Goal: Information Seeking & Learning: Check status

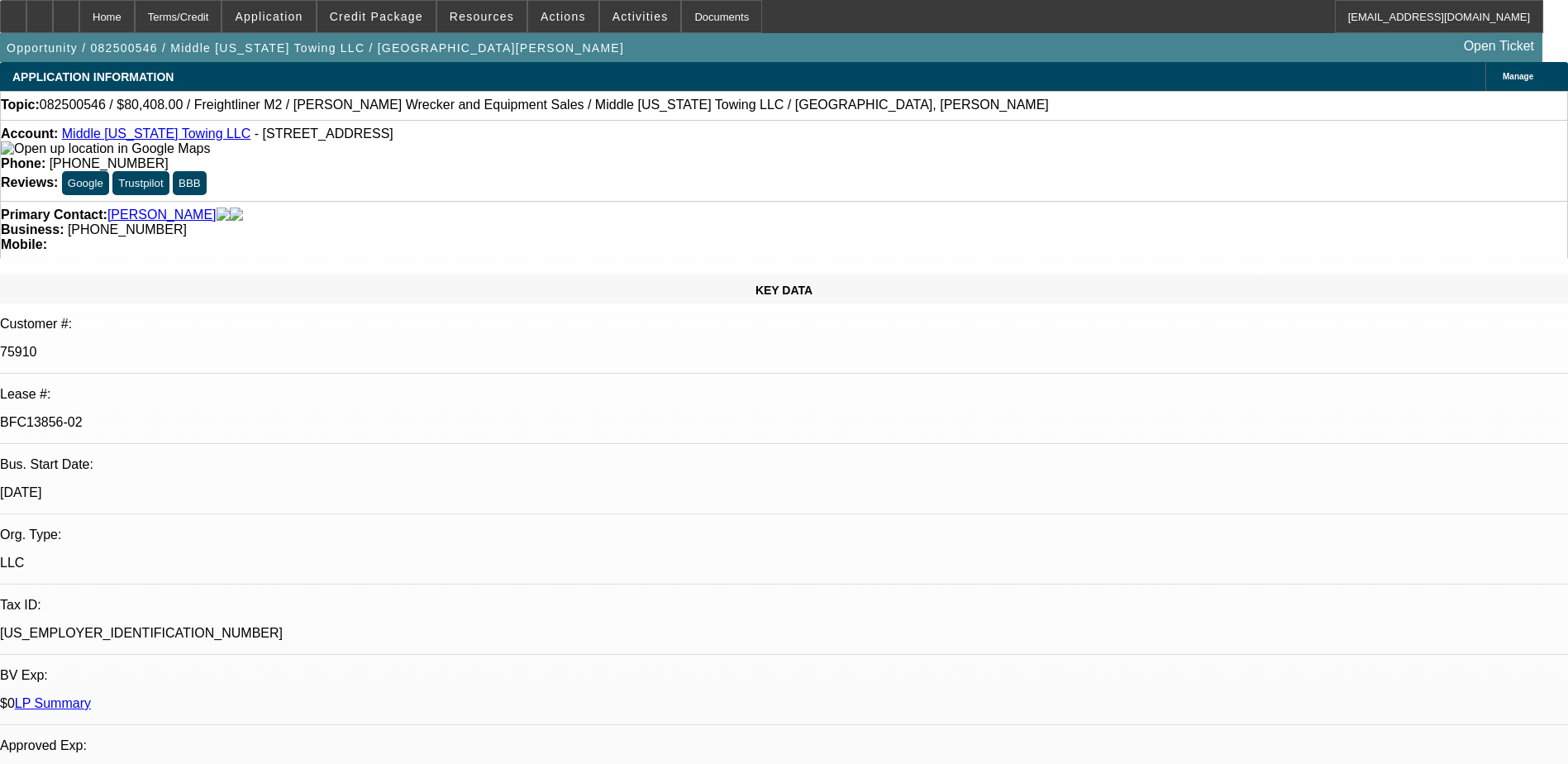
select select "0"
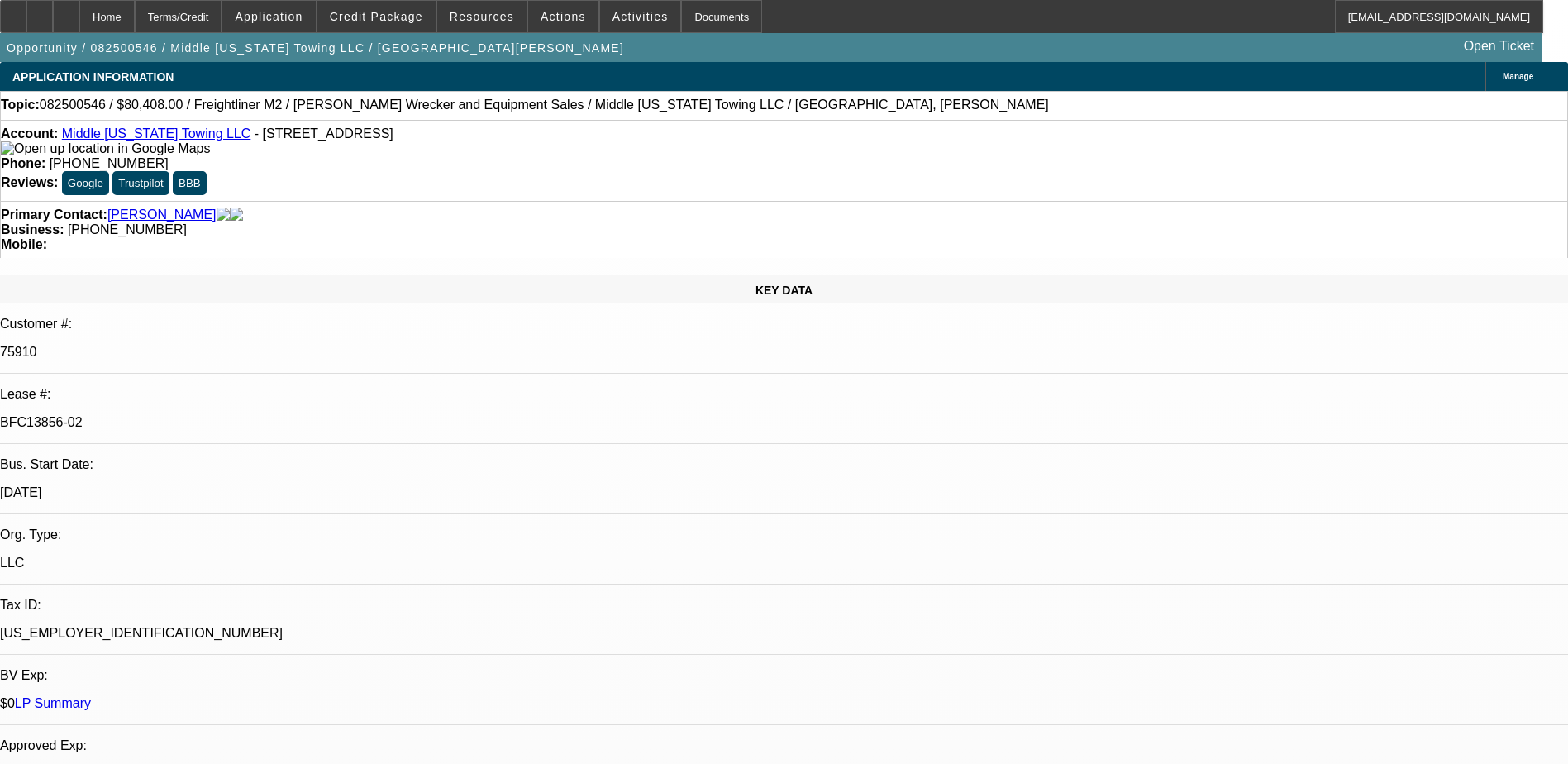
select select "0"
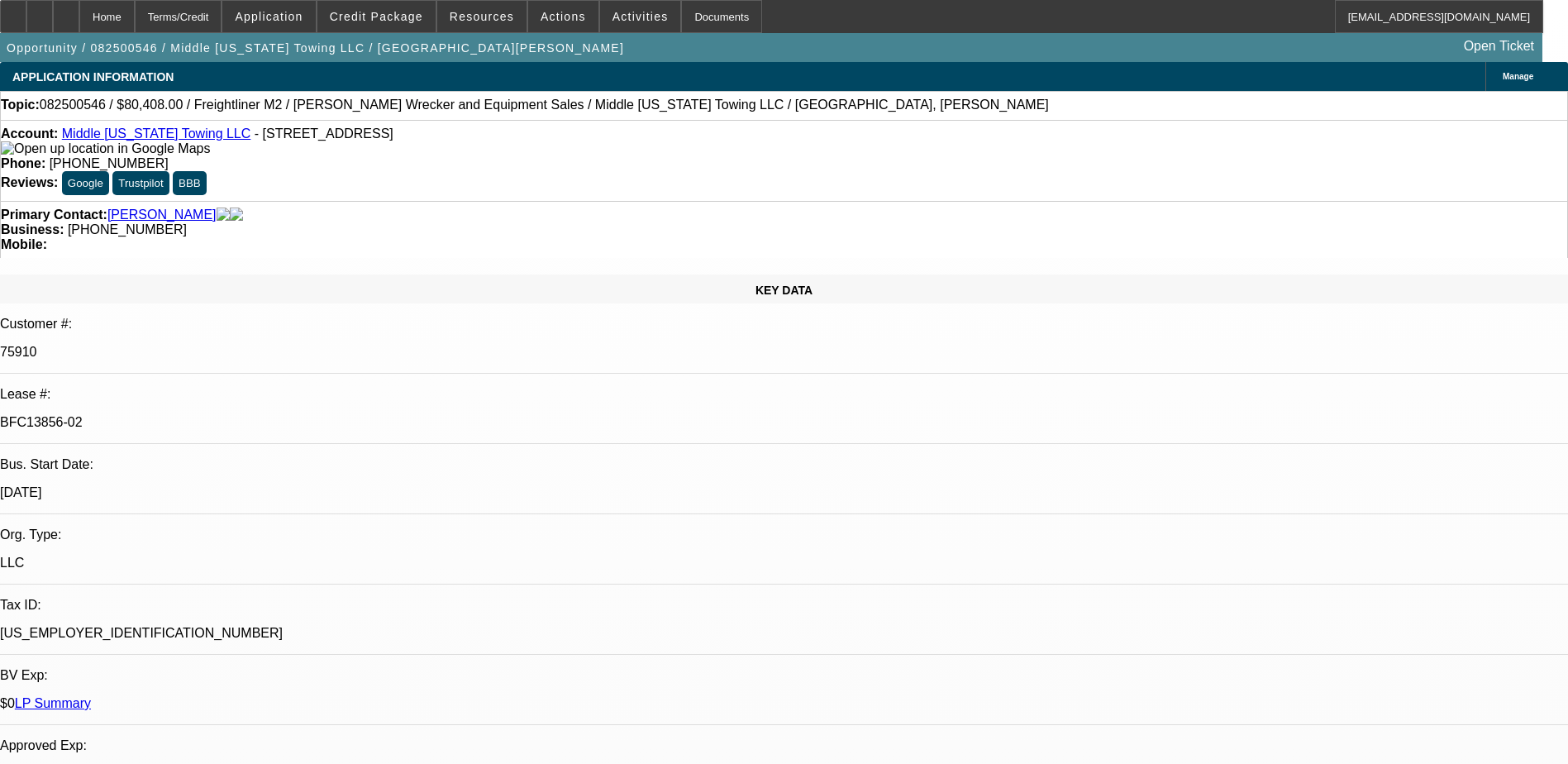
select select "0"
select select "1"
select select "2"
select select "6"
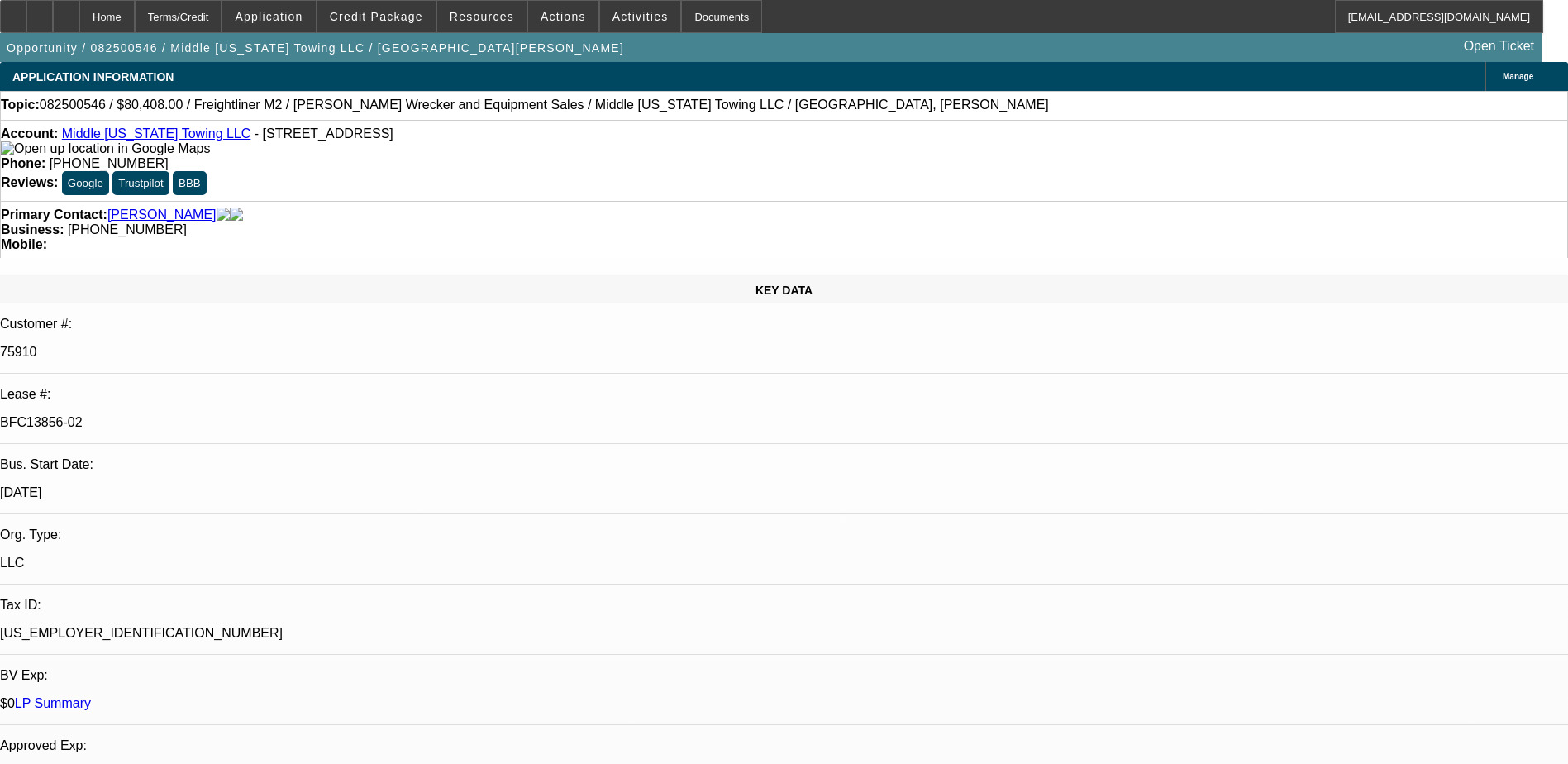
select select "1"
select select "6"
select select "1"
select select "2"
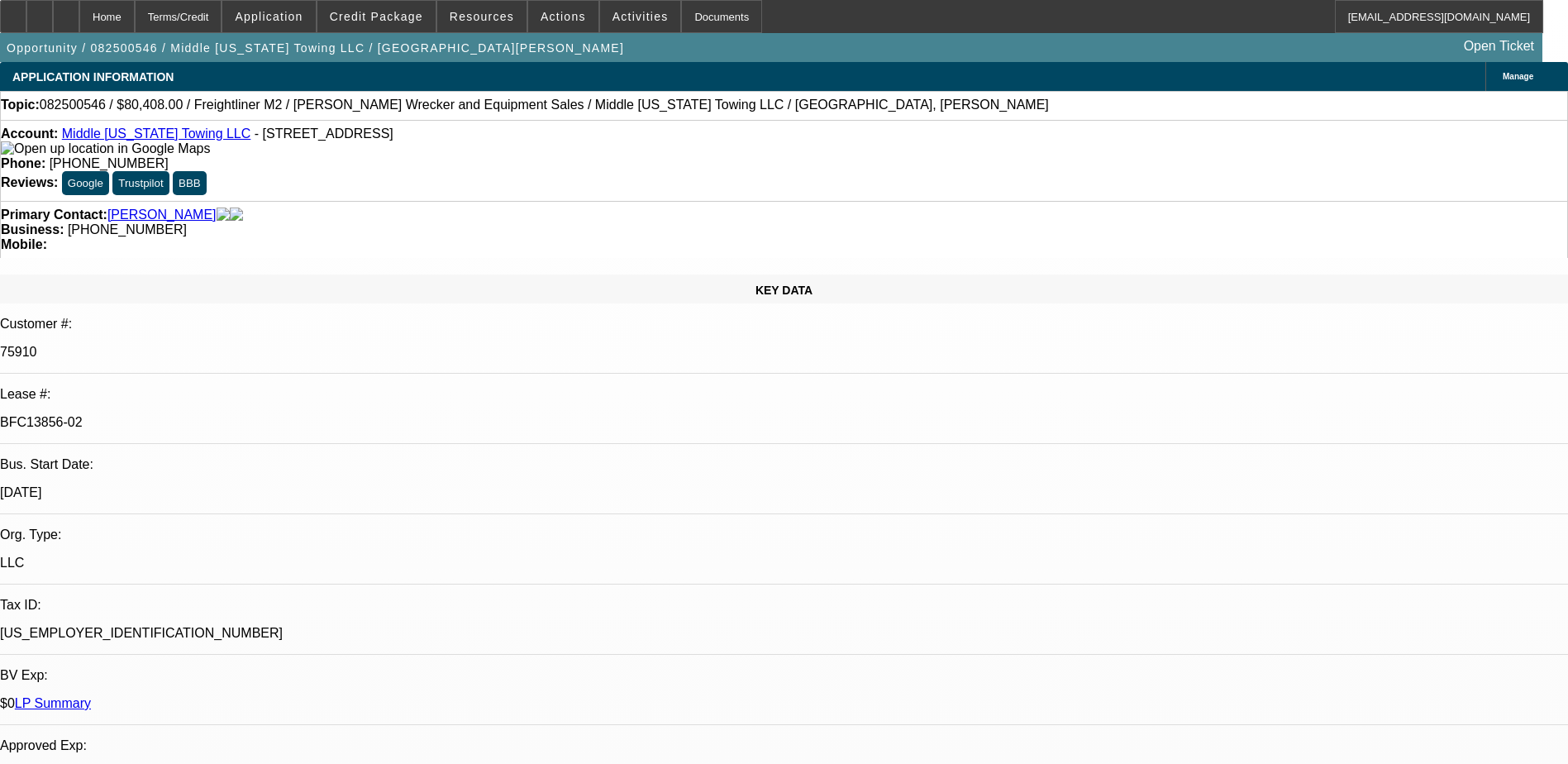
select select "6"
select select "1"
select select "2"
select select "6"
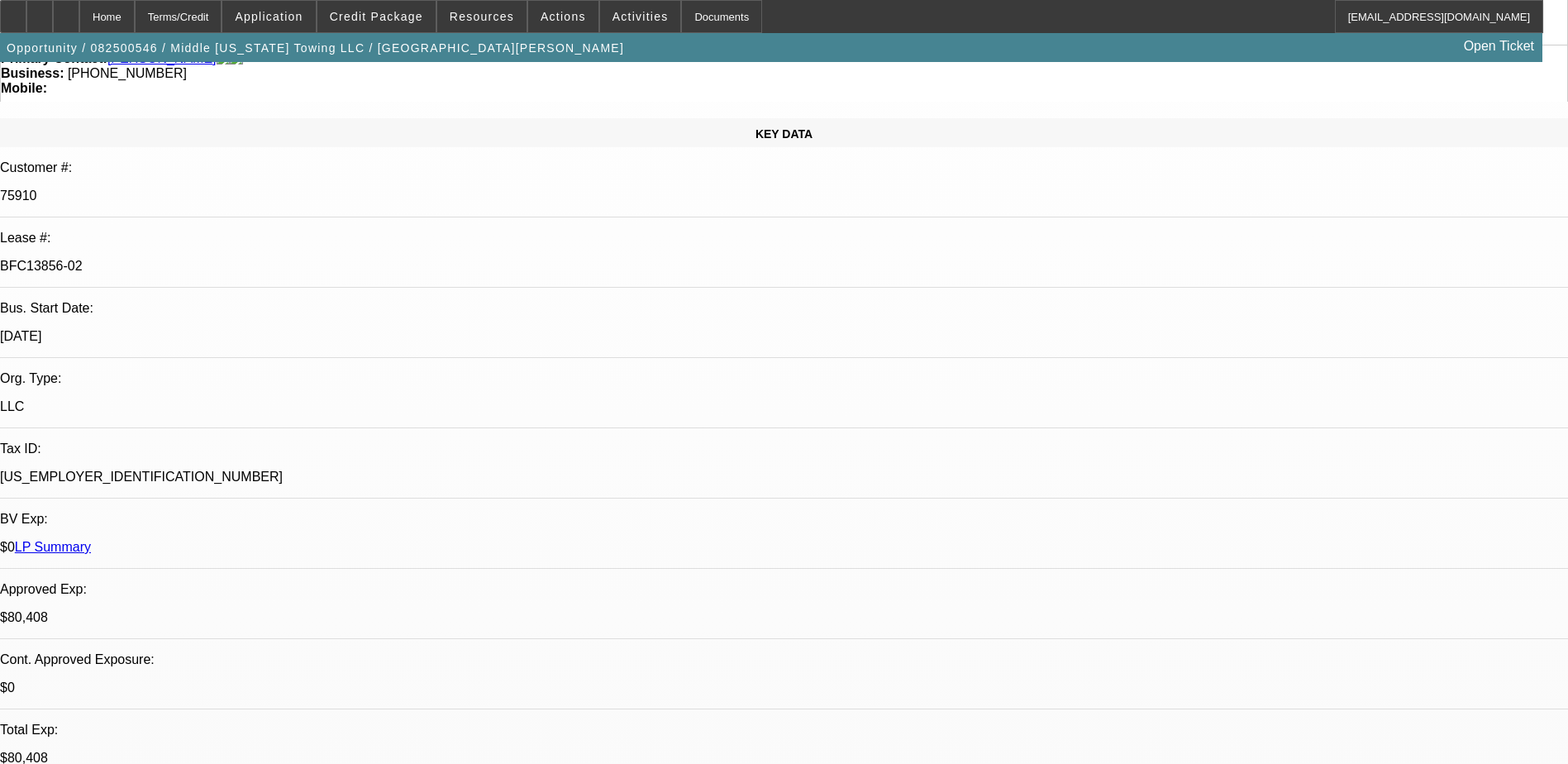
scroll to position [165, 0]
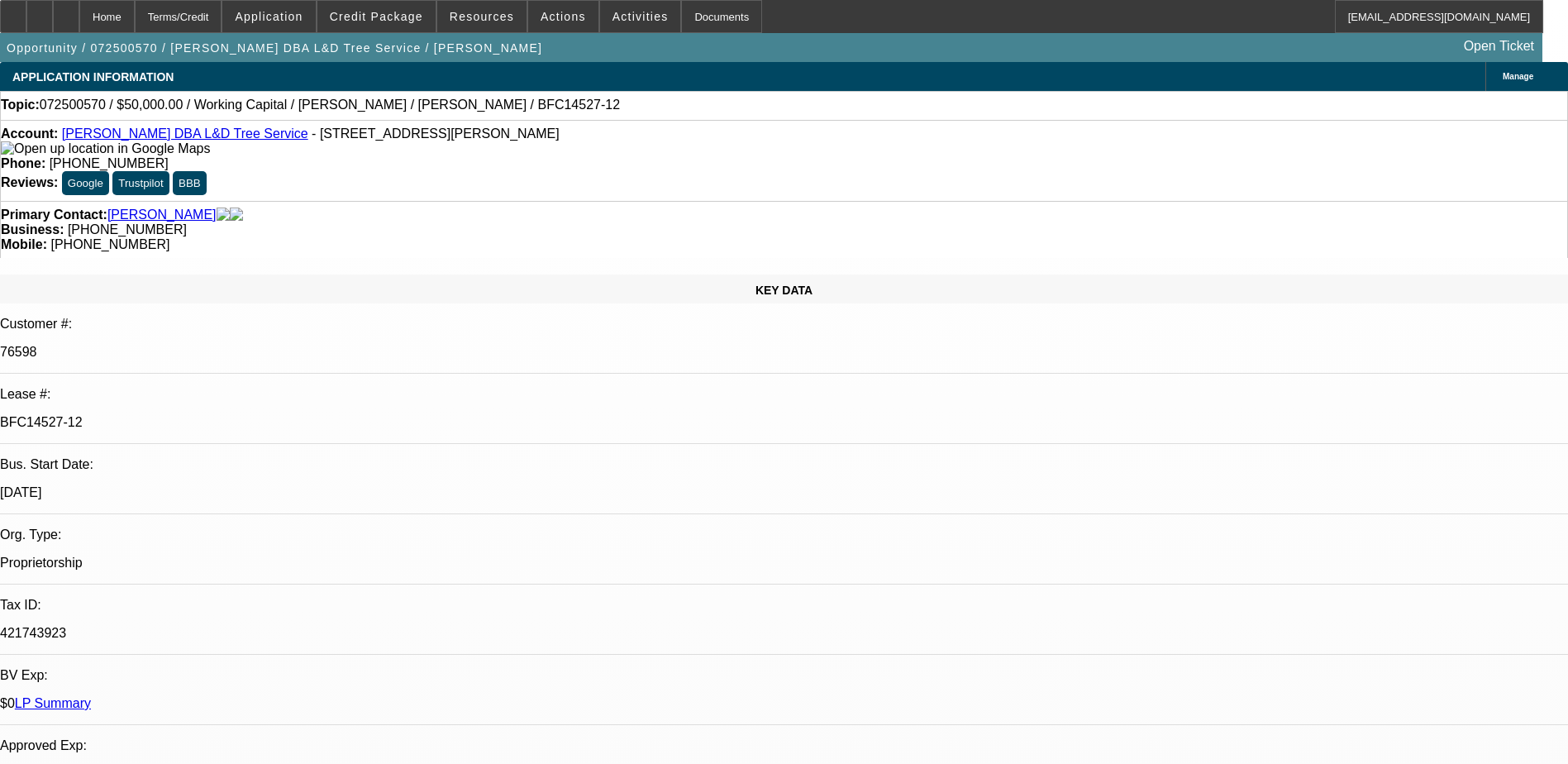
select select "0"
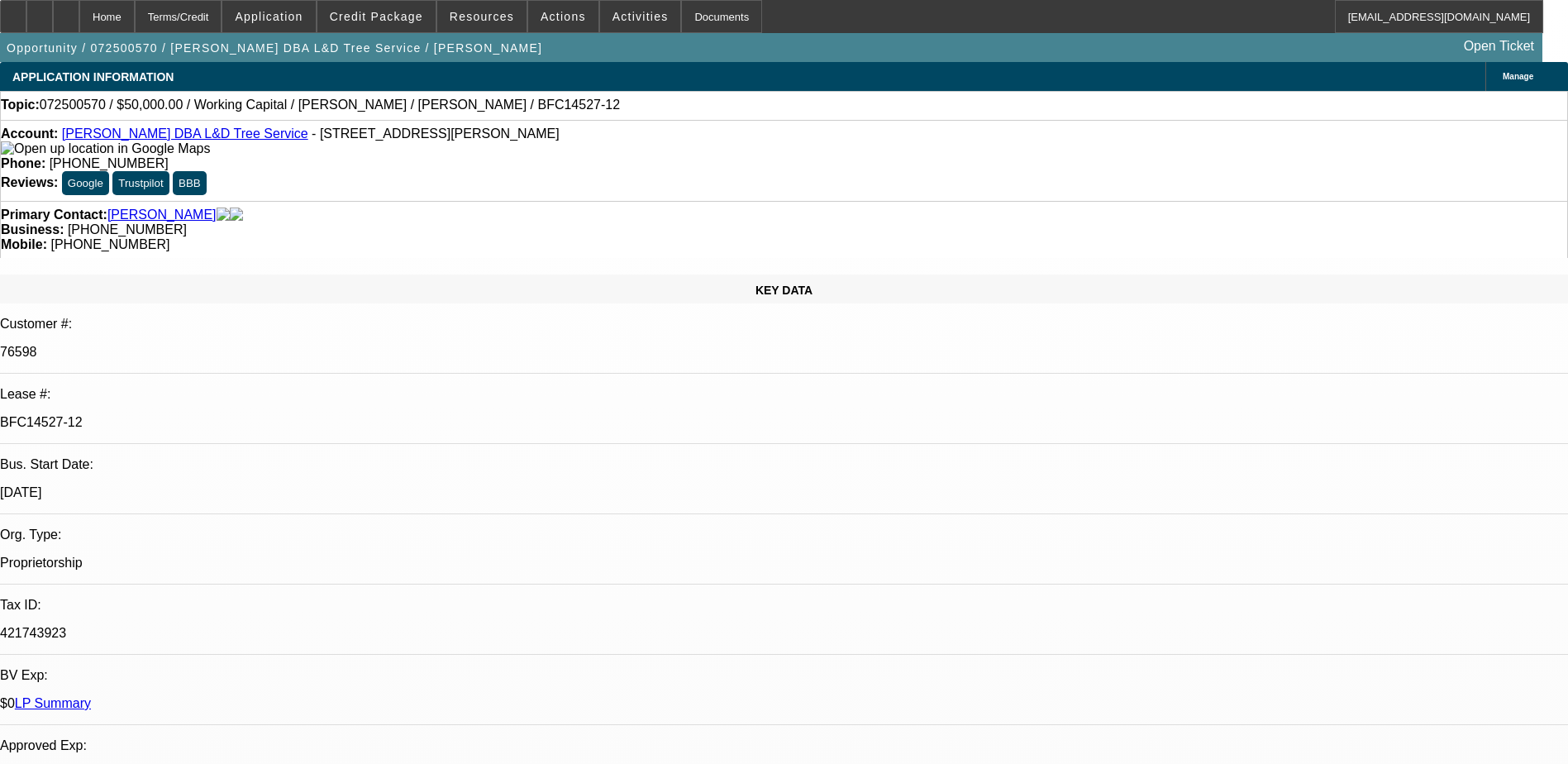
select select "0"
select select "1"
select select "2"
select select "6"
select select "1"
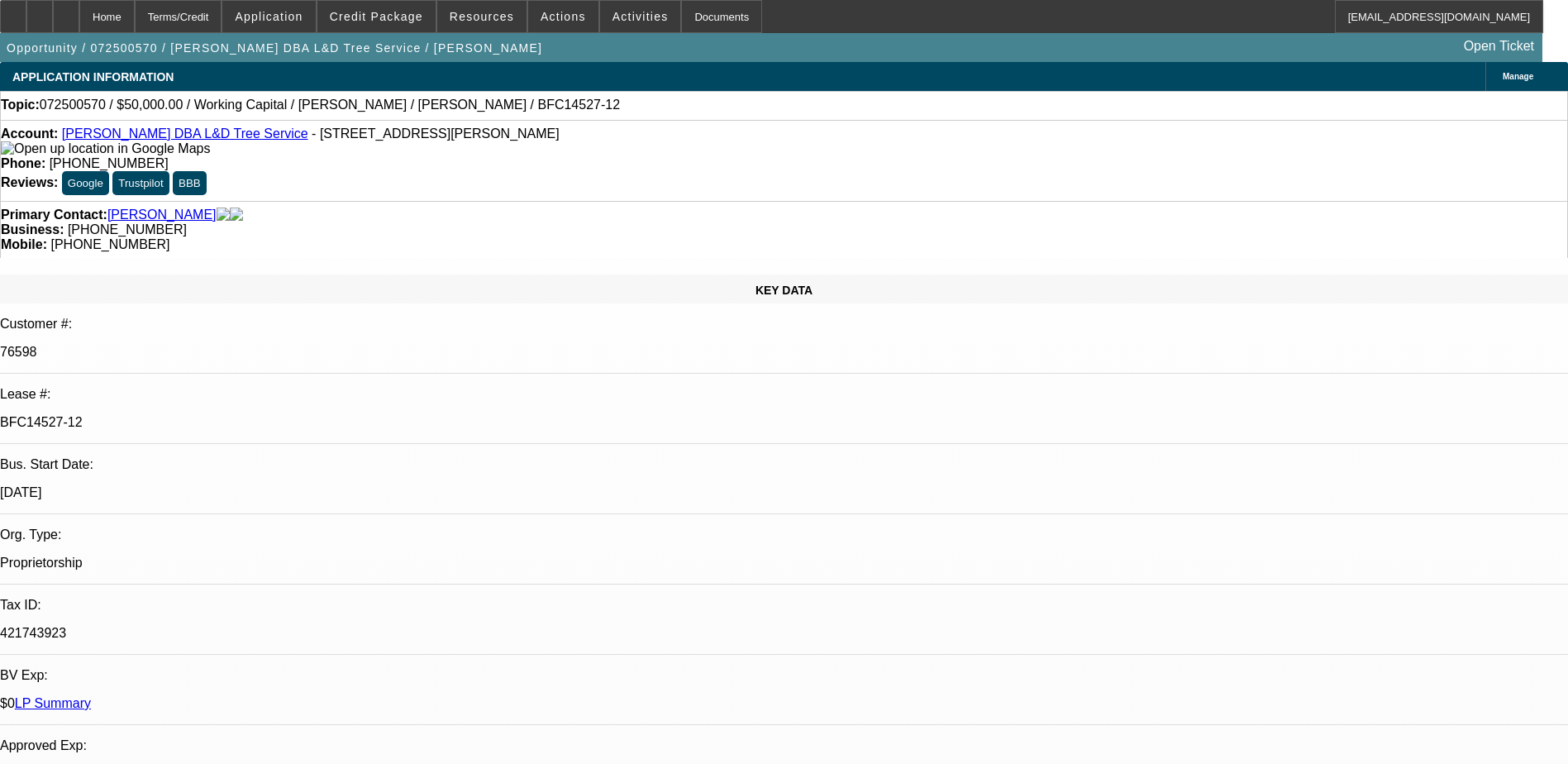
select select "2"
select select "6"
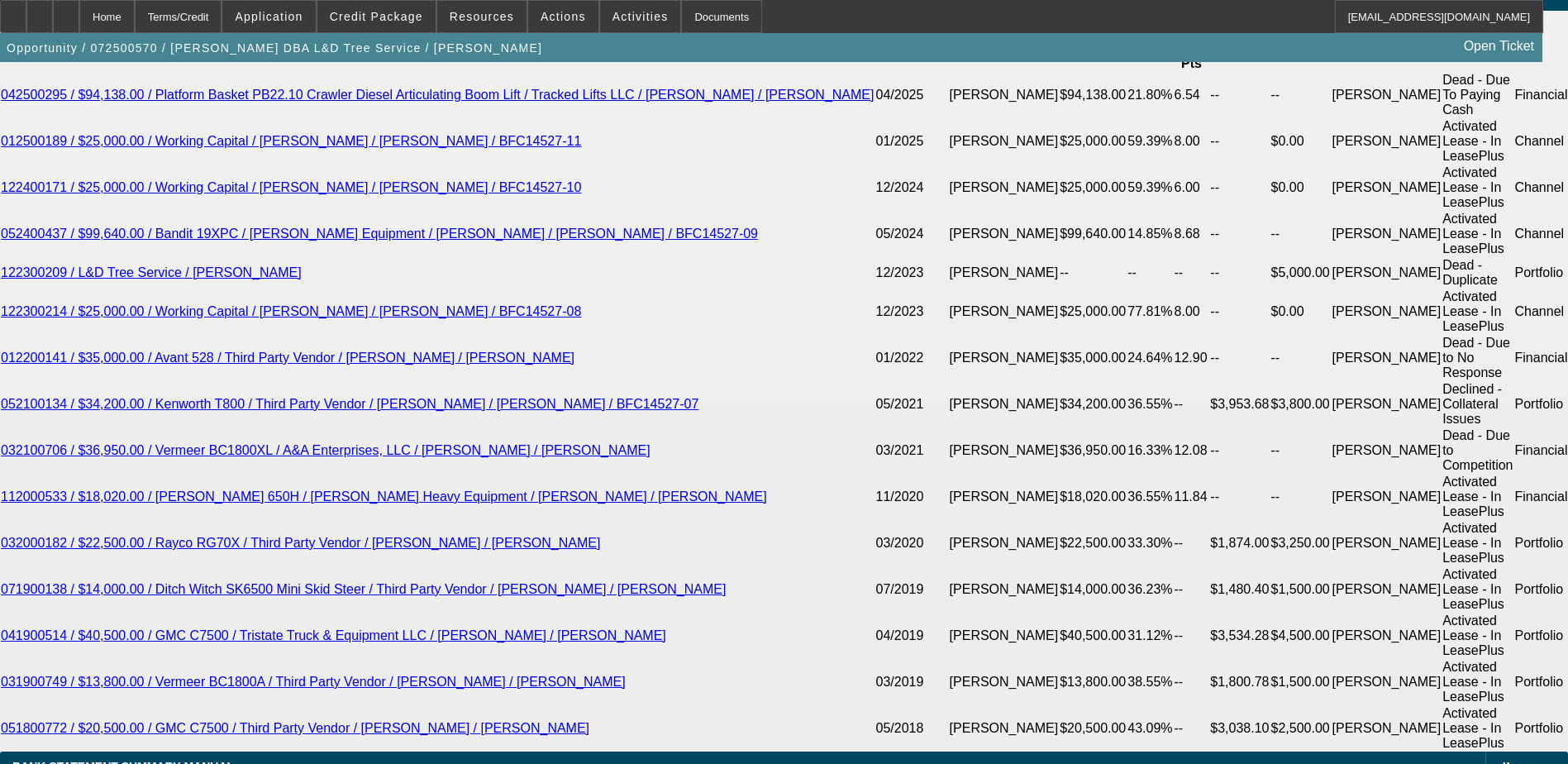
scroll to position [248, 0]
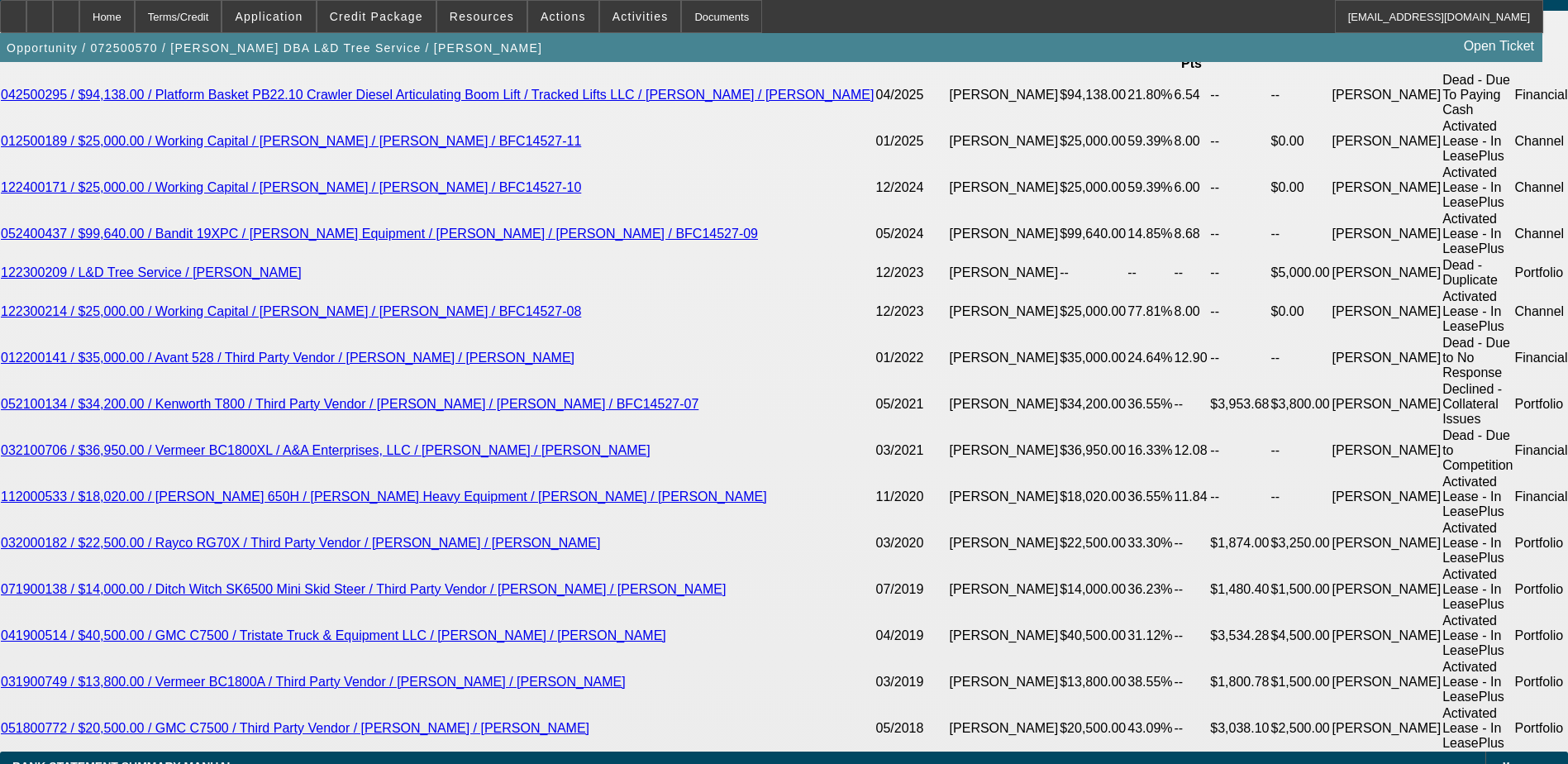
scroll to position [821, 0]
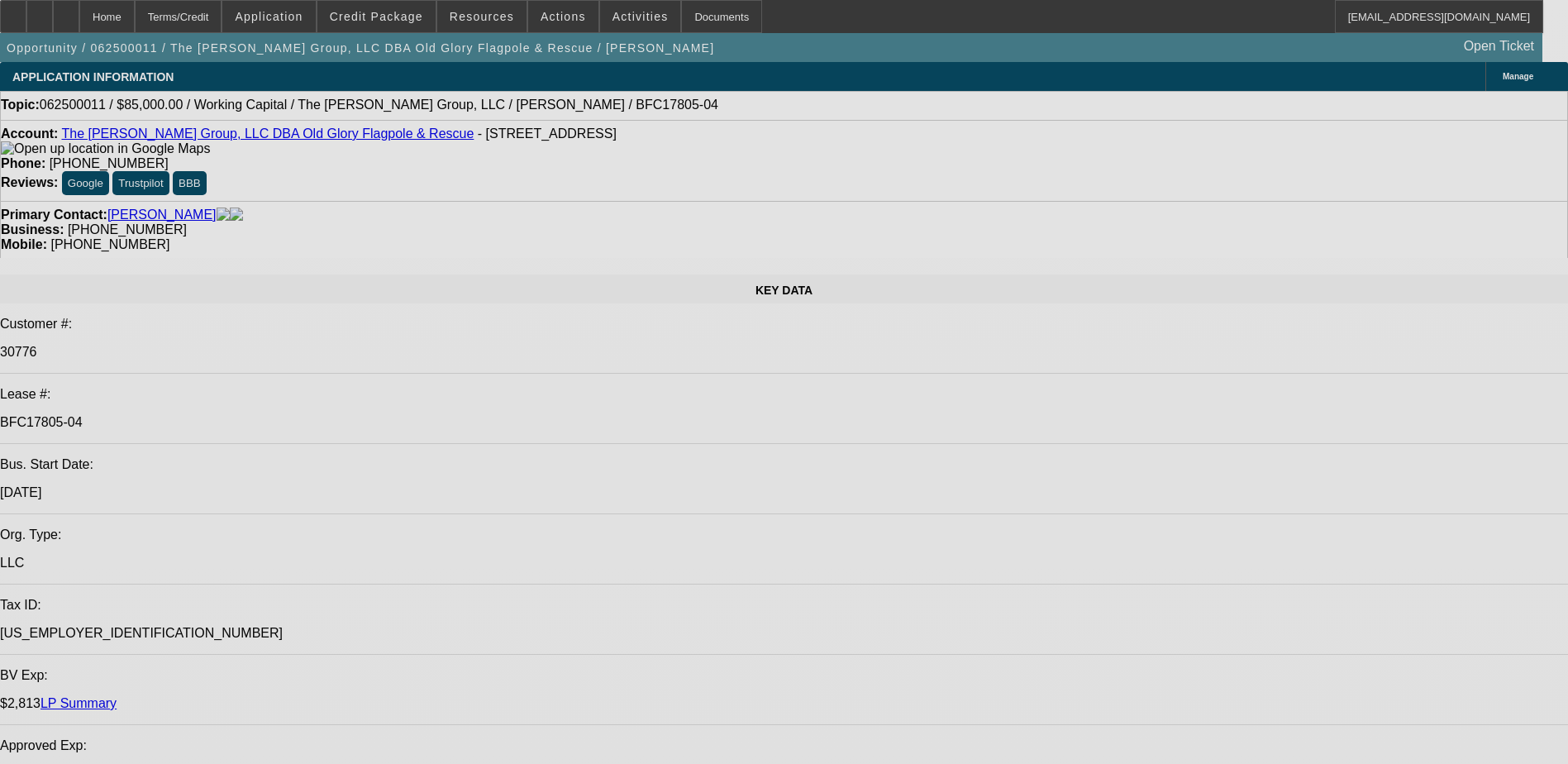
select select "0"
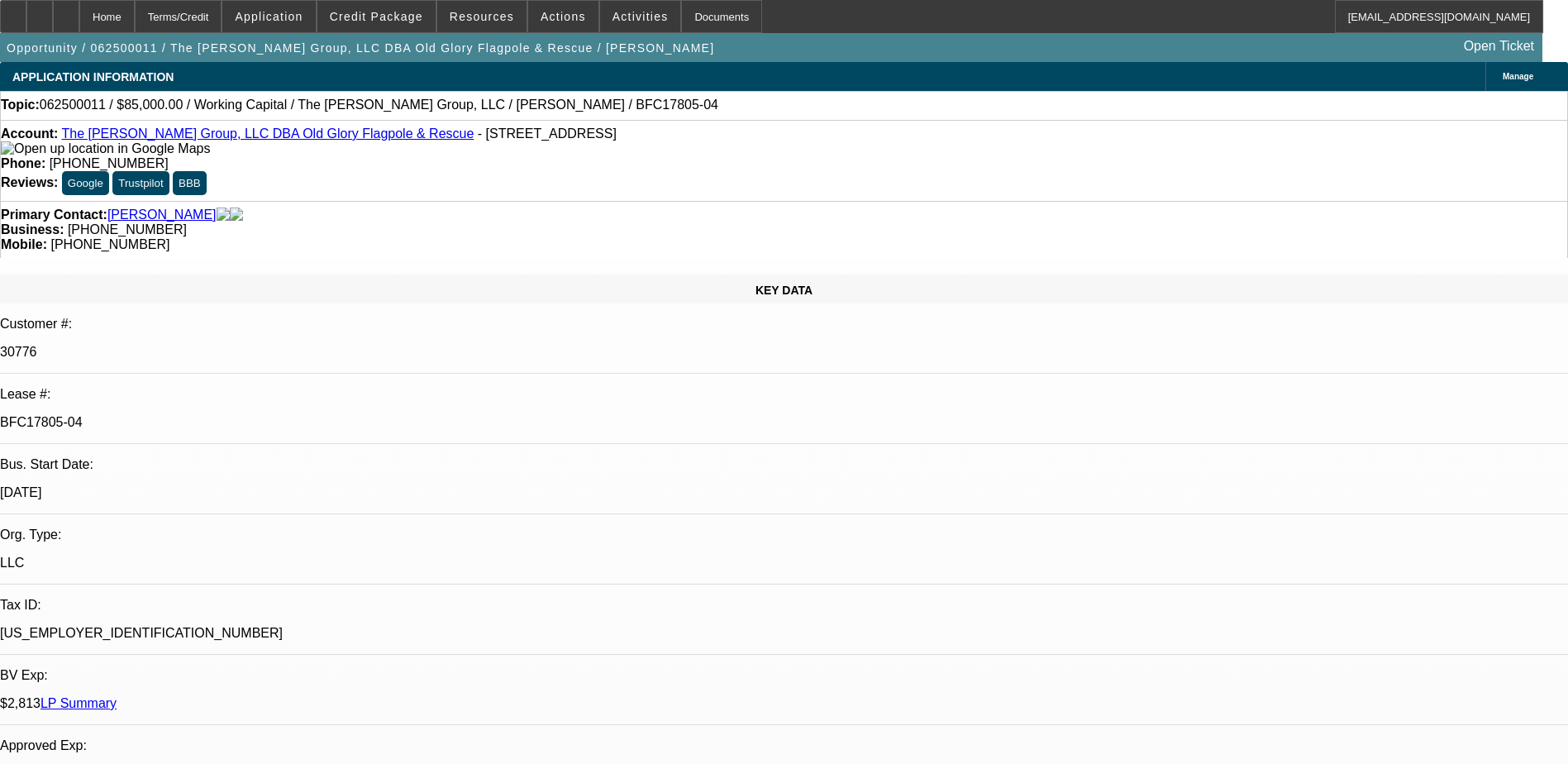
select select "0"
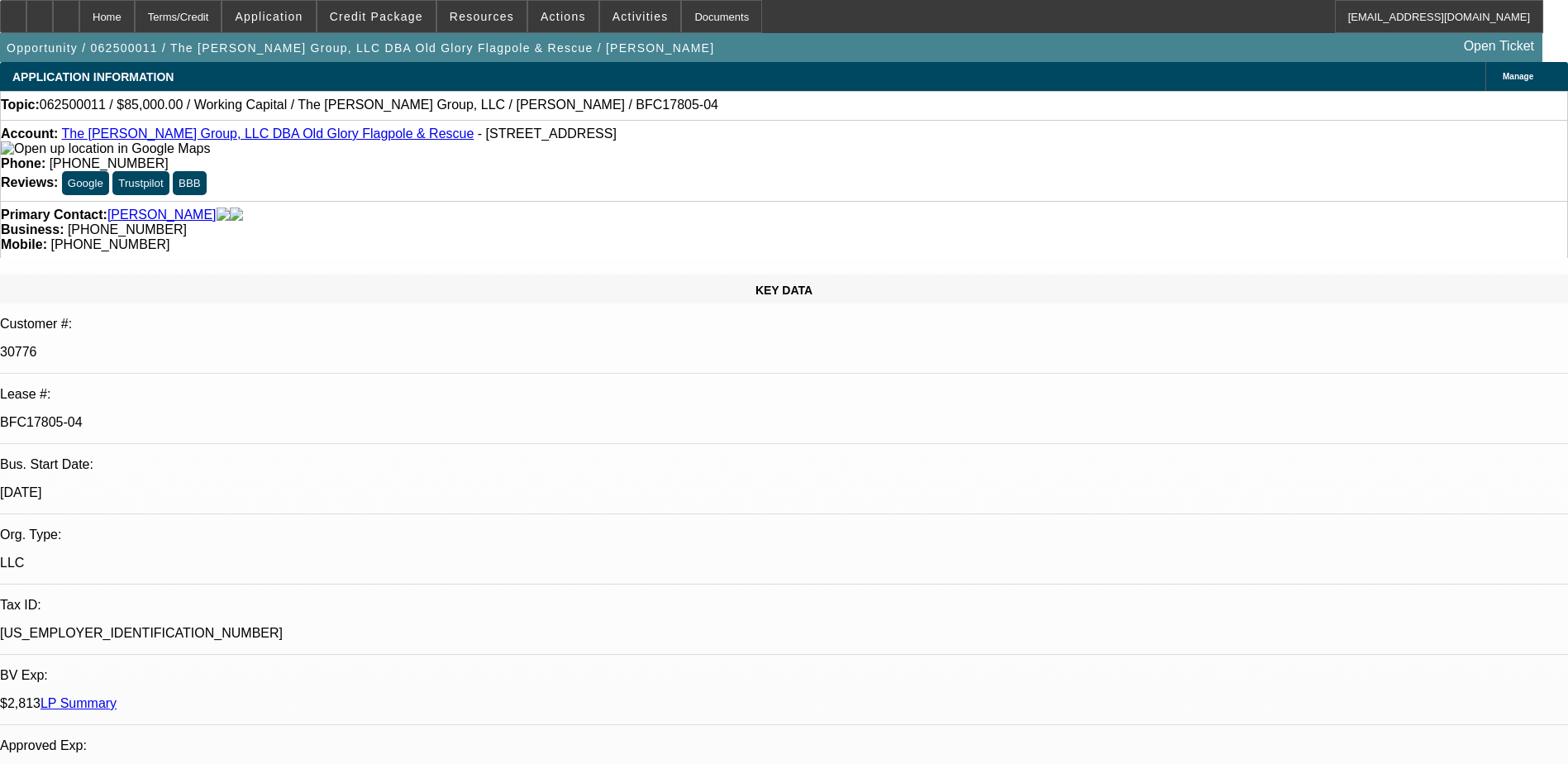
select select "1"
select select "2"
select select "6"
select select "1"
select select "2"
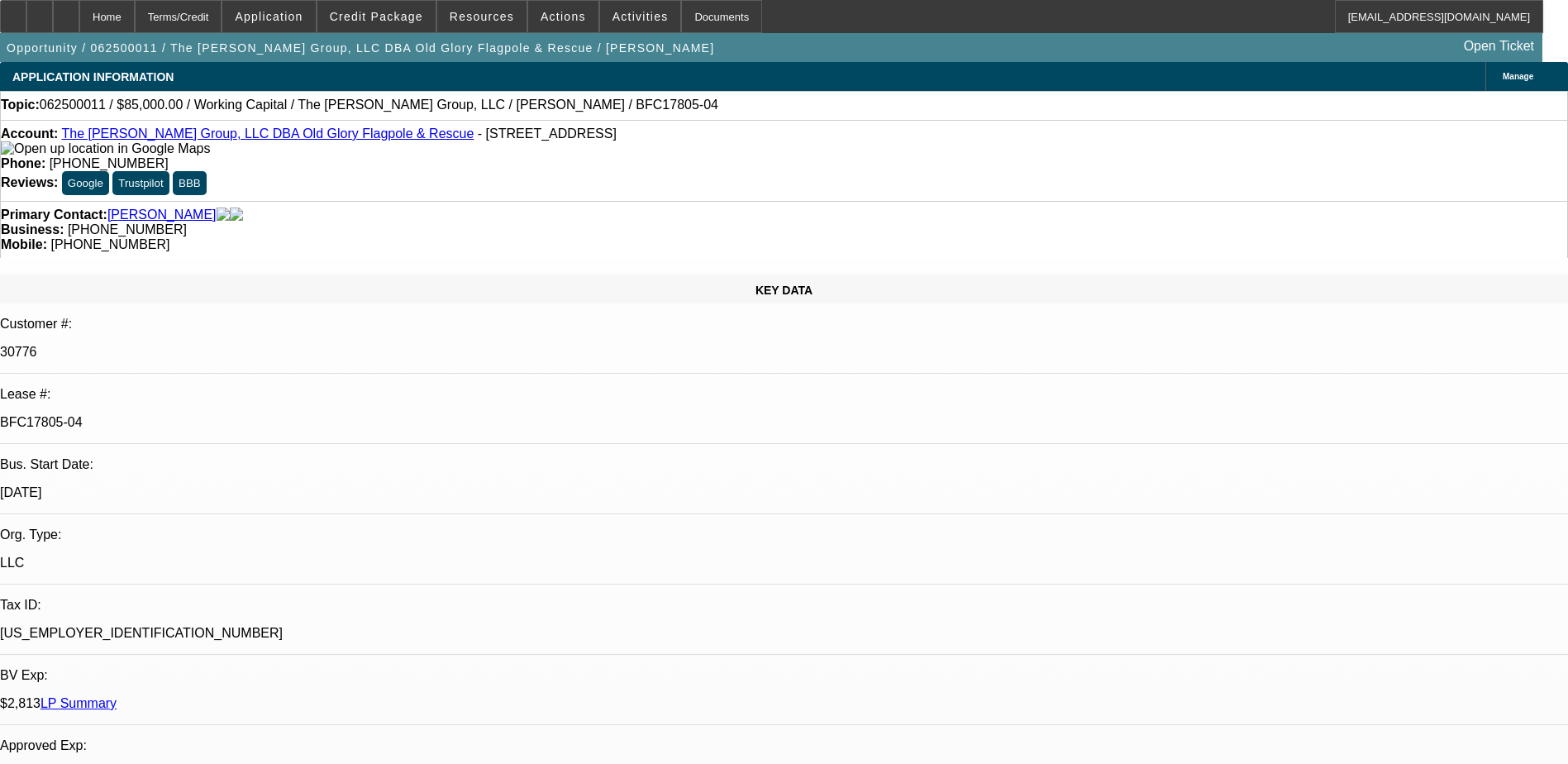
select select "6"
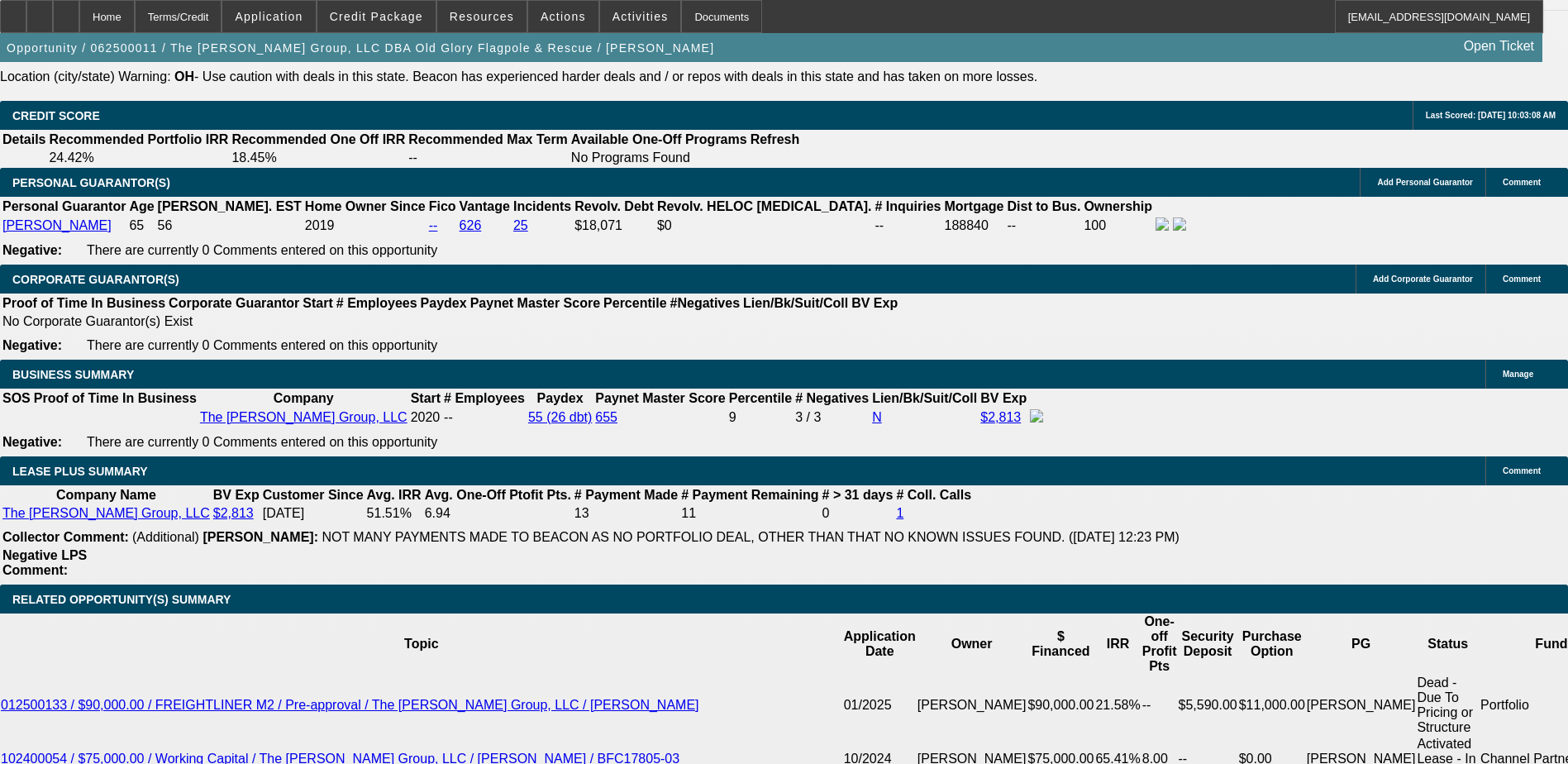
scroll to position [2728, 0]
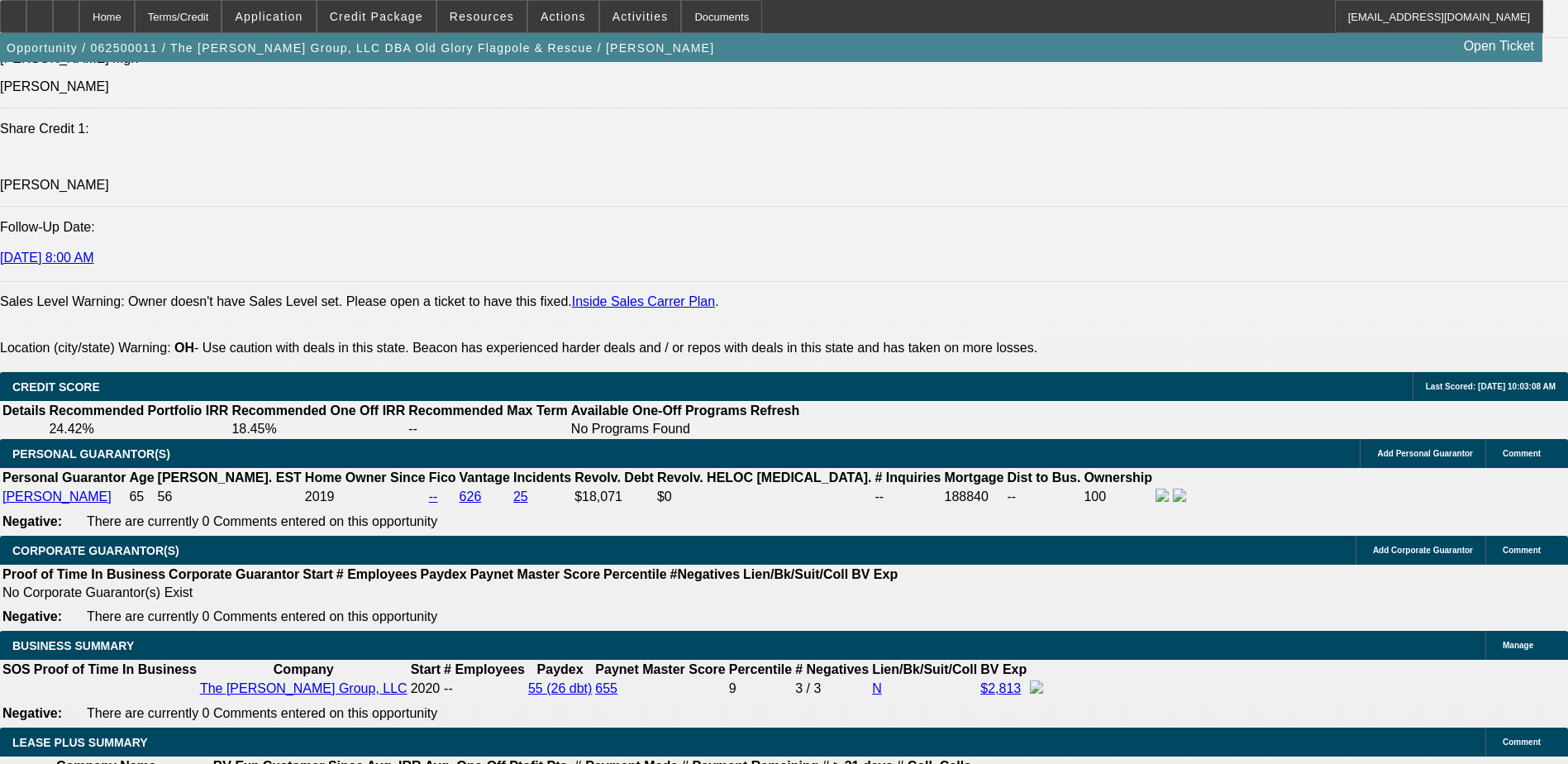
scroll to position [2232, 0]
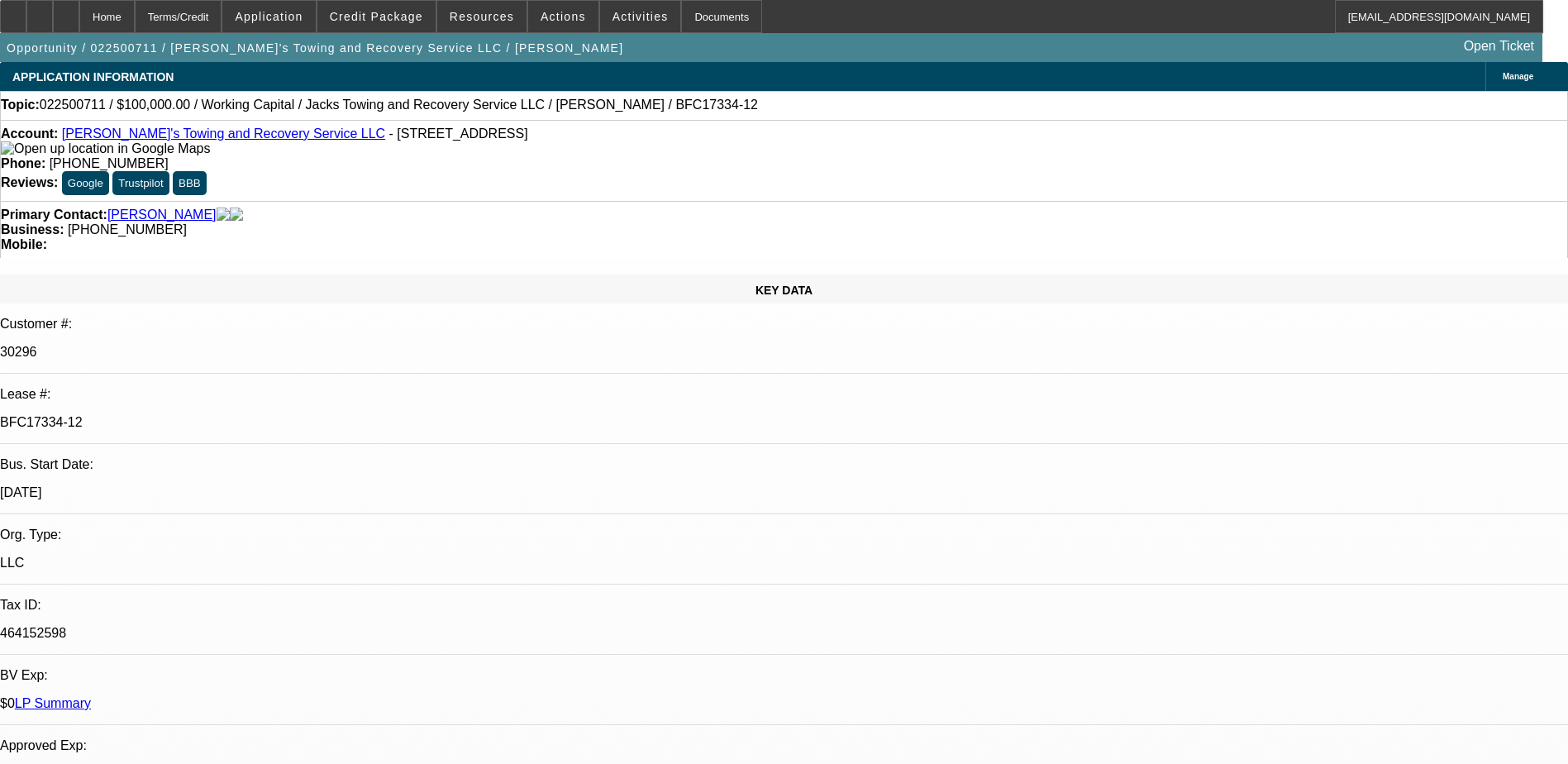
select select "0"
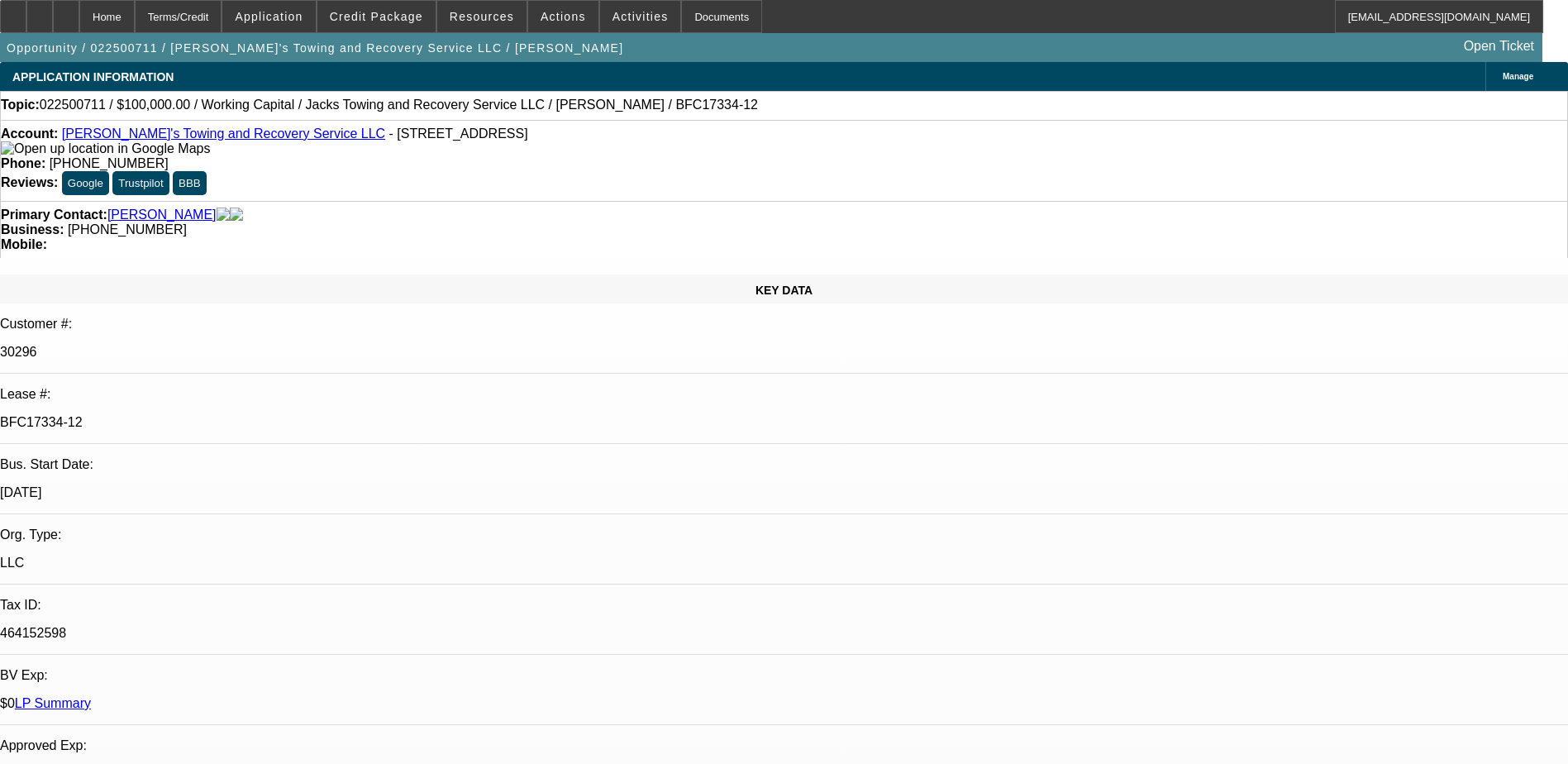
select select "0.1"
select select "0"
select select "0.1"
select select "0"
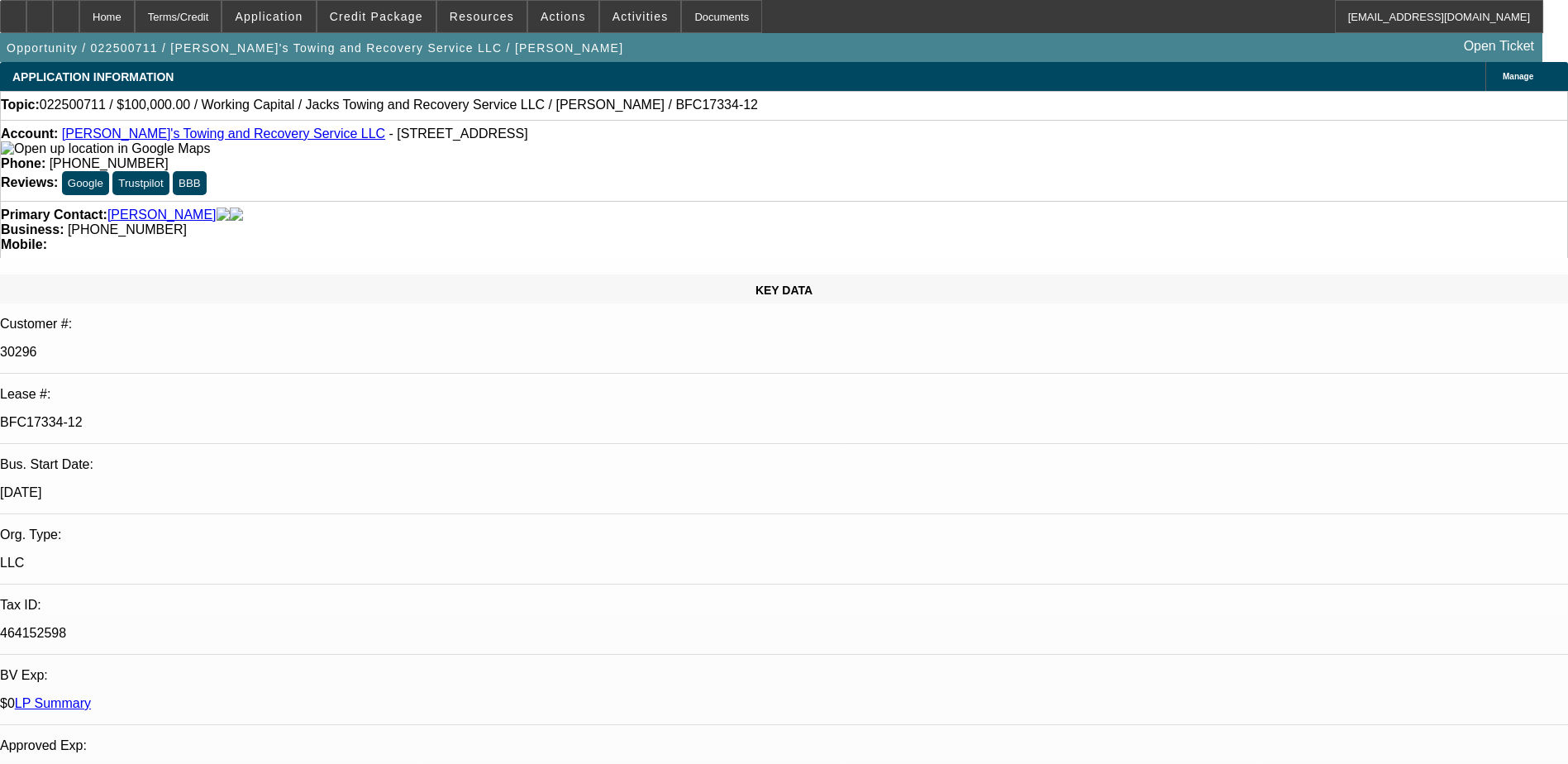
select select "0"
select select "0.1"
select select "1"
select select "2"
select select "6"
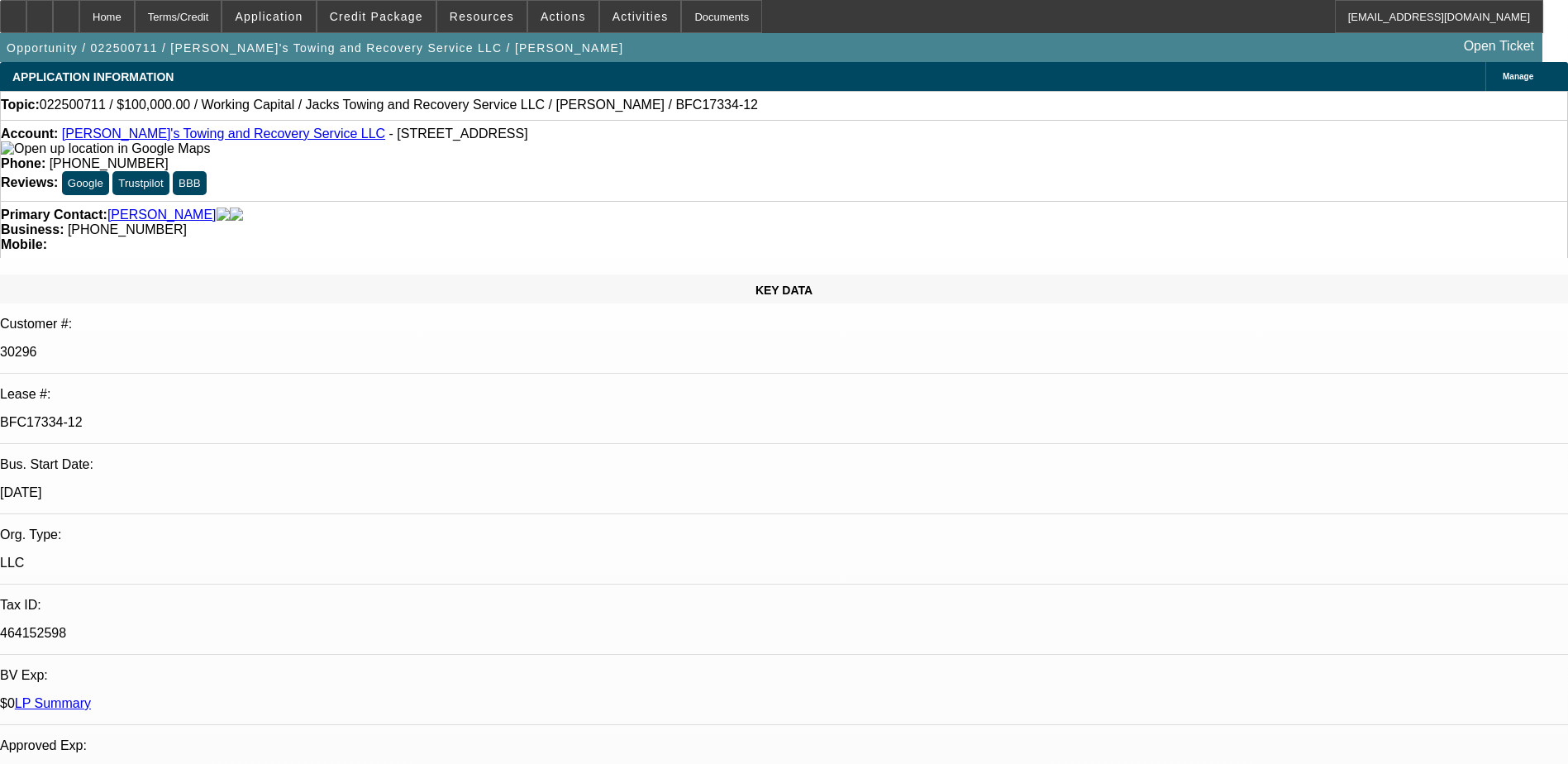
select select "1"
select select "2"
select select "4"
select select "1"
select select "3"
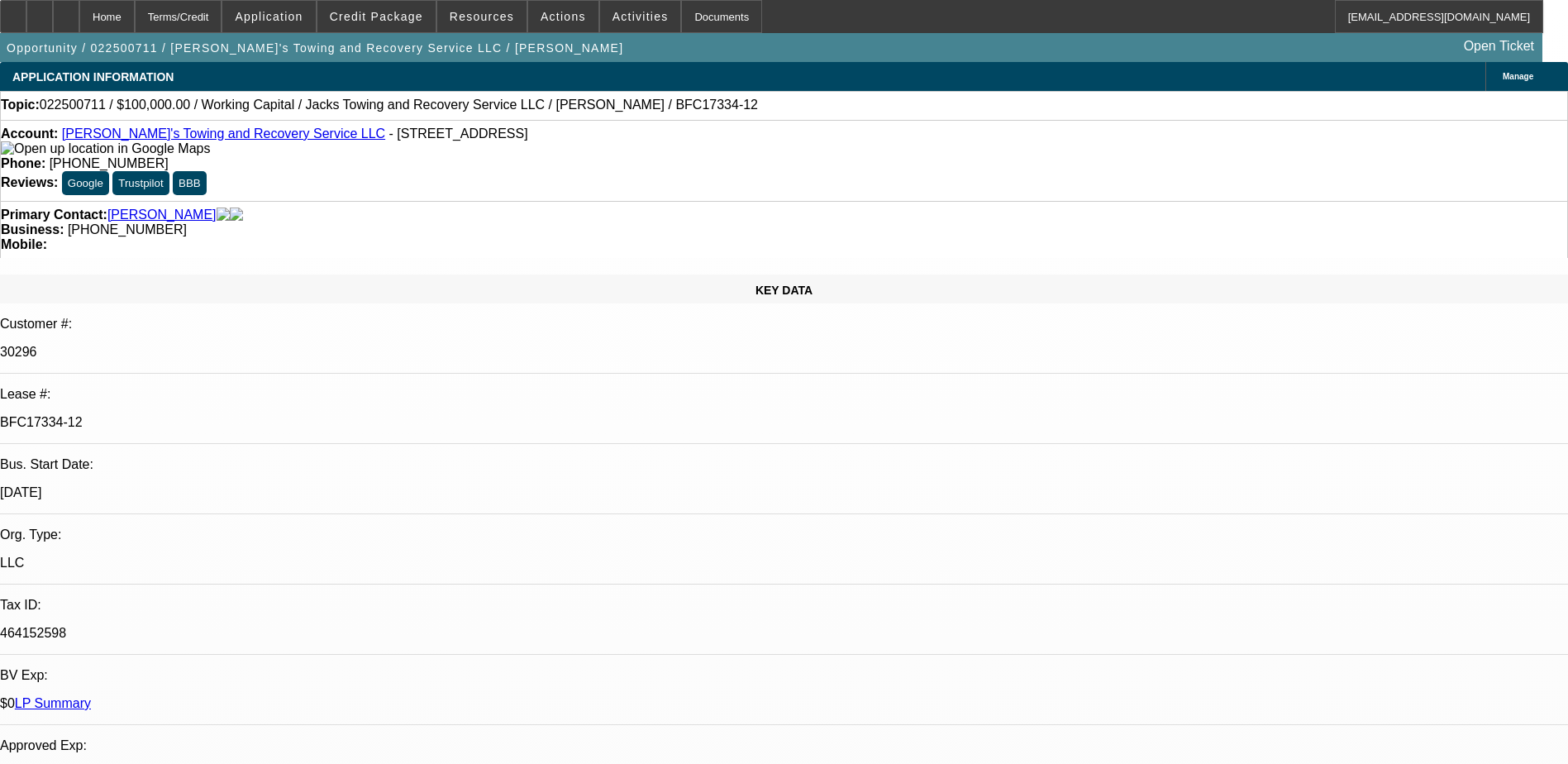
select select "4"
select select "1"
select select "3"
select select "4"
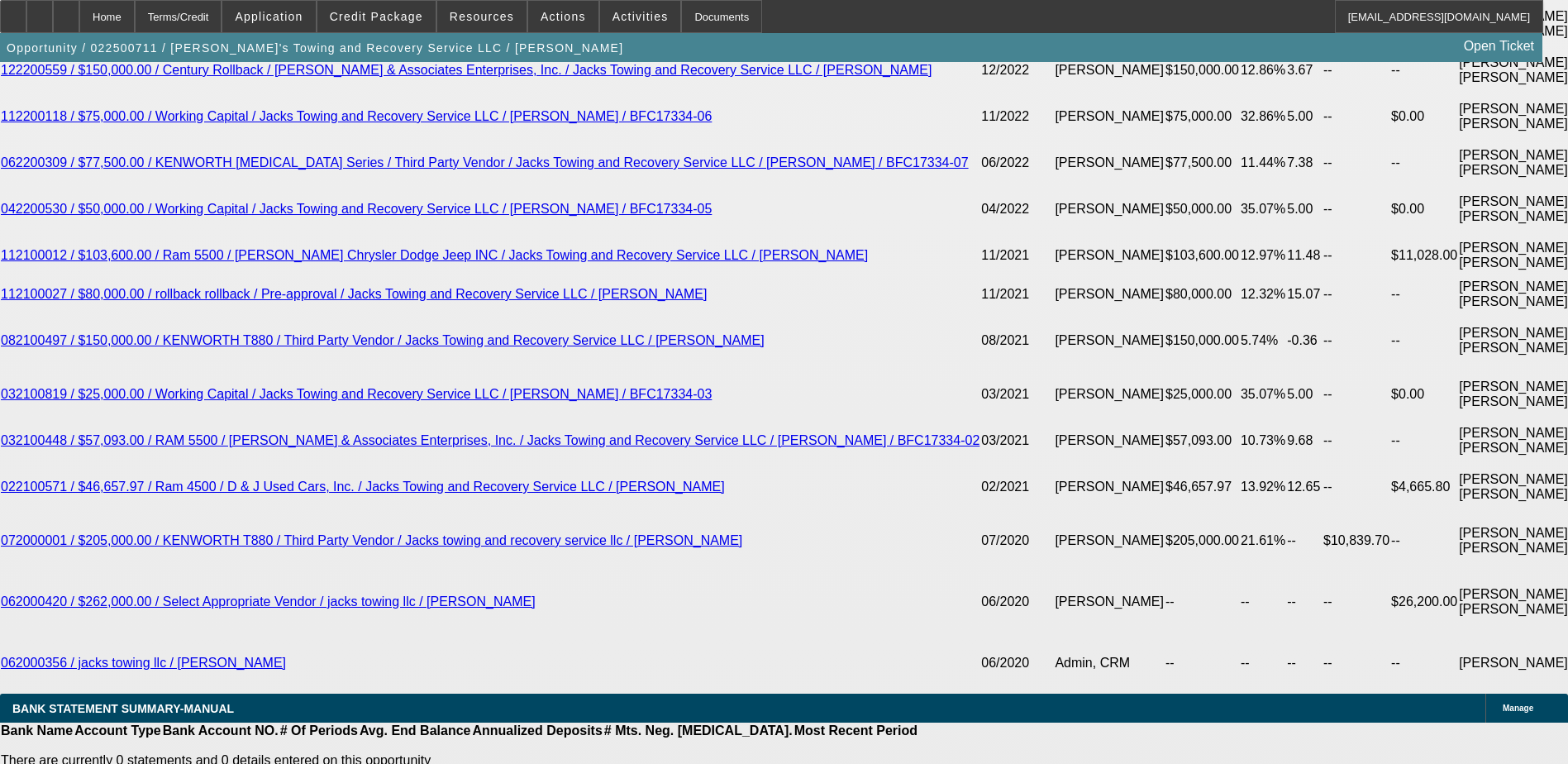
scroll to position [3472, 0]
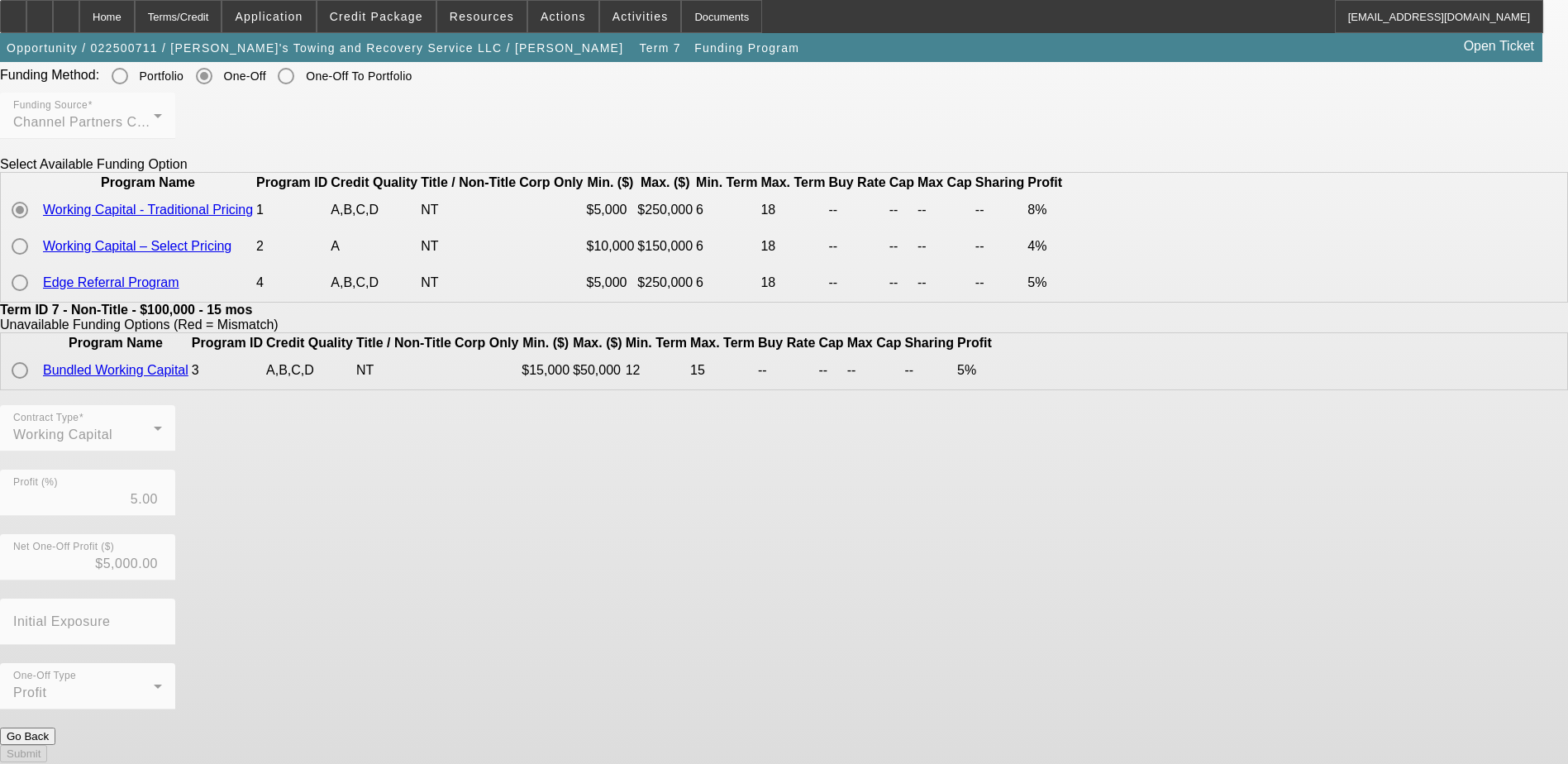
scroll to position [83, 0]
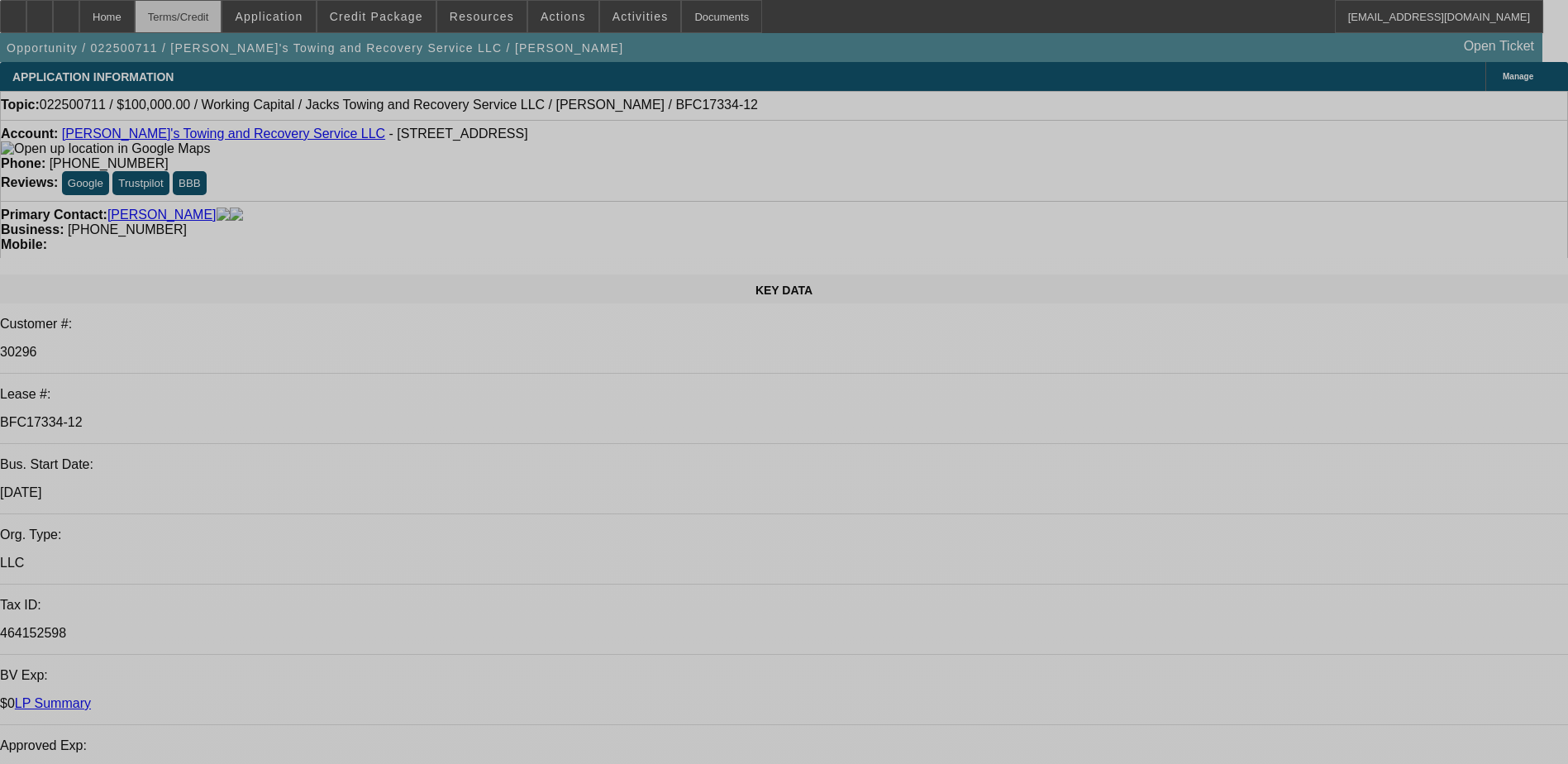
select select "0"
select select "2"
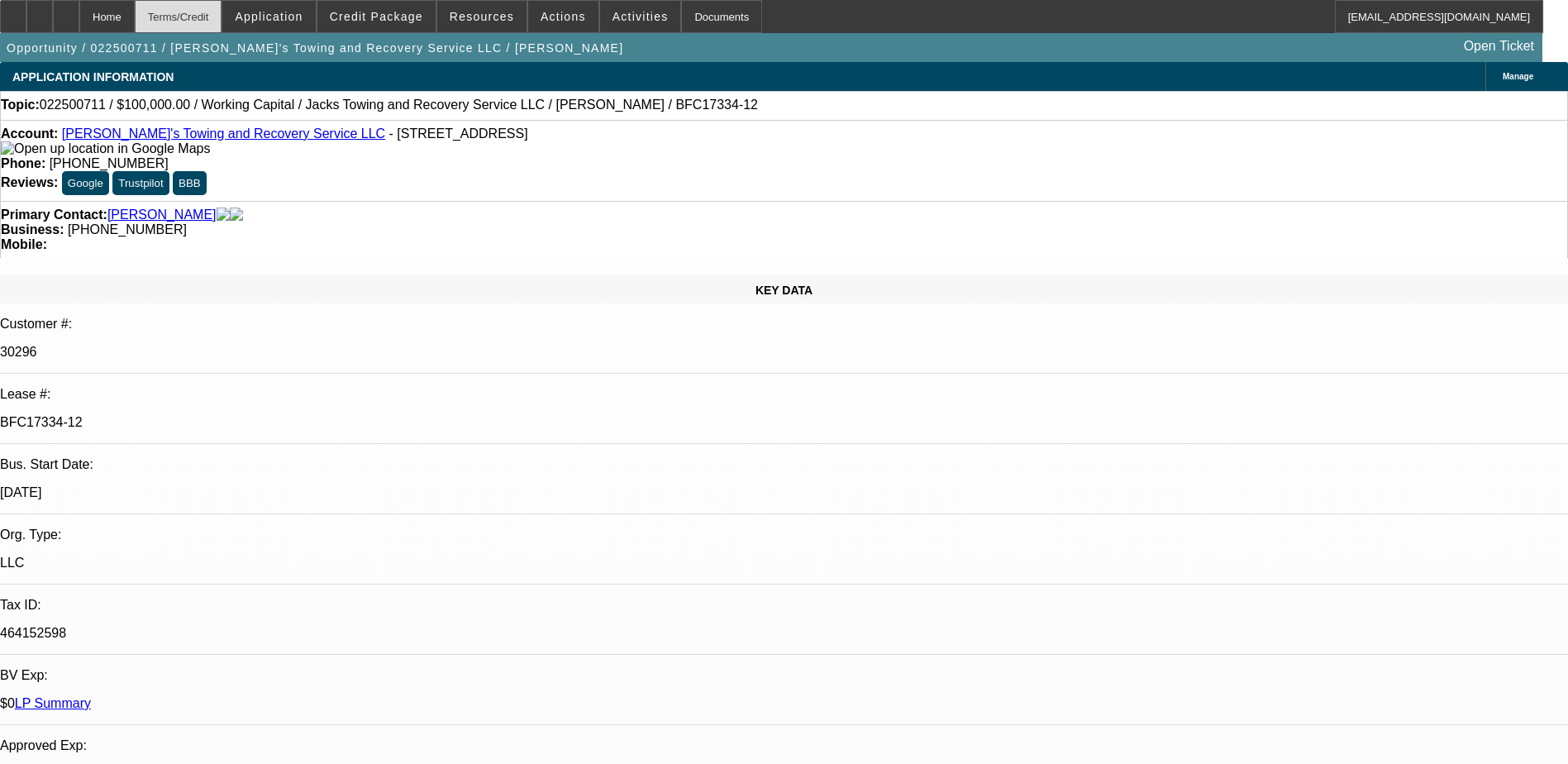
select select "0"
select select "6"
select select "0"
select select "2"
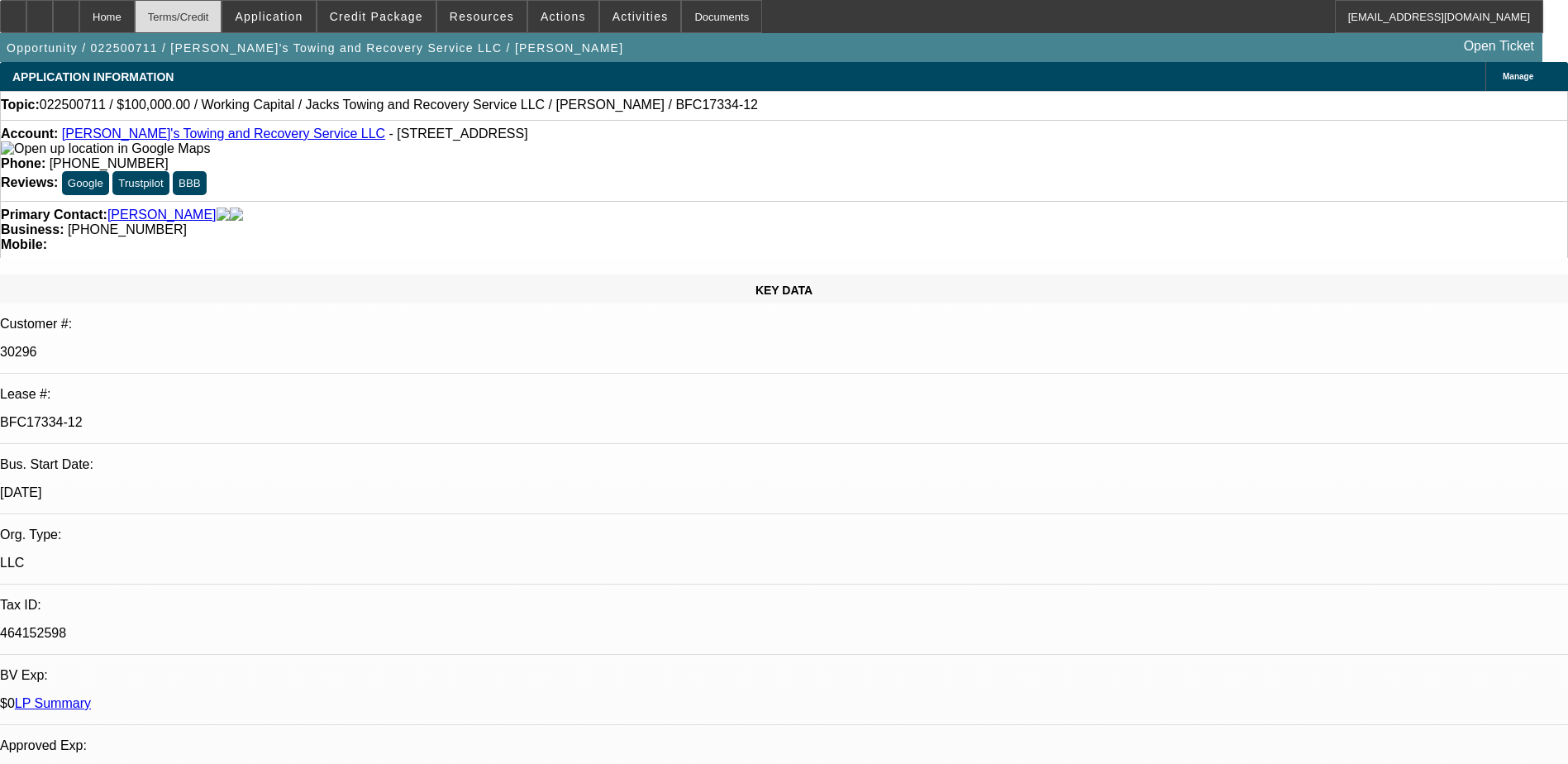
select select "0.1"
select select "4"
select select "0"
select select "3"
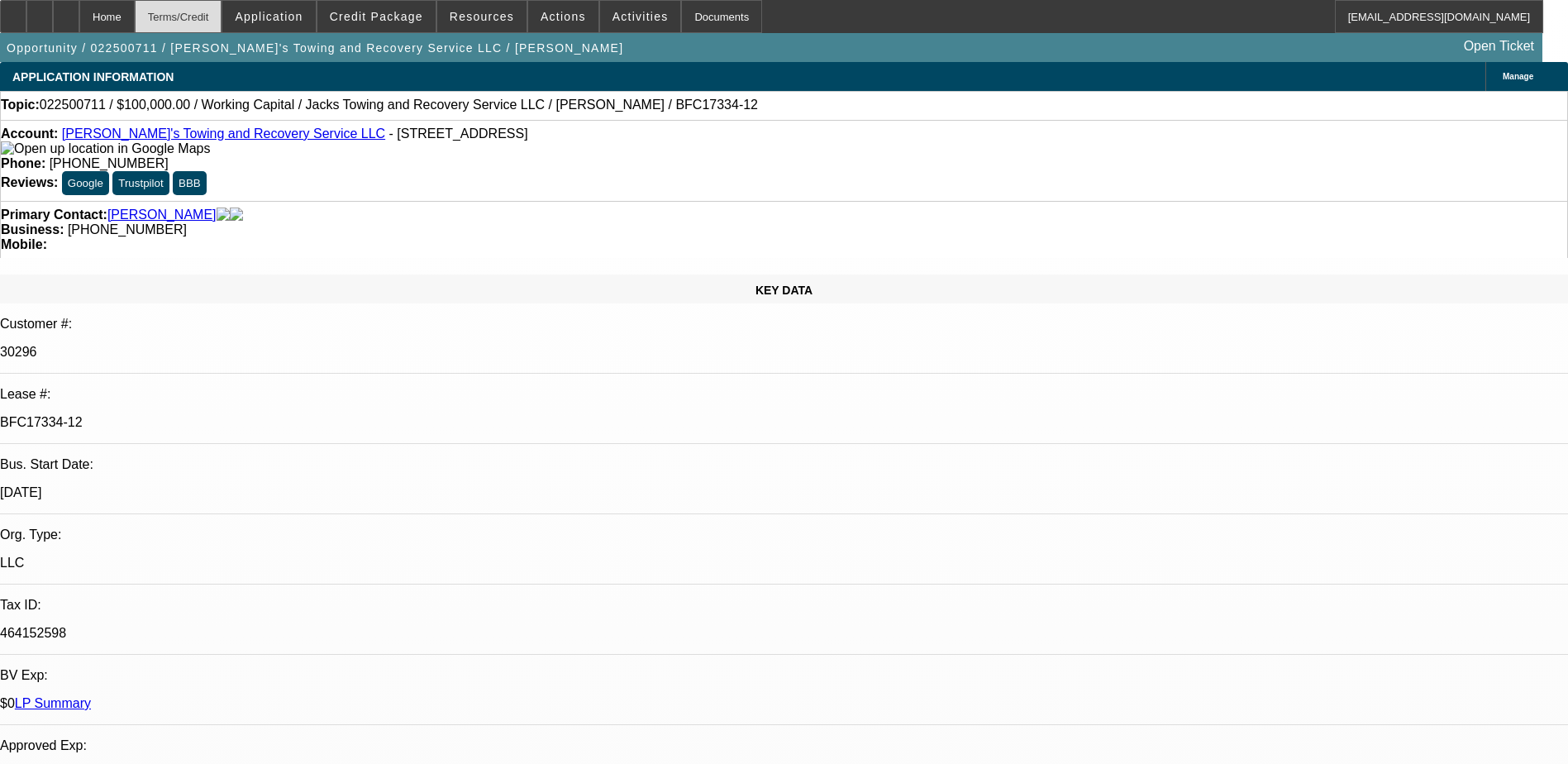
select select "0.1"
select select "4"
select select "0"
select select "3"
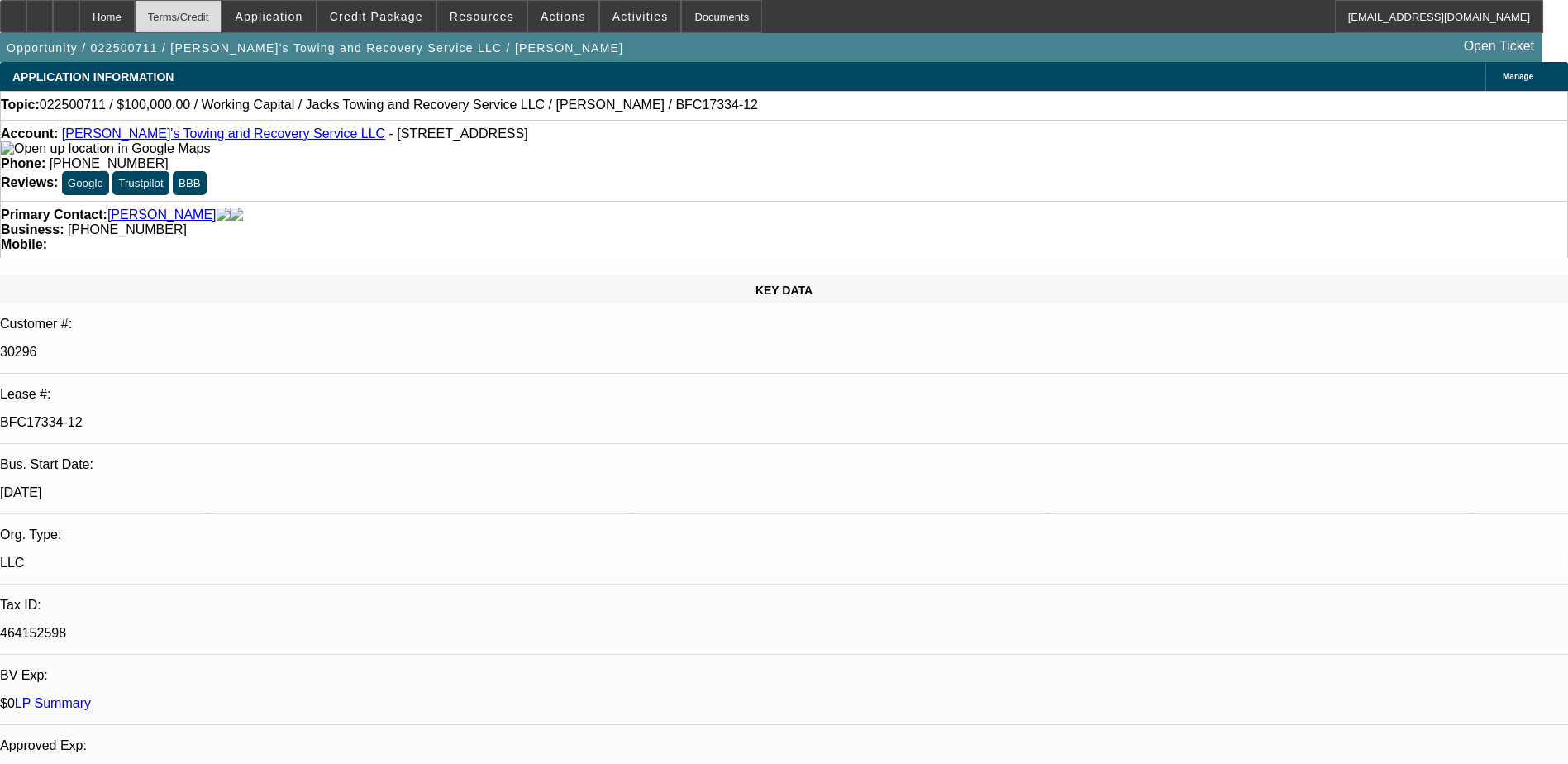
select select "0.1"
select select "4"
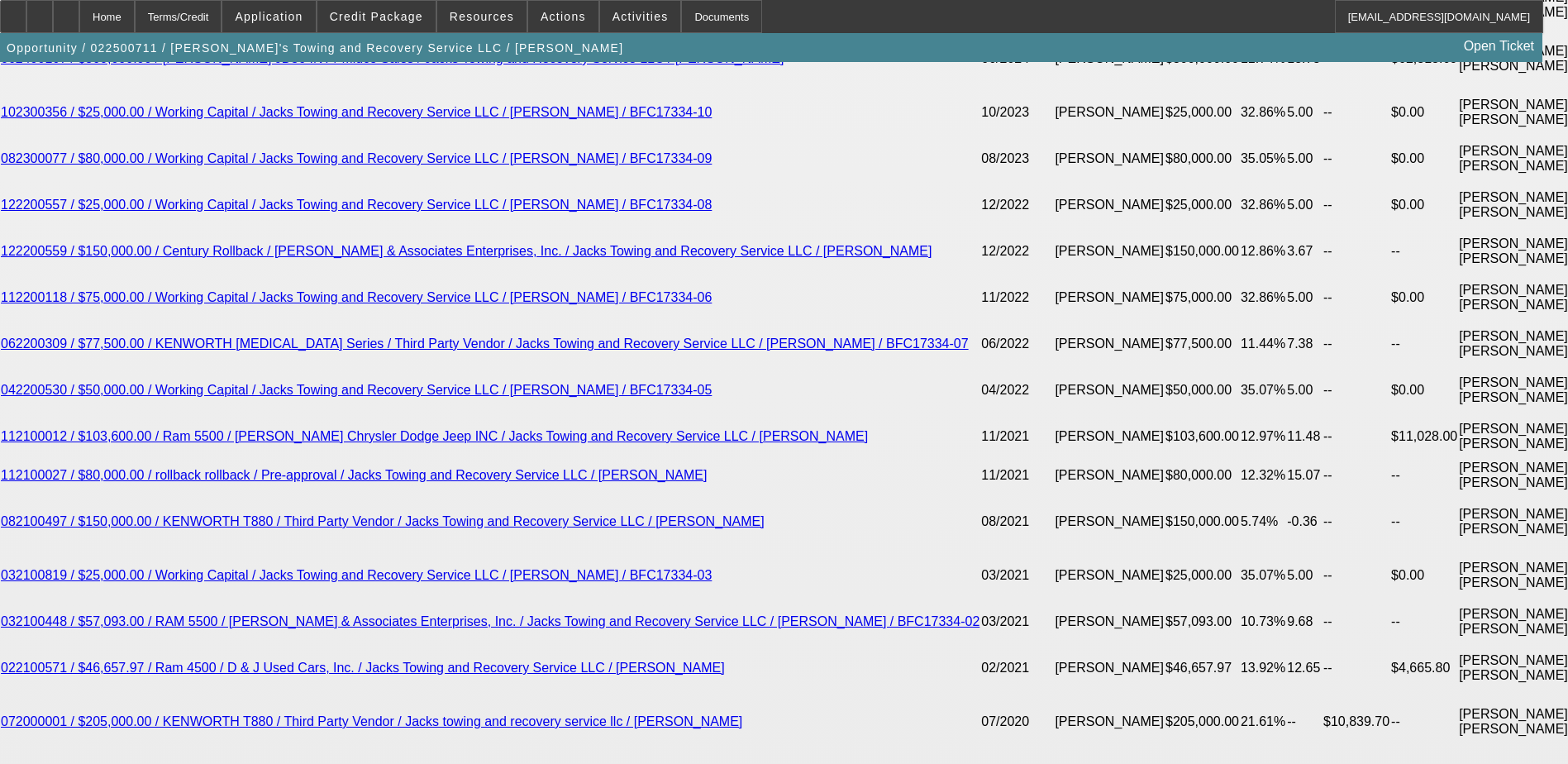
scroll to position [2976, 0]
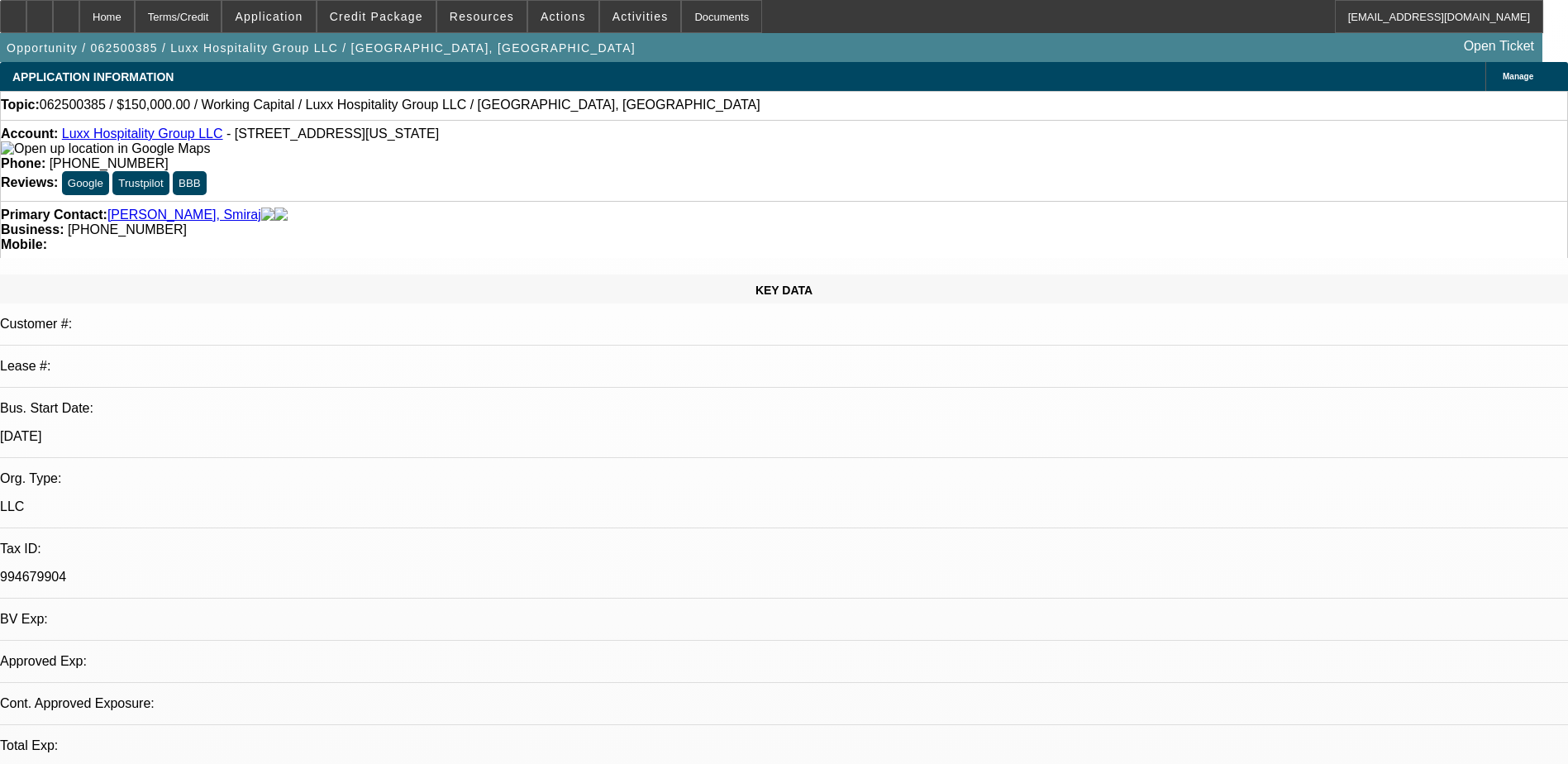
select select "0"
select select "1"
select select "2"
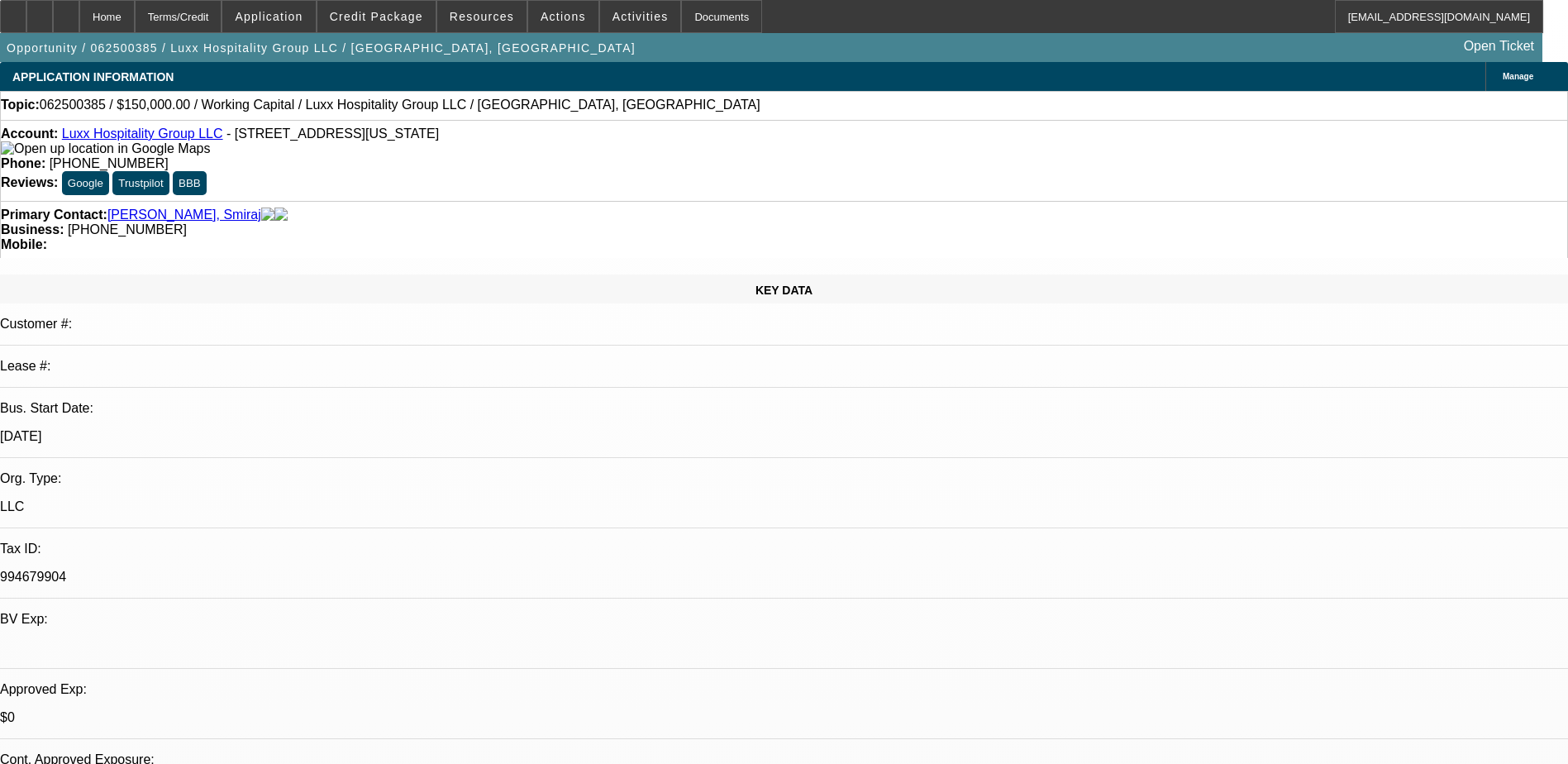
select select "6"
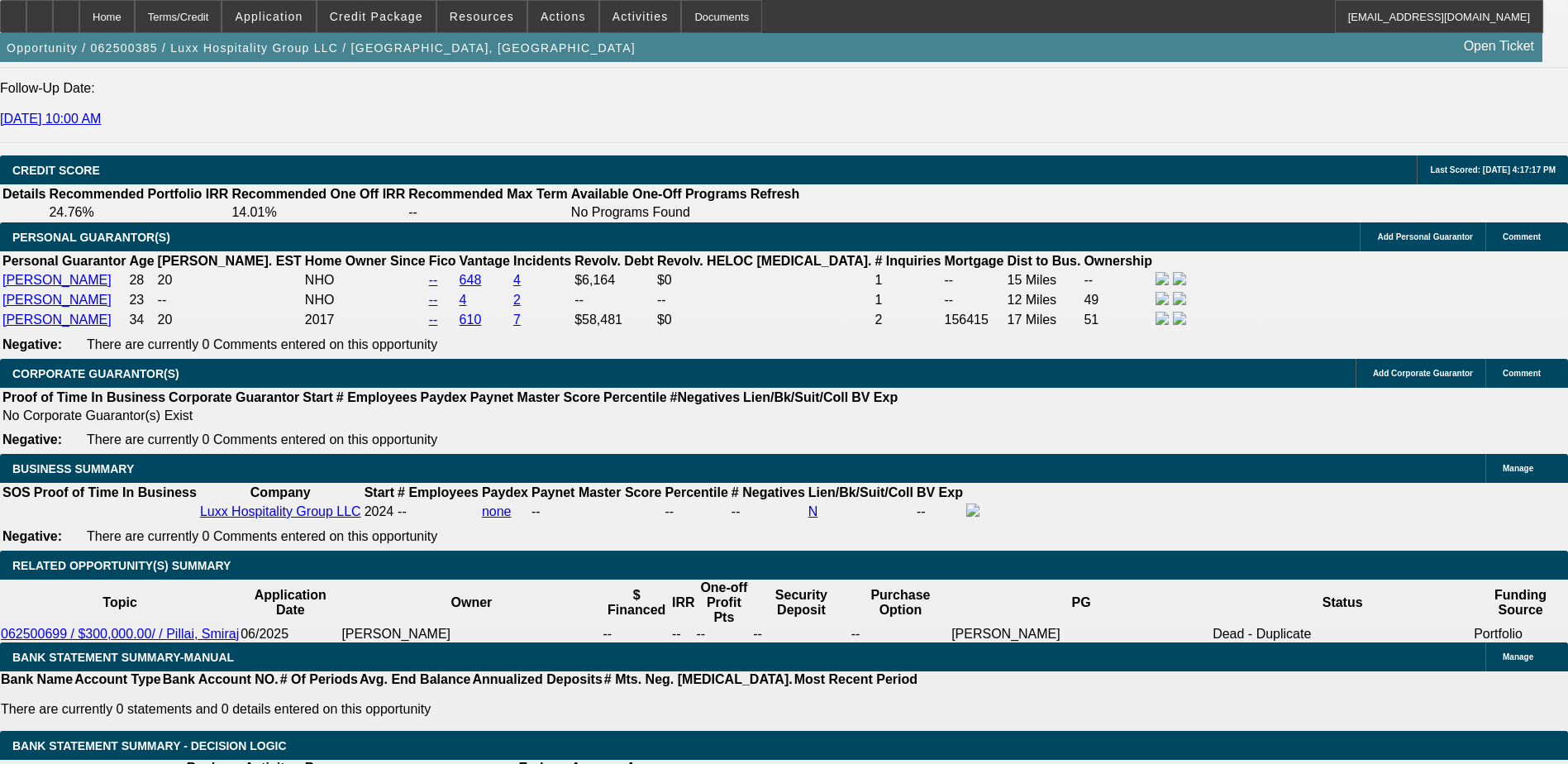
scroll to position [2397, 0]
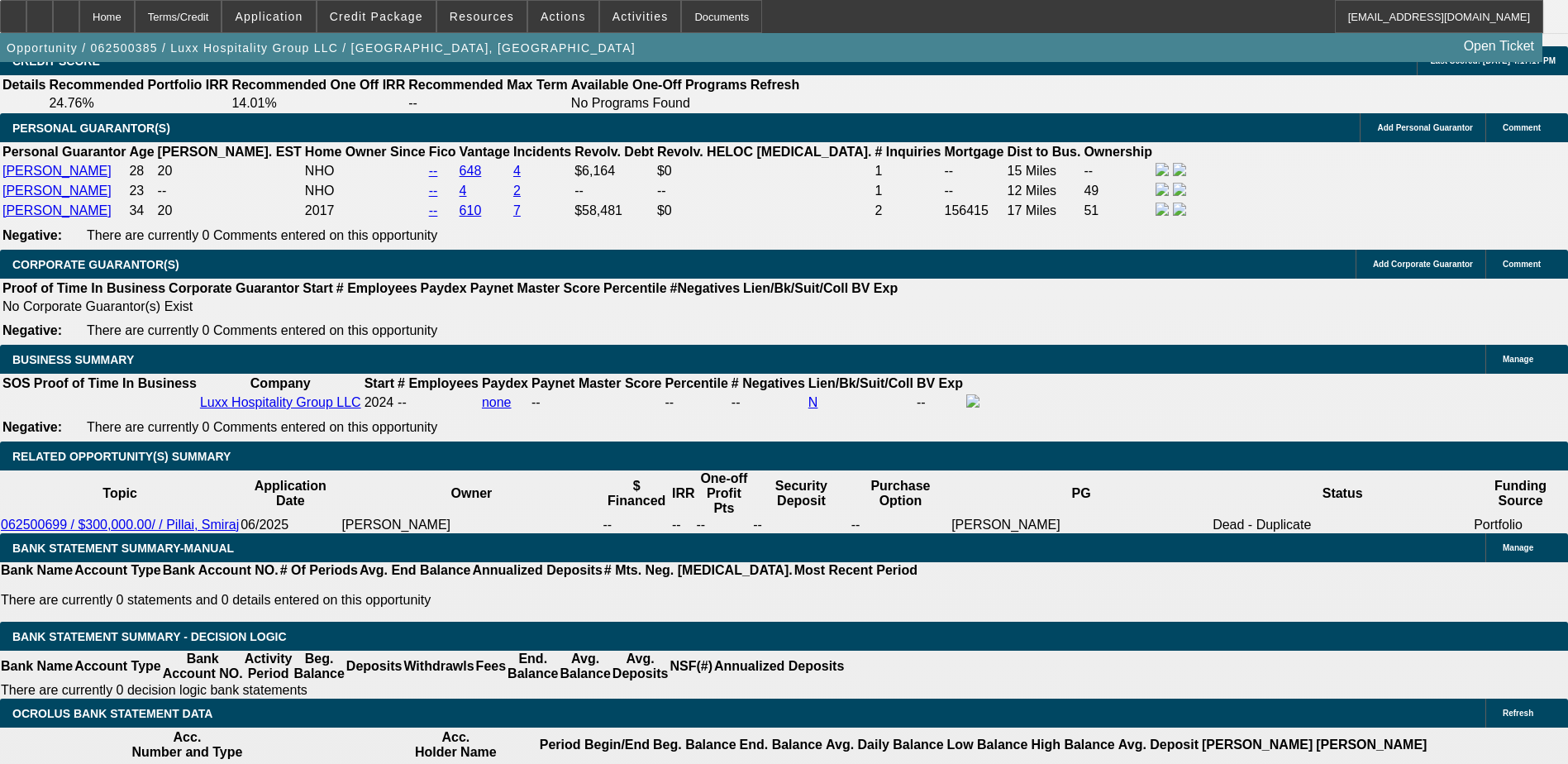
type input "UNKNOWN"
type input "1"
type input "12"
type input "$13,752.00"
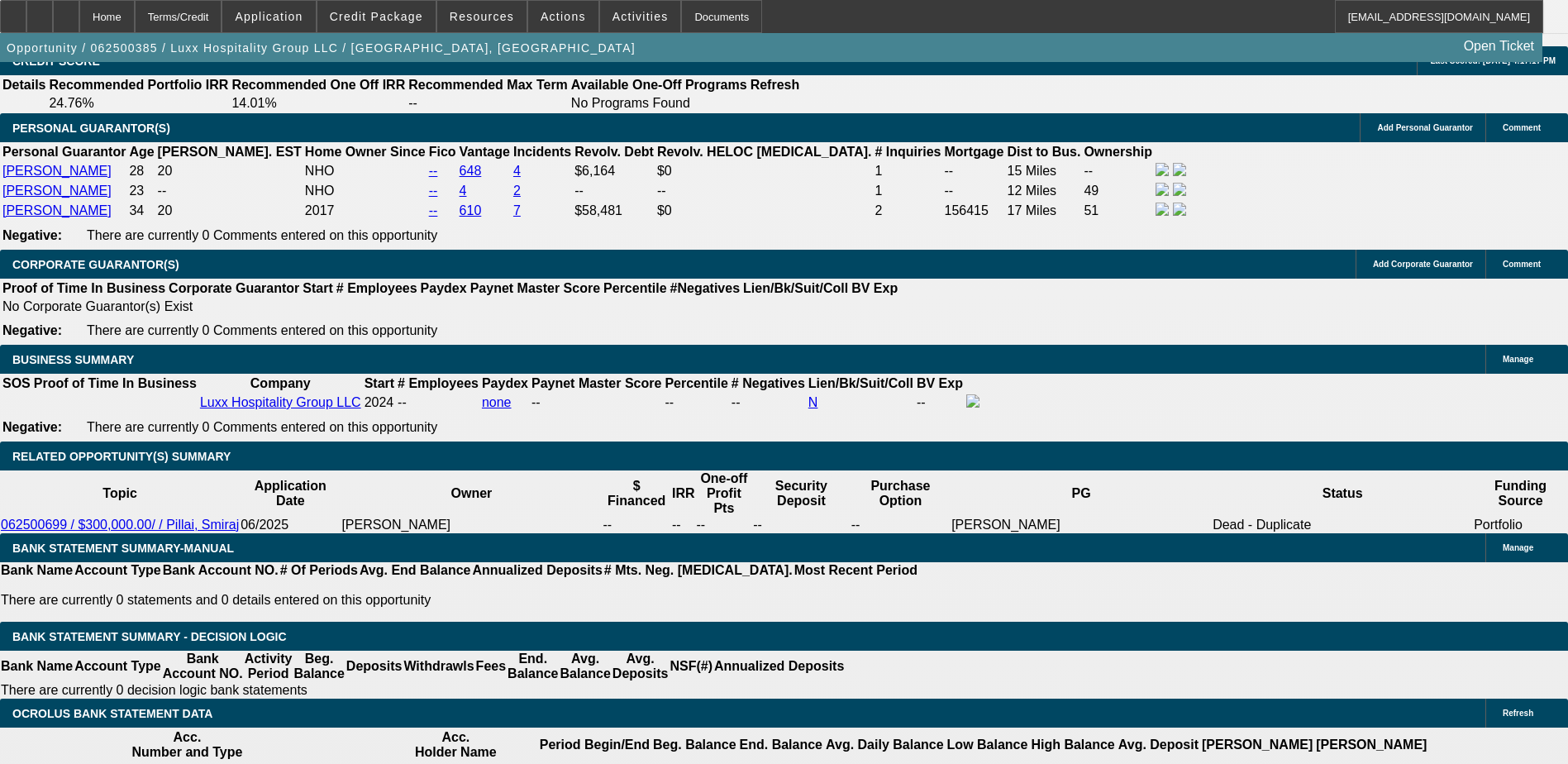
type input "12"
type input "5"
type input "$12,841.12"
type input "56"
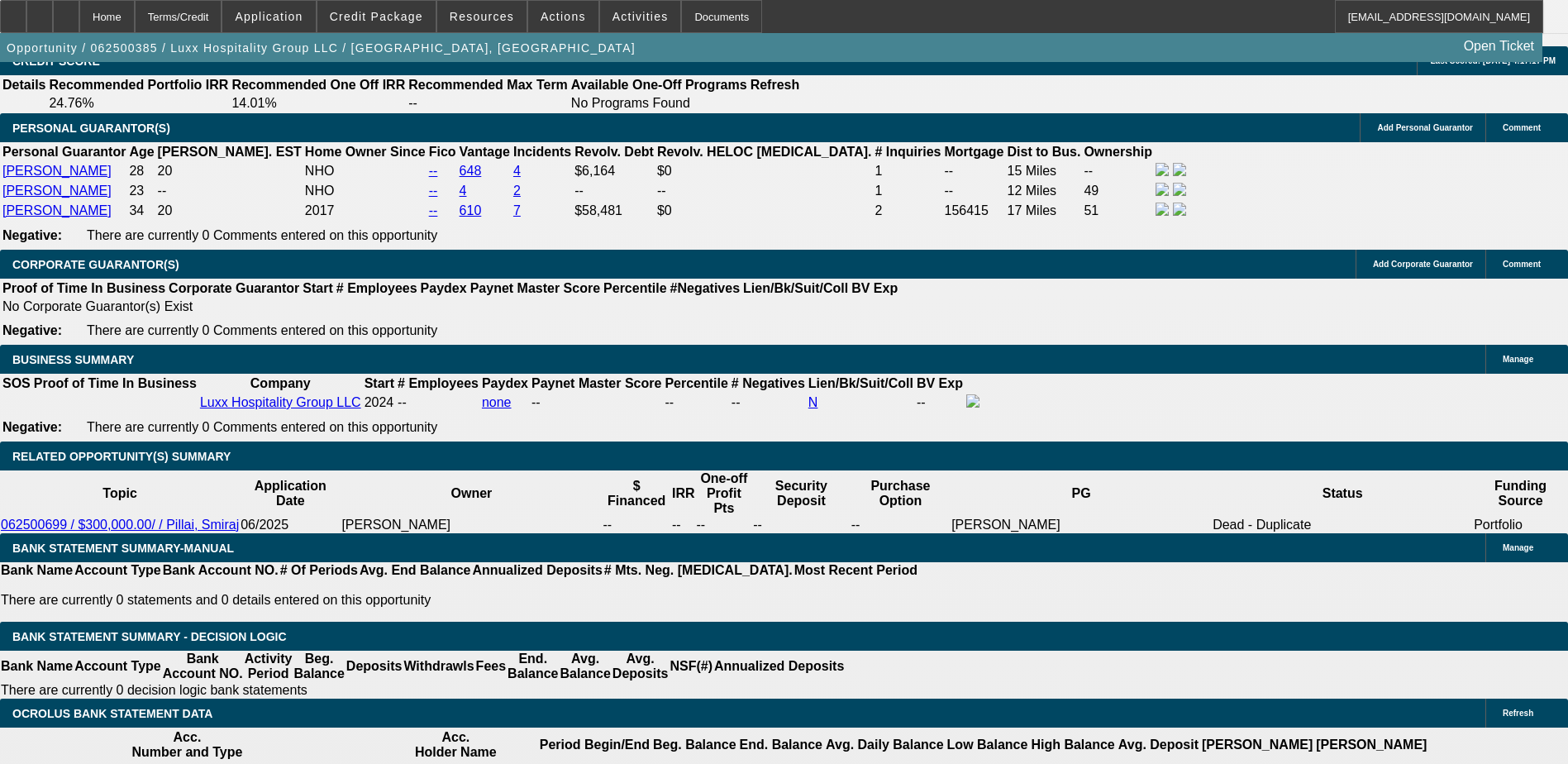
type input "$16,607.14"
type input "56"
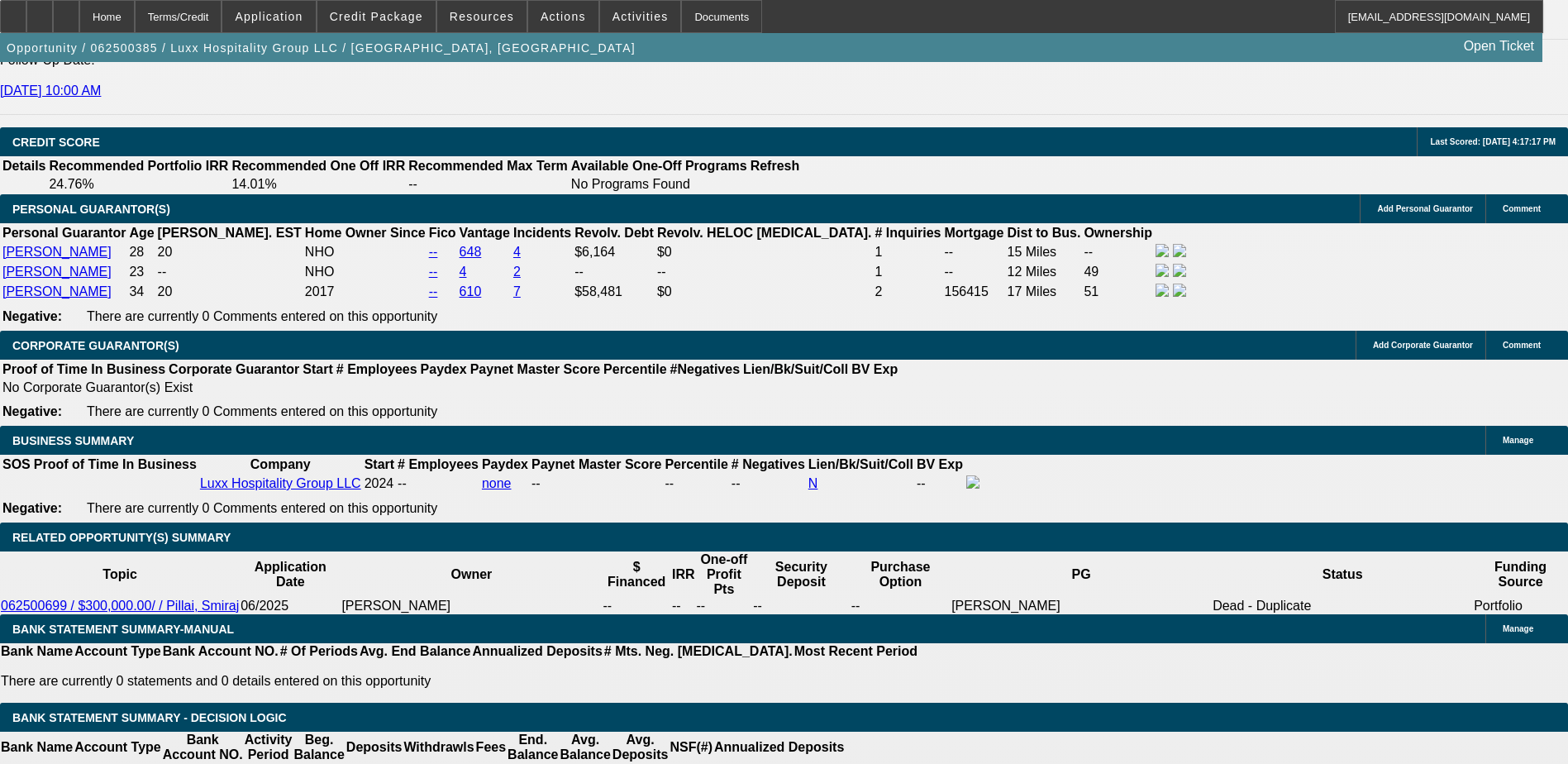
scroll to position [2150, 0]
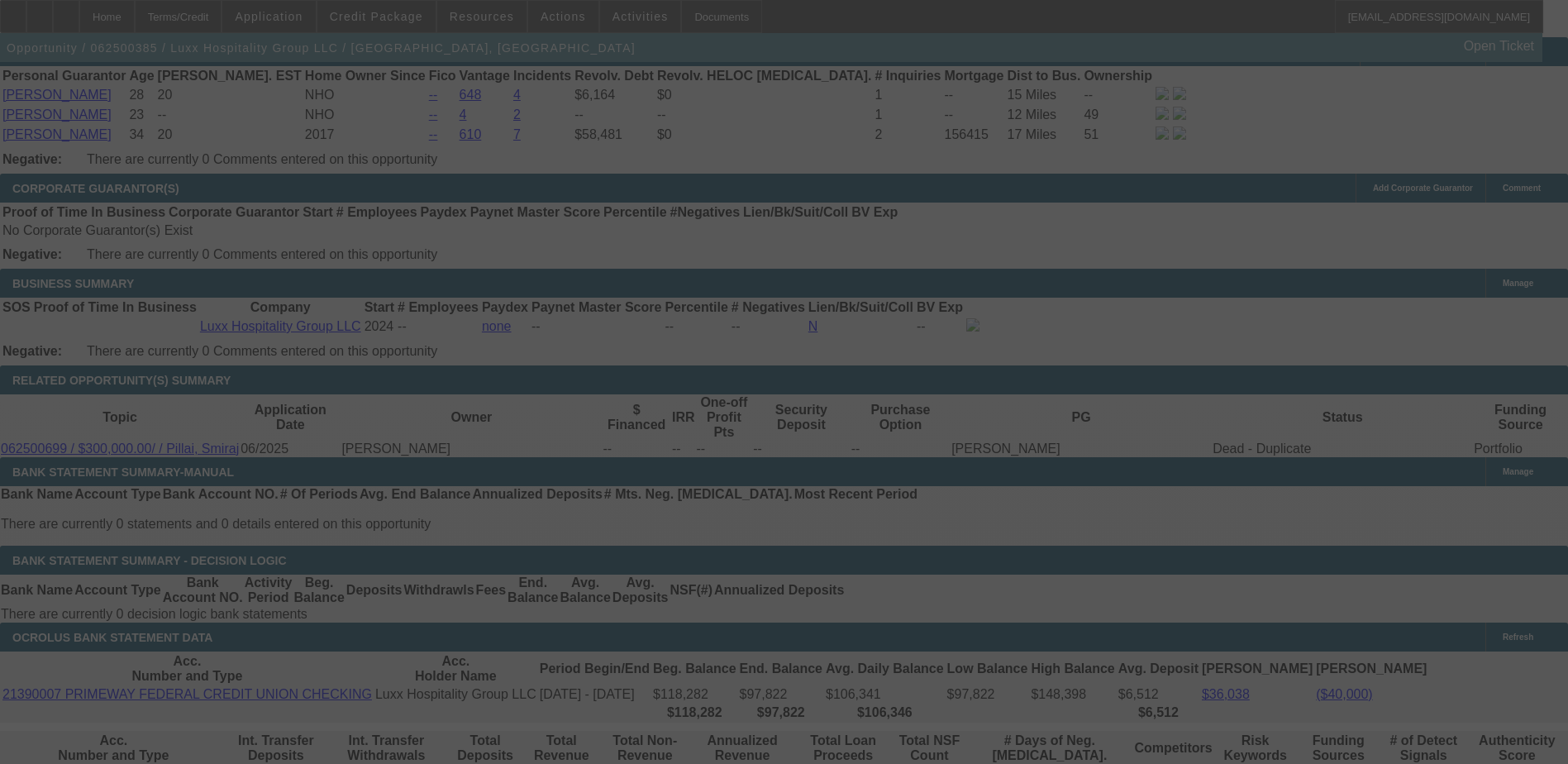
scroll to position [2480, 0]
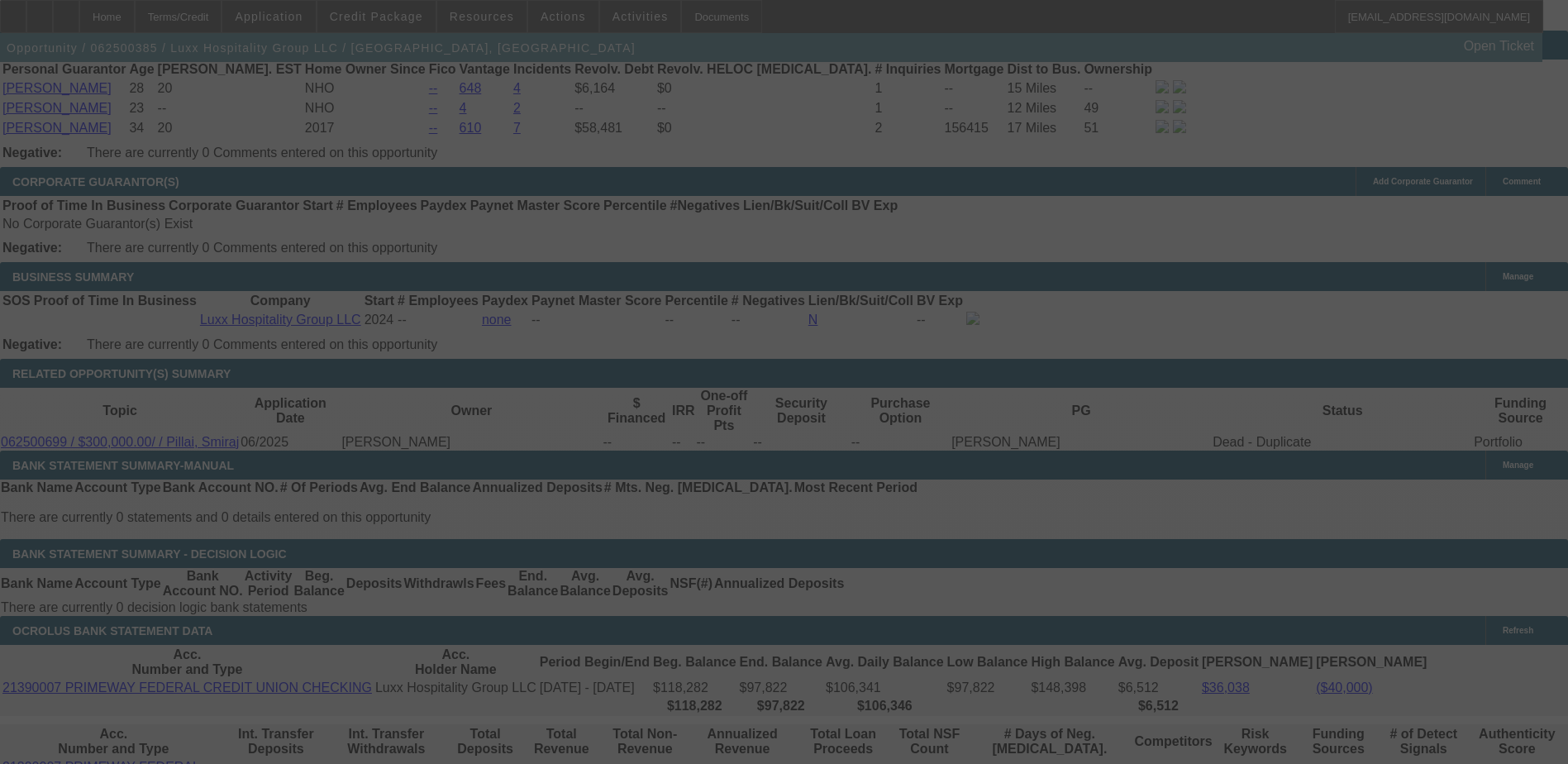
select select "0"
select select "2"
select select "0"
select select "6"
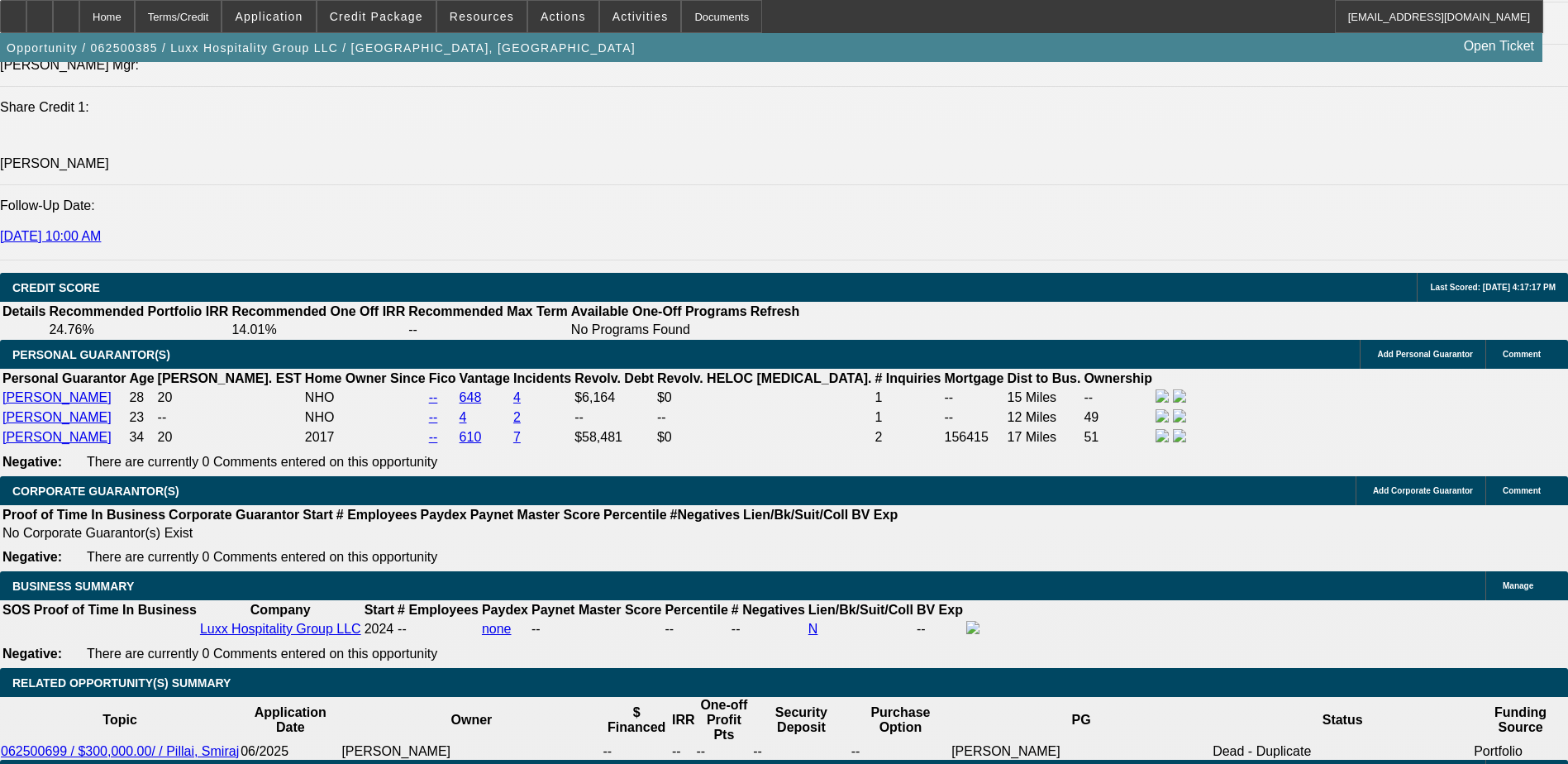
scroll to position [1945, 0]
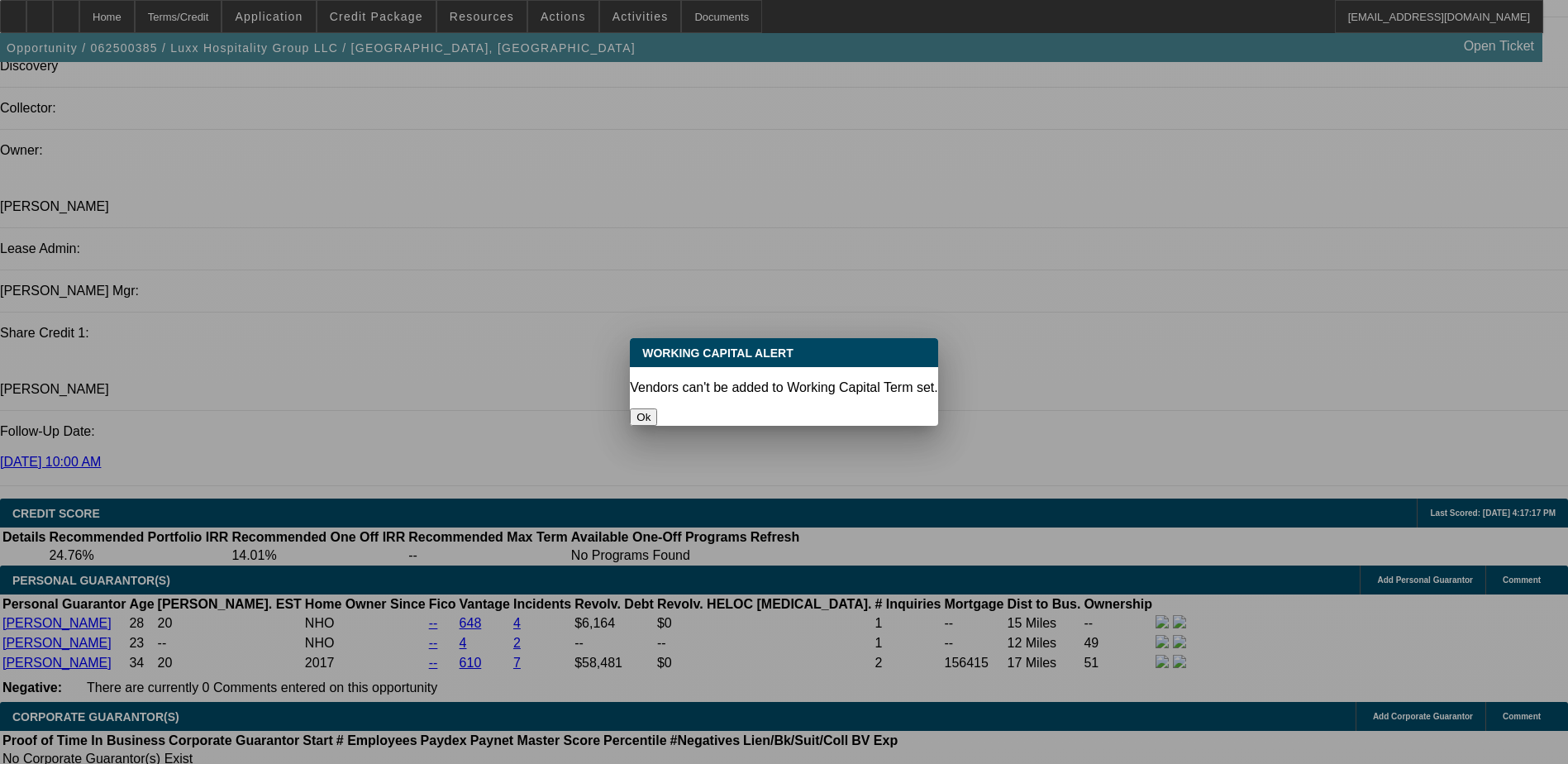
scroll to position [0, 0]
click at [657, 408] on button "Ok" at bounding box center [644, 417] width 28 height 17
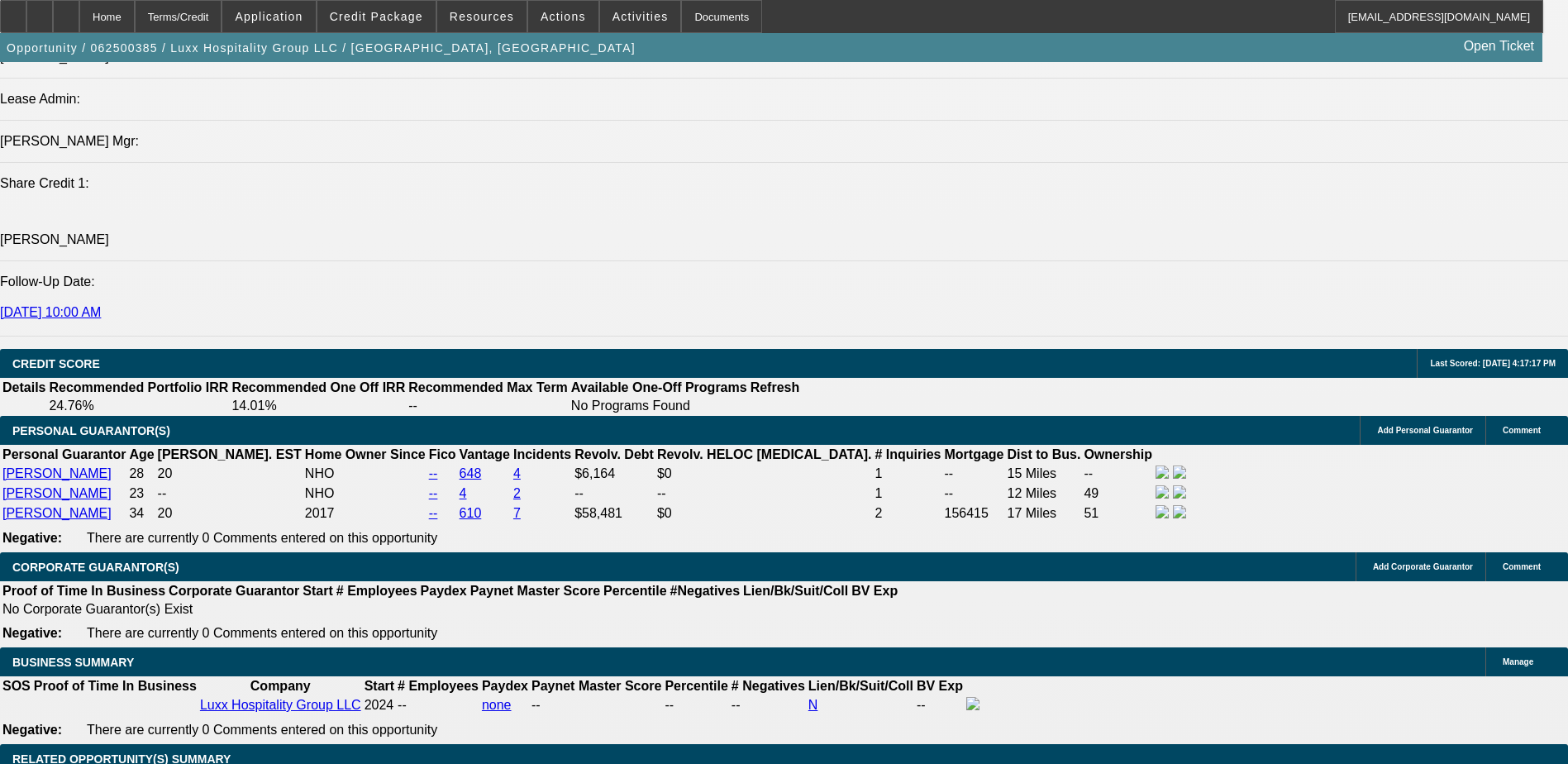
scroll to position [2111, 0]
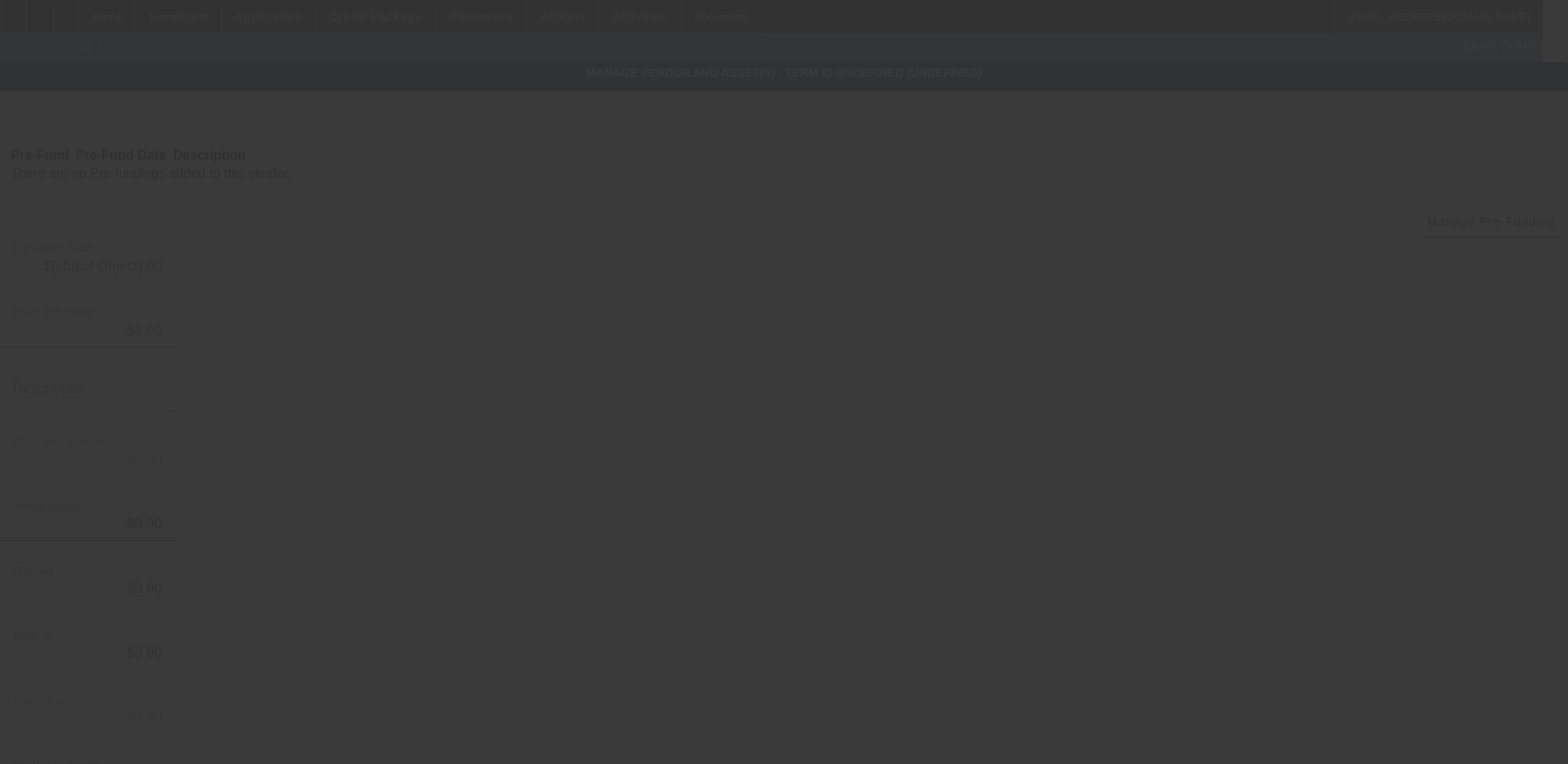
type input "$150,000.00"
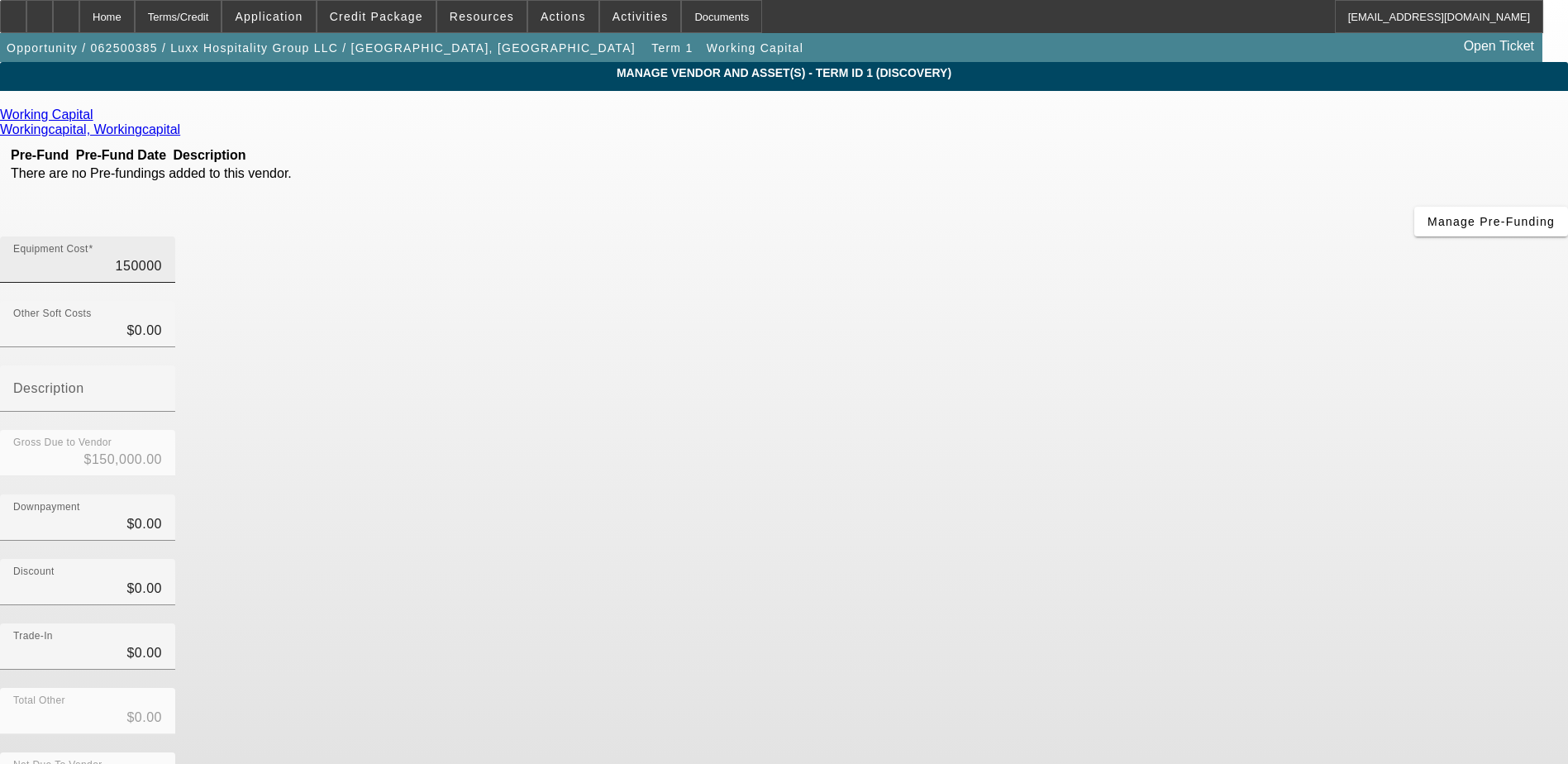
click at [162, 256] on input "150000" at bounding box center [87, 266] width 149 height 20
type input "15000"
type input "$15,000.00"
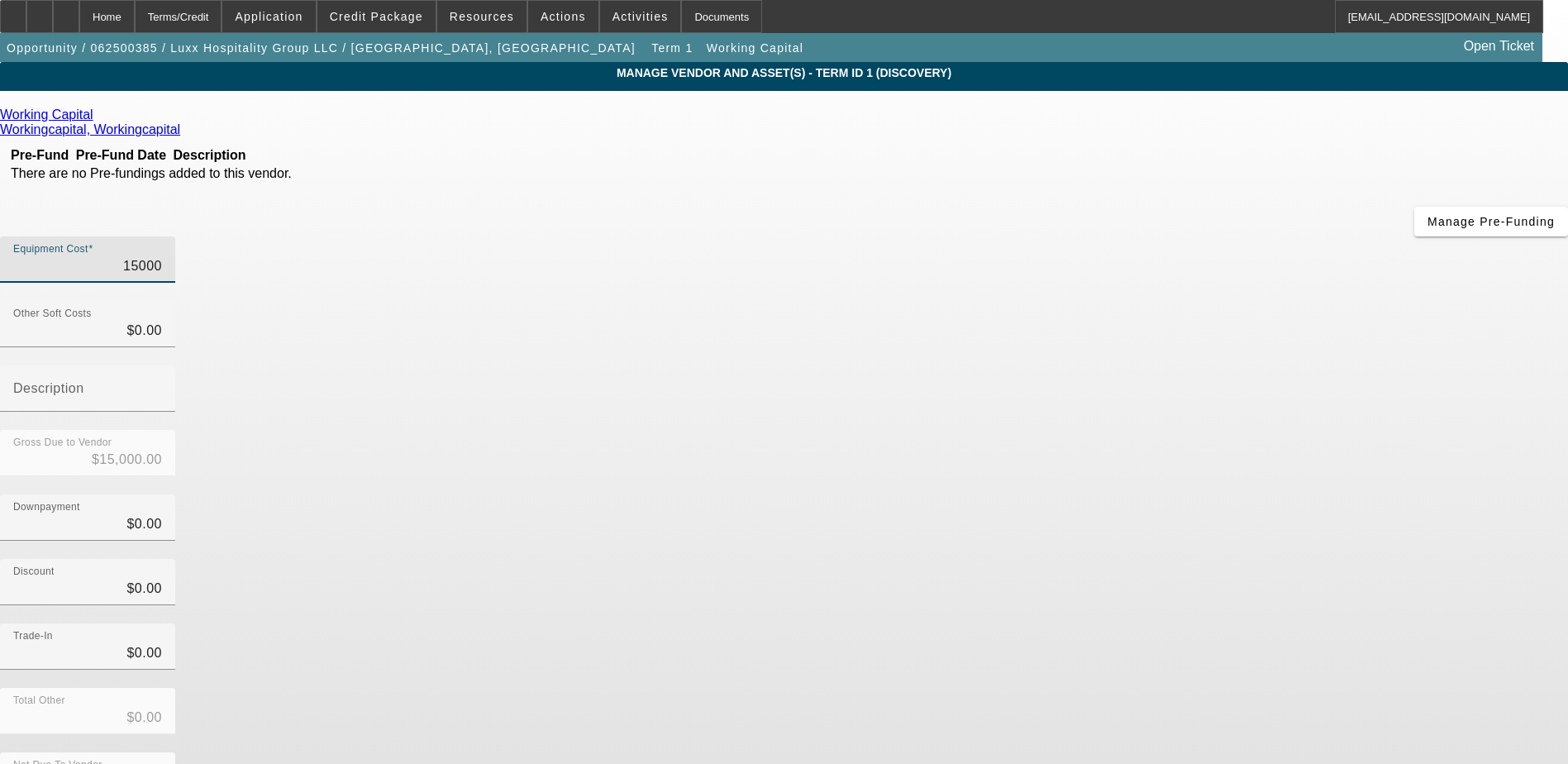
type input "1000"
type input "$1,000.00"
type input "000"
type input "$0.00"
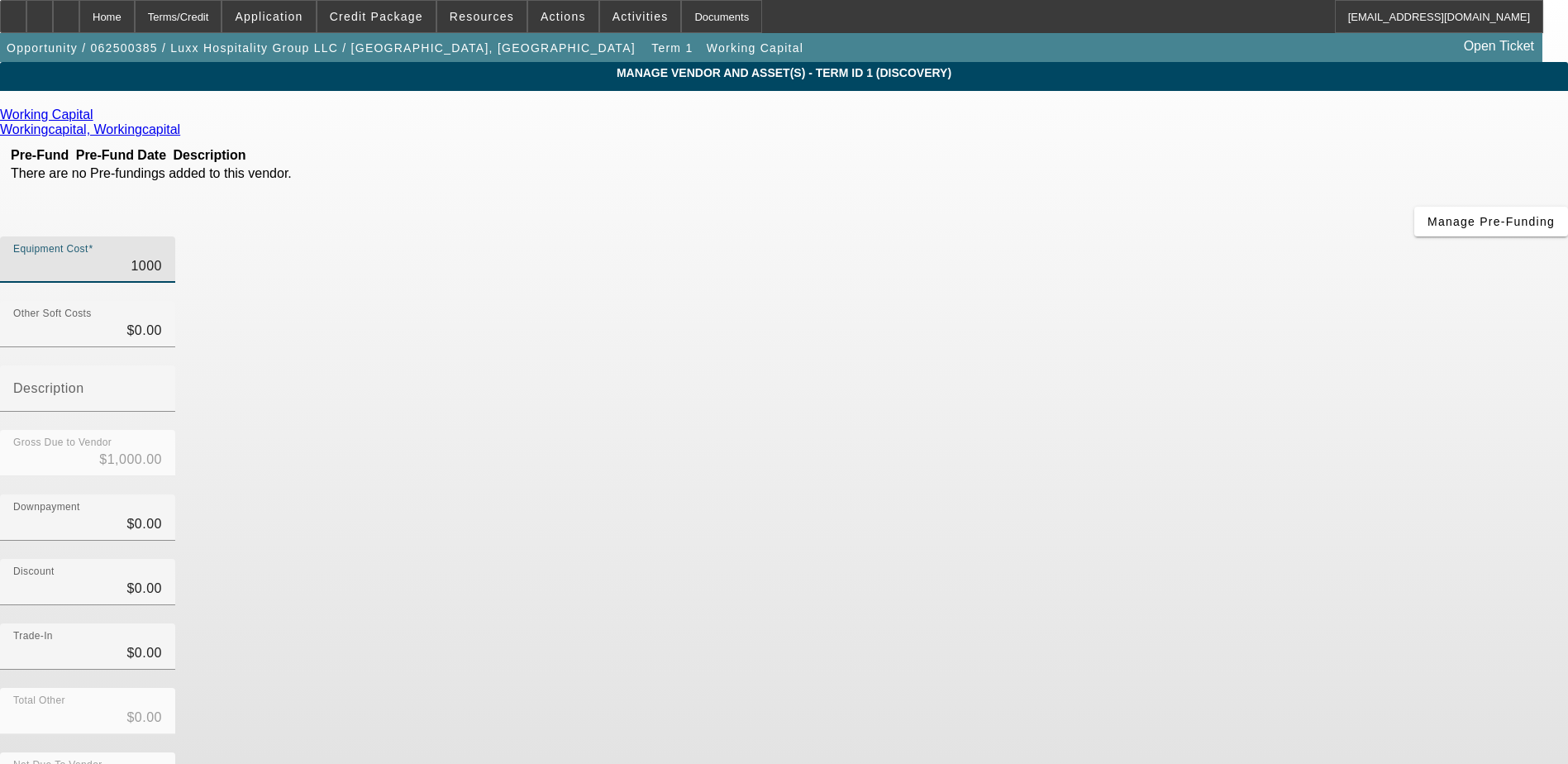
type input "$0.00"
type input "5000"
type input "$5,000.00"
type input "50000"
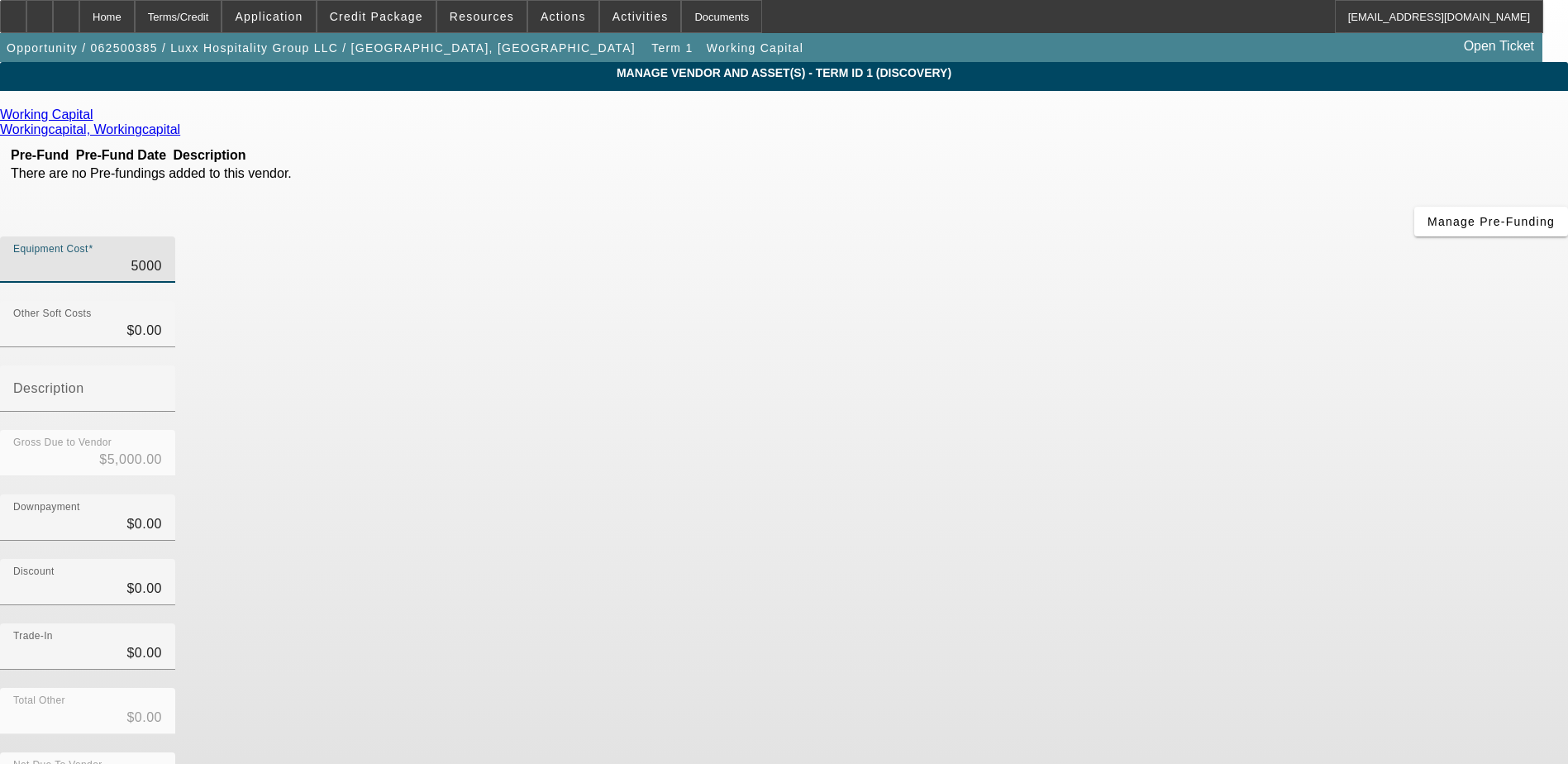
type input "$50,000.00"
click at [1092, 430] on div "Gross Due to Vendor $50,000.00" at bounding box center [784, 462] width 1568 height 65
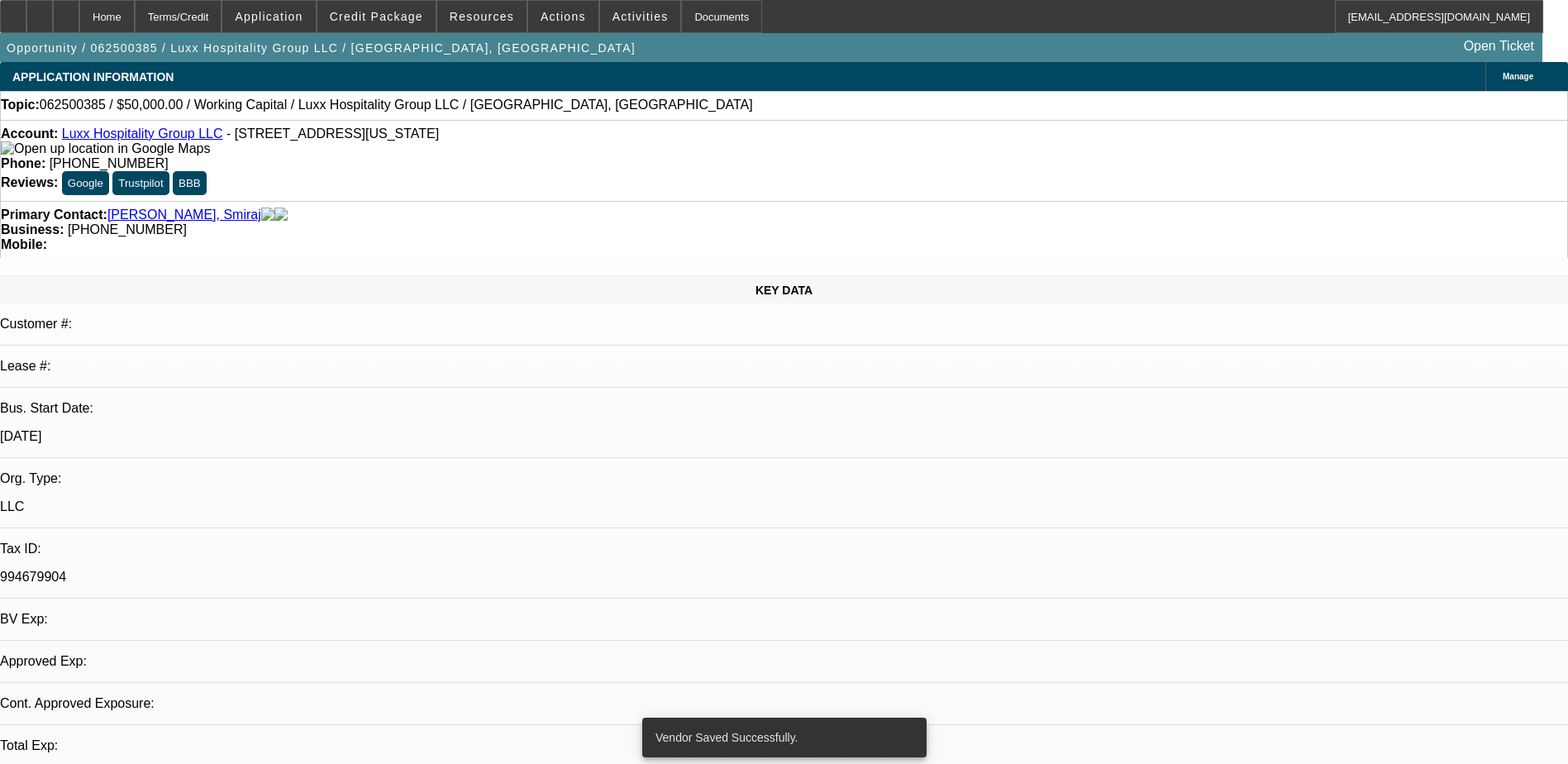
select select "0"
select select "2"
select select "0"
select select "6"
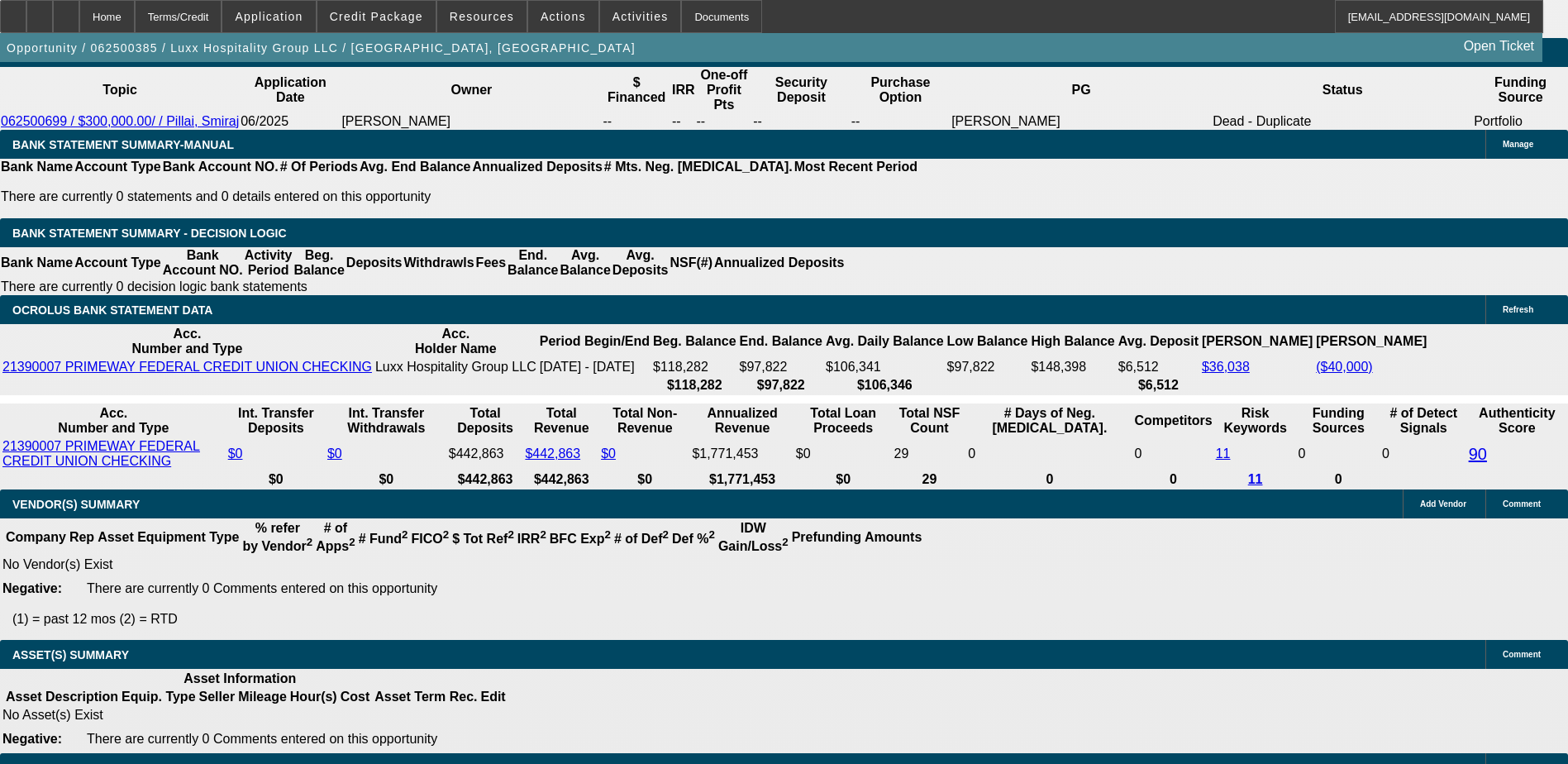
scroll to position [2472, 0]
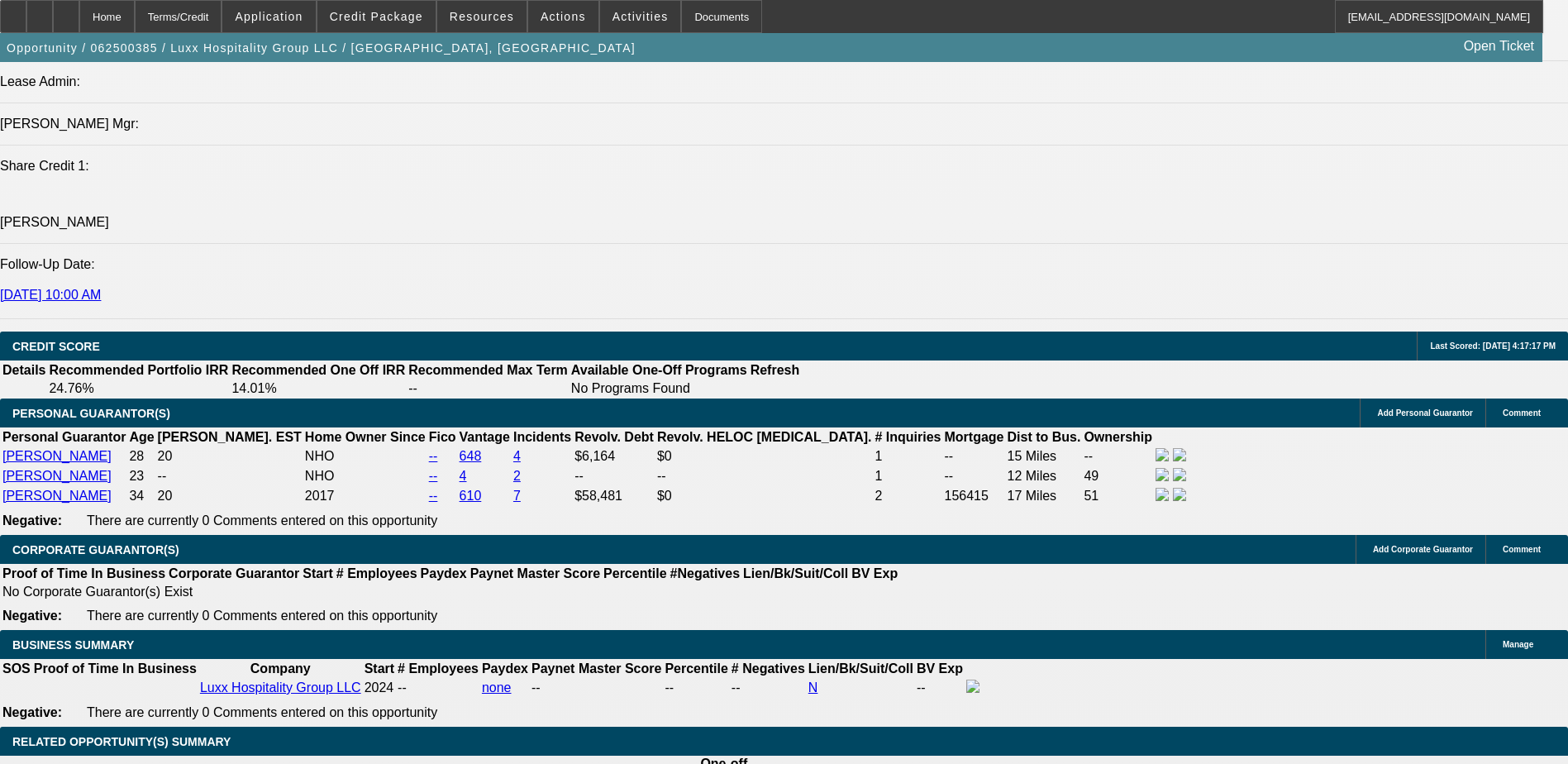
scroll to position [2059, 0]
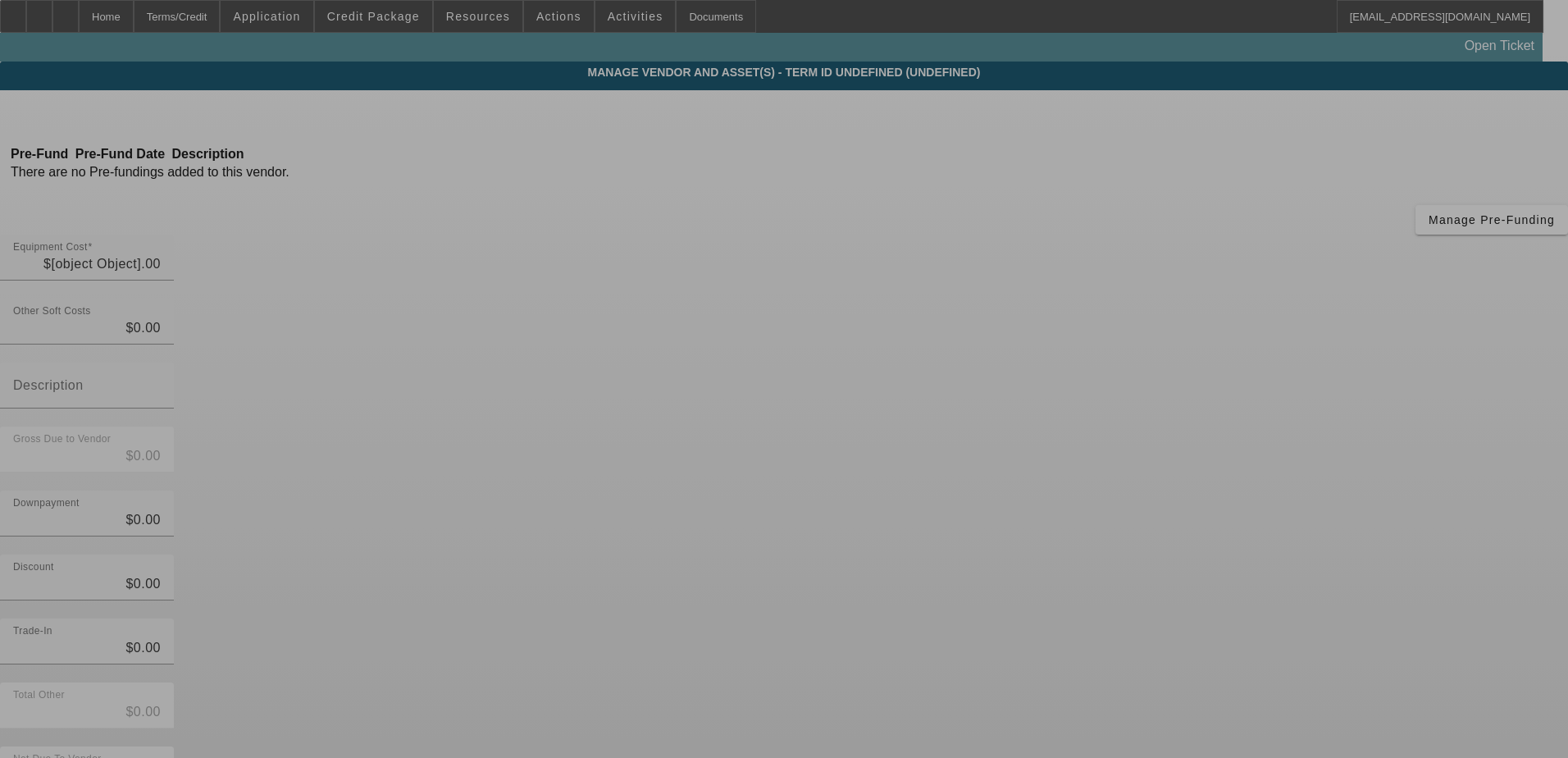
type input "$50,000.00"
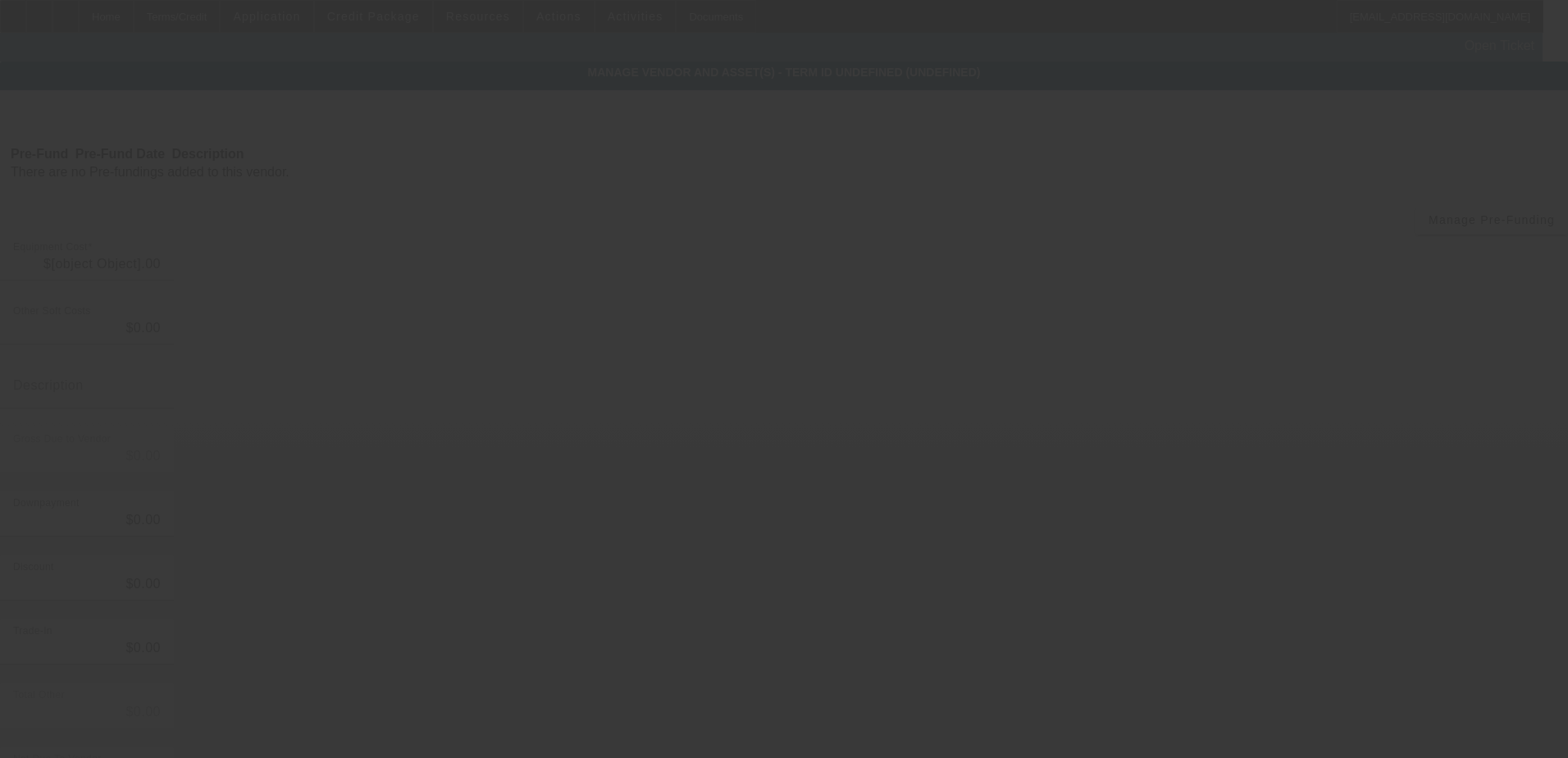
type input "$50,000.00"
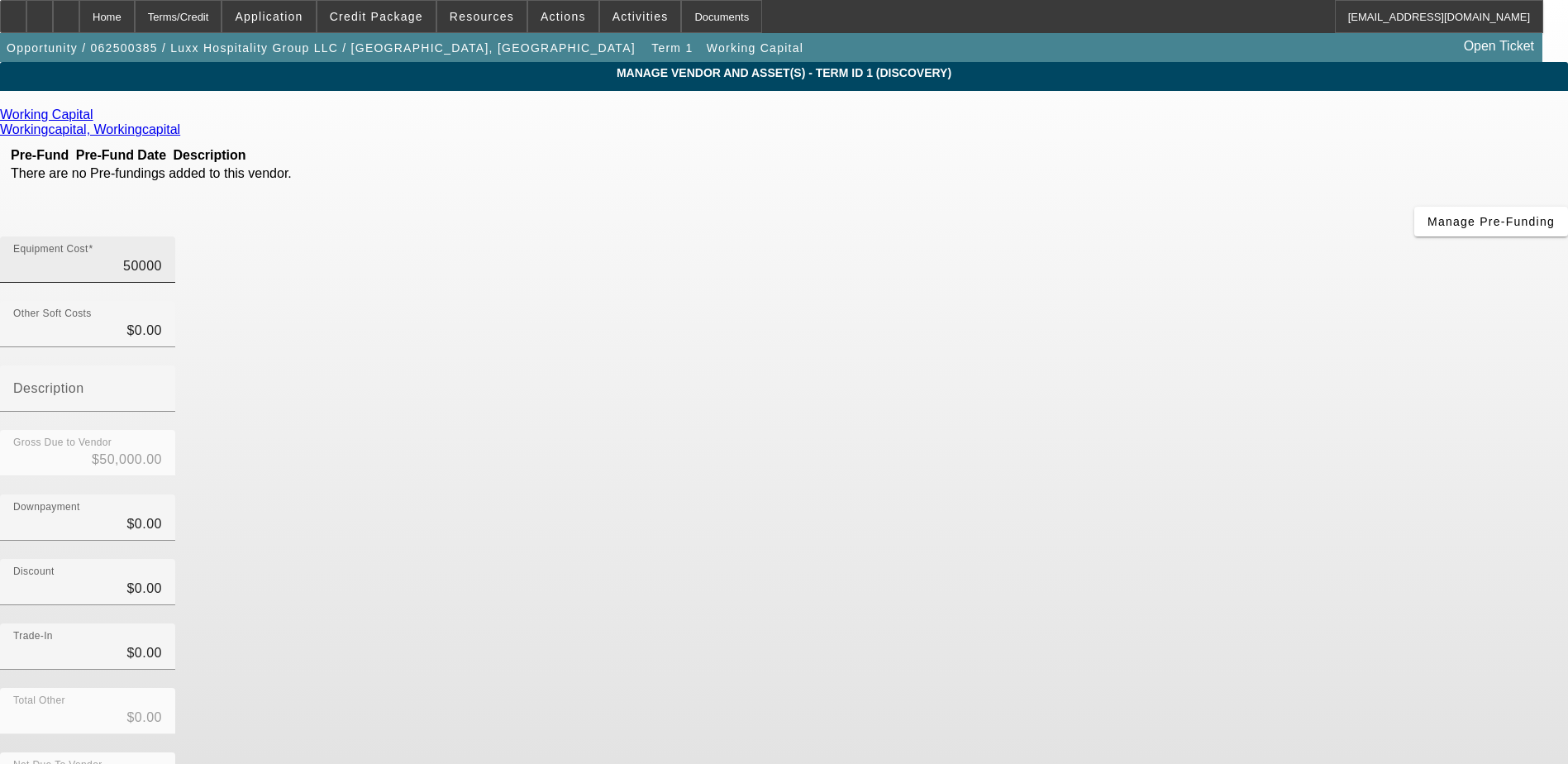
click at [162, 256] on input "50000" at bounding box center [87, 266] width 149 height 20
type input "150000"
type input "$150,000.00"
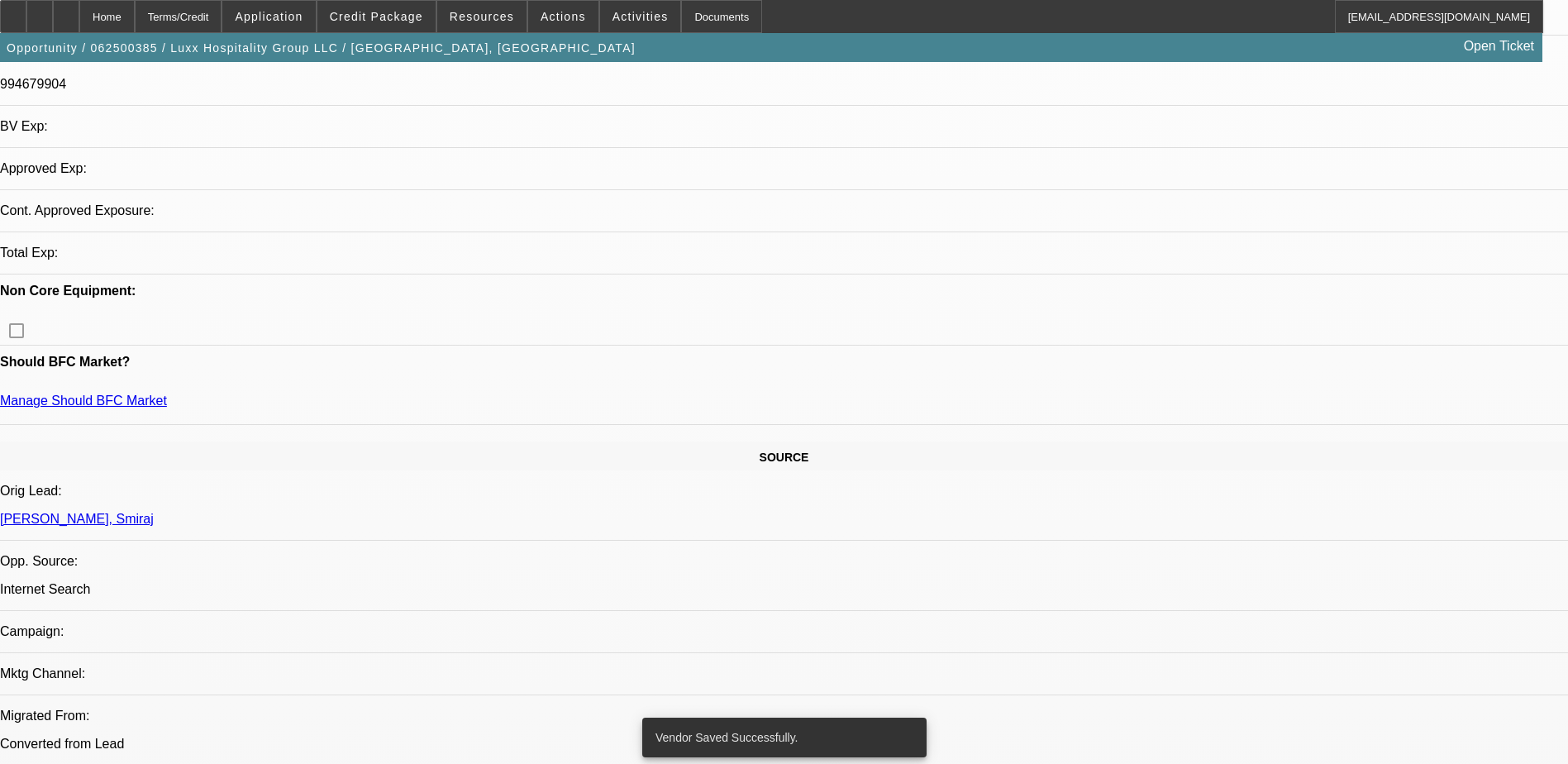
select select "0"
select select "2"
select select "0"
select select "6"
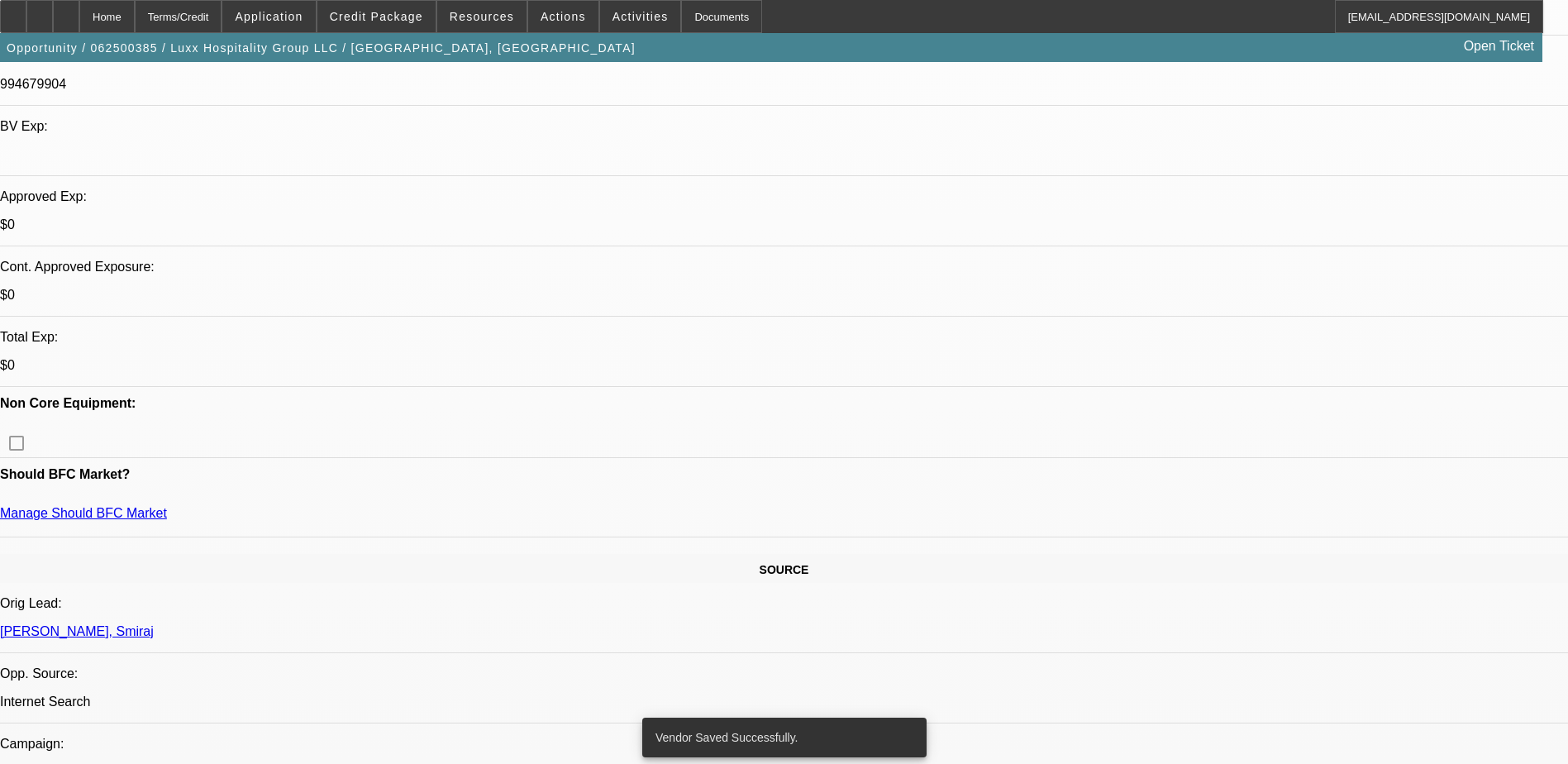
scroll to position [496, 0]
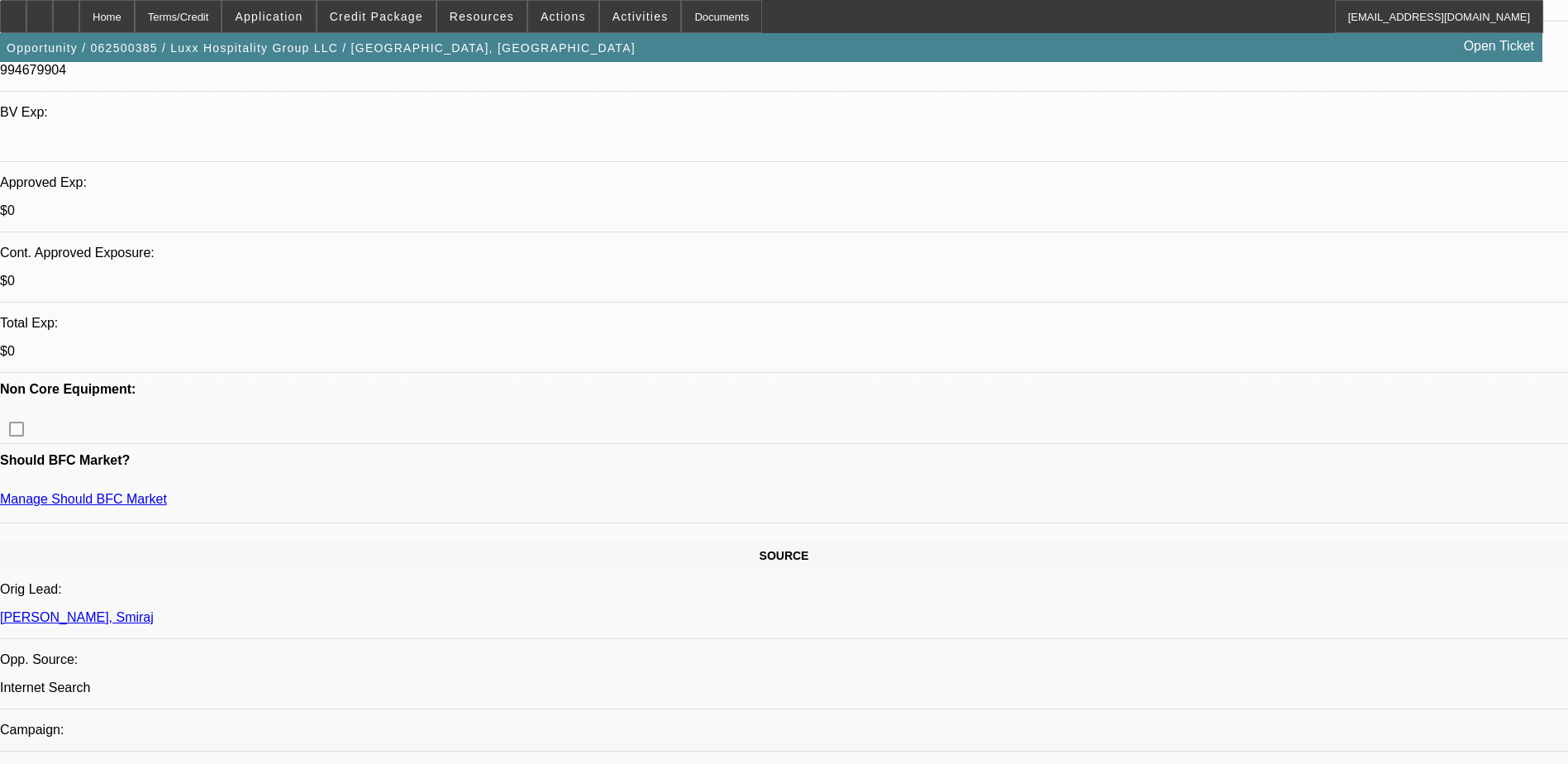
scroll to position [413, 0]
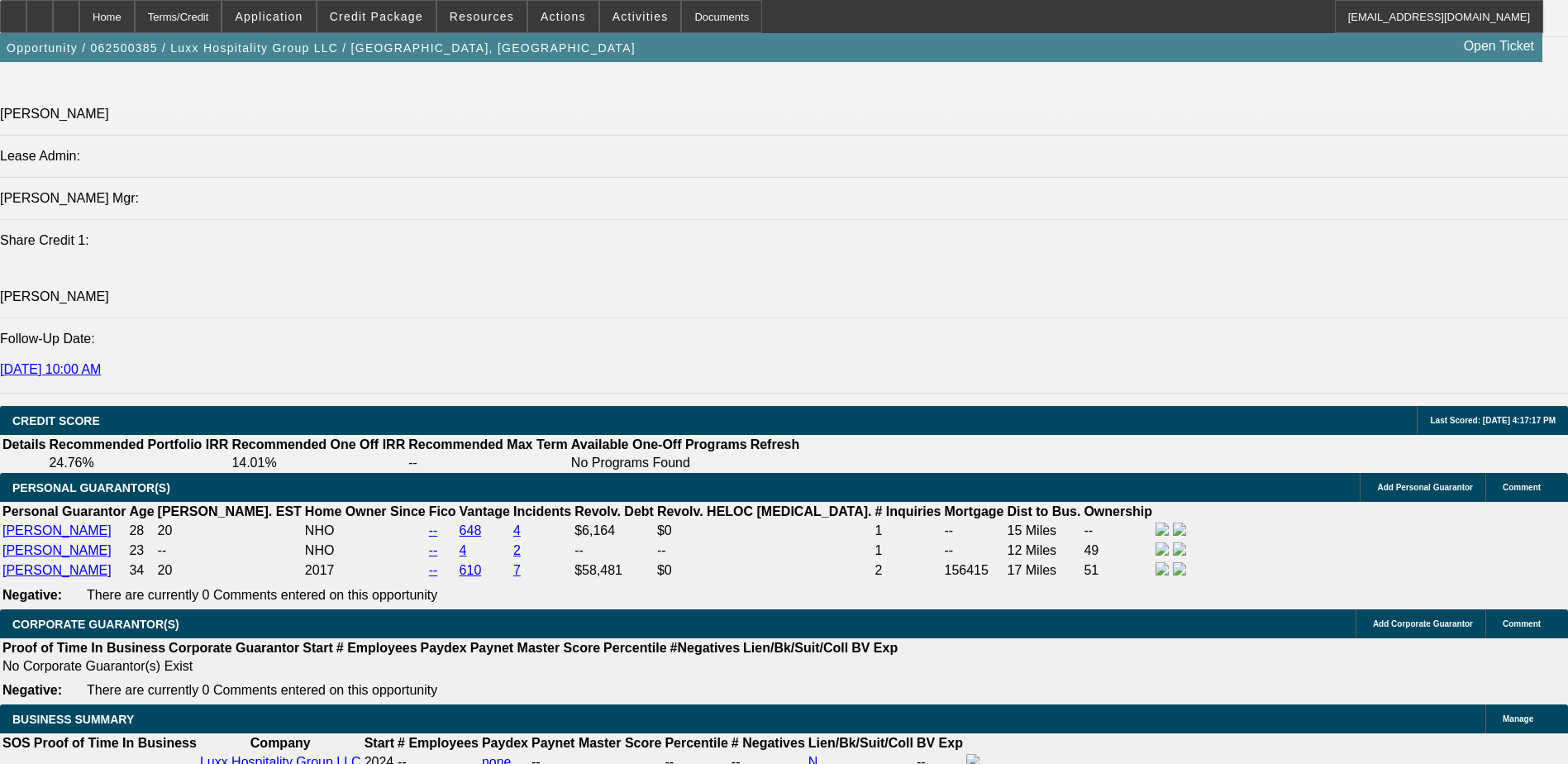
scroll to position [2562, 0]
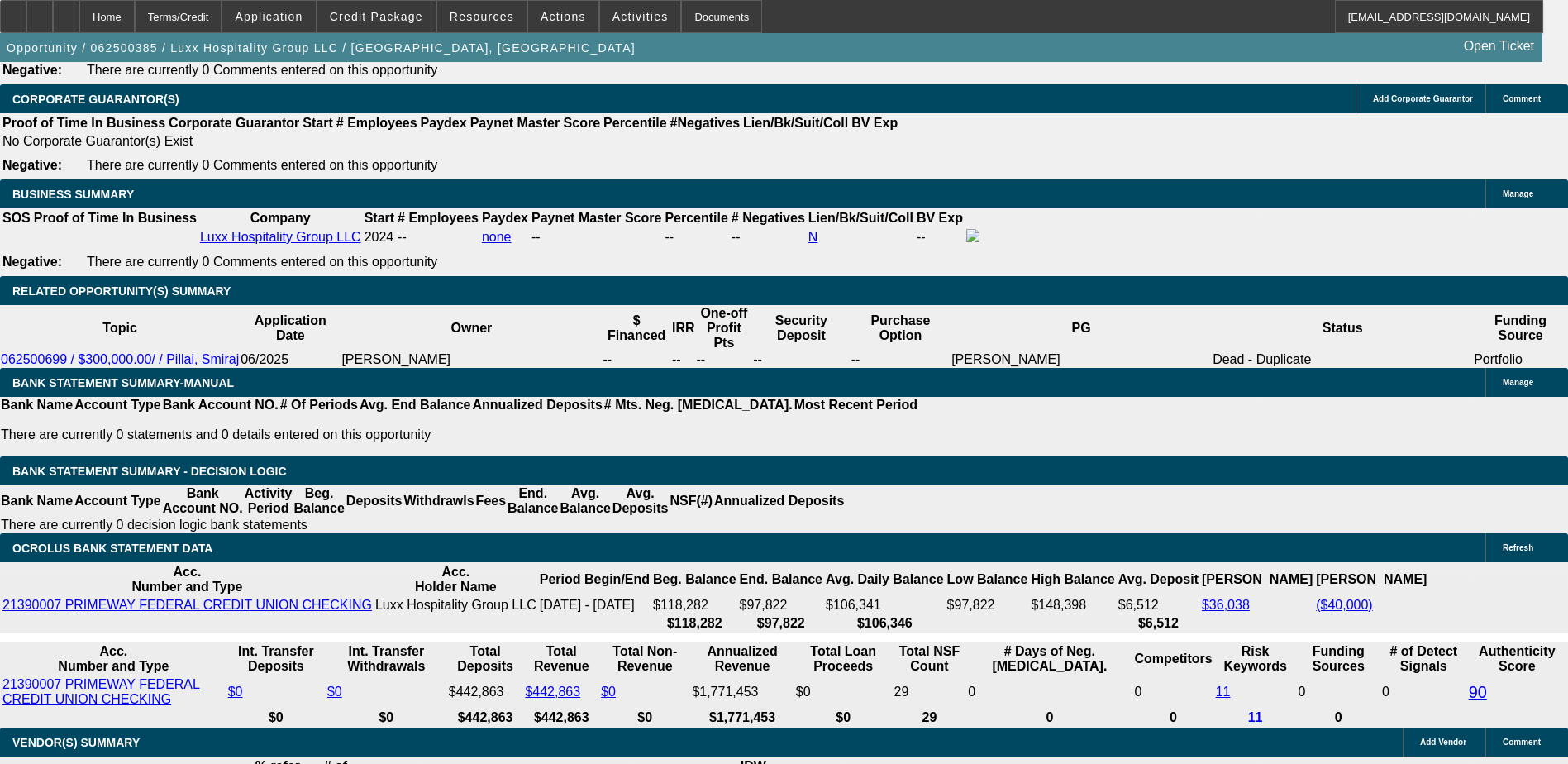
drag, startPoint x: 688, startPoint y: 355, endPoint x: 689, endPoint y: 363, distance: 8.1
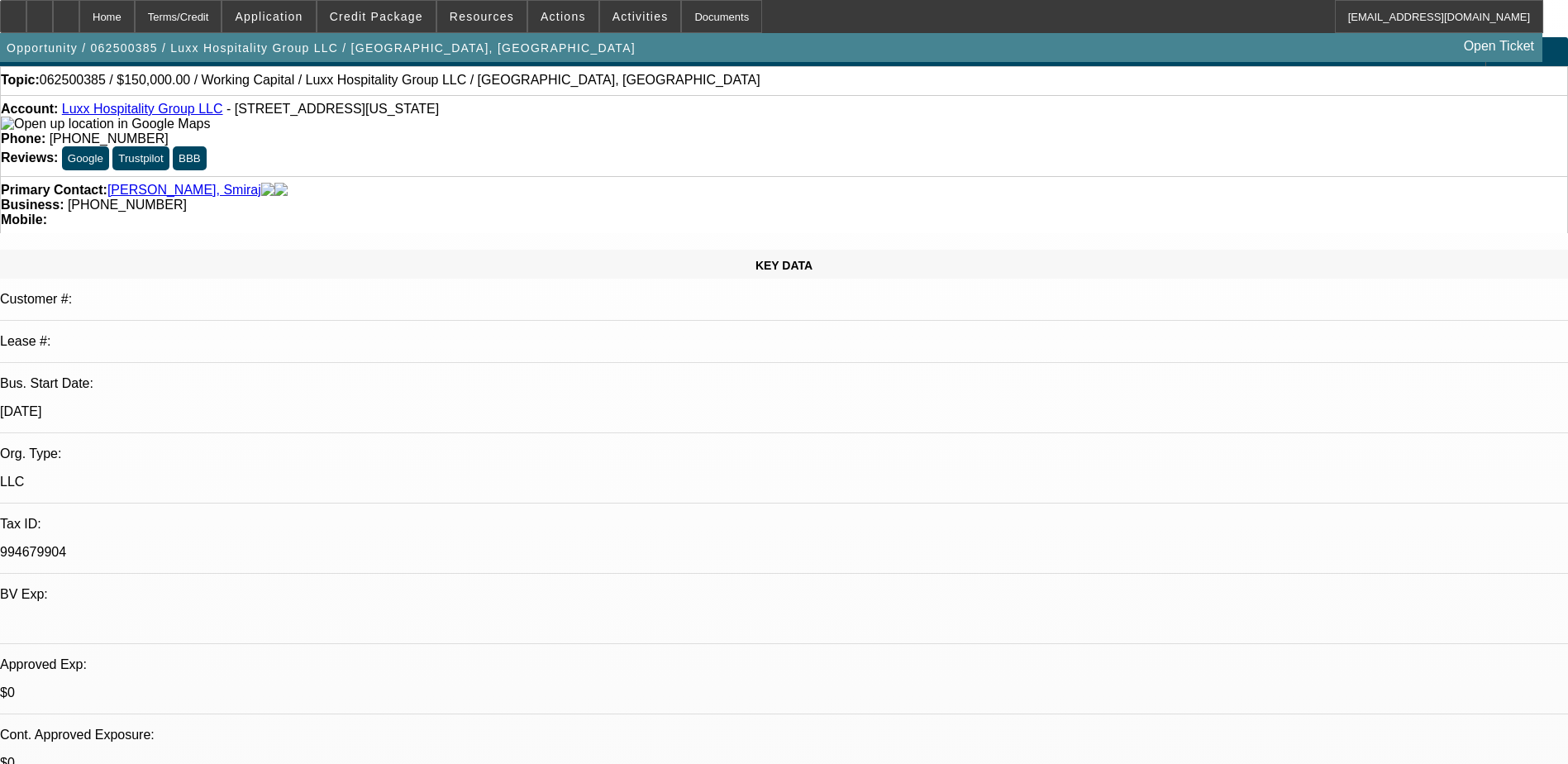
scroll to position [0, 0]
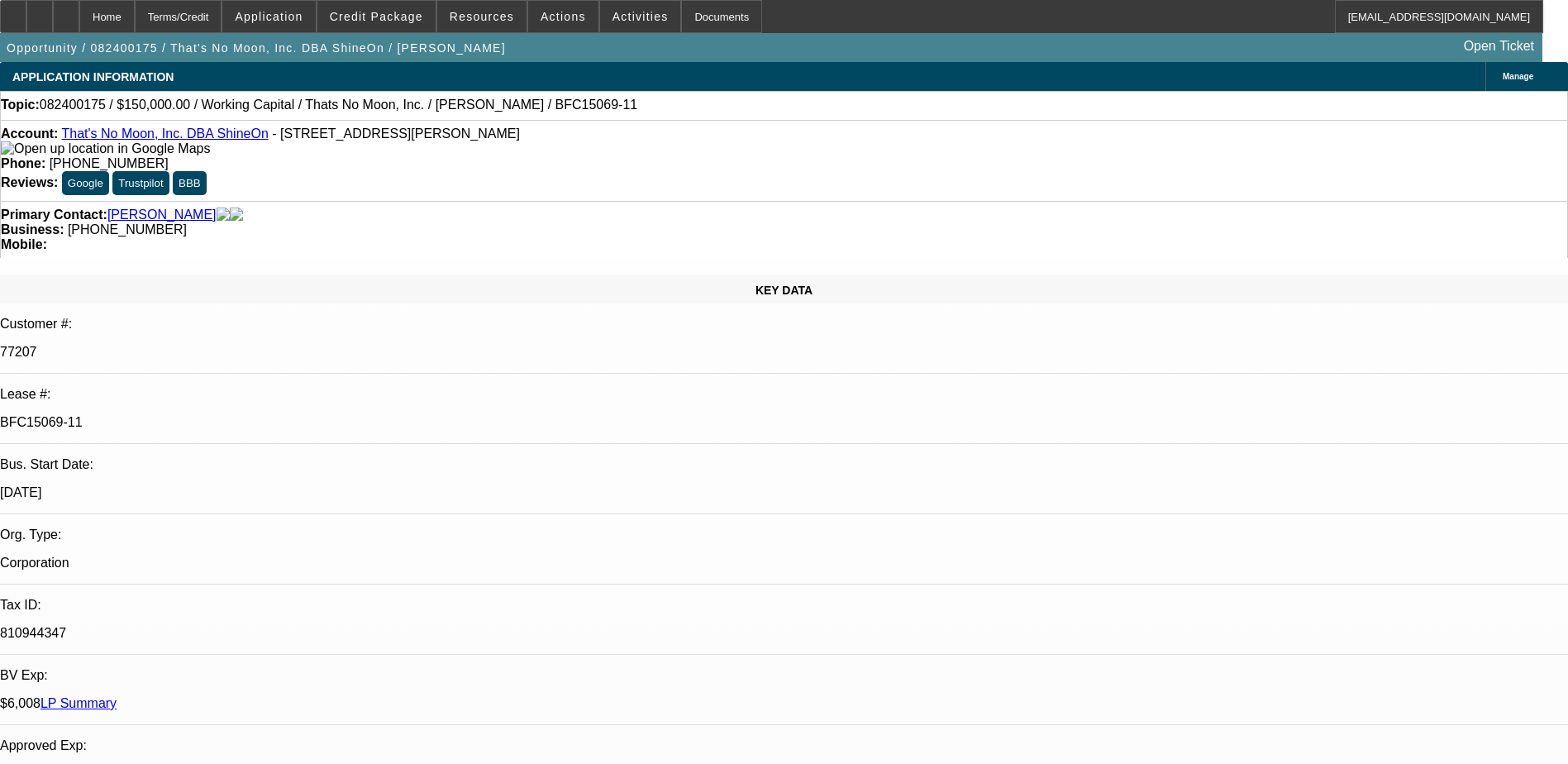
select select "0"
select select "2"
select select "0"
select select "6"
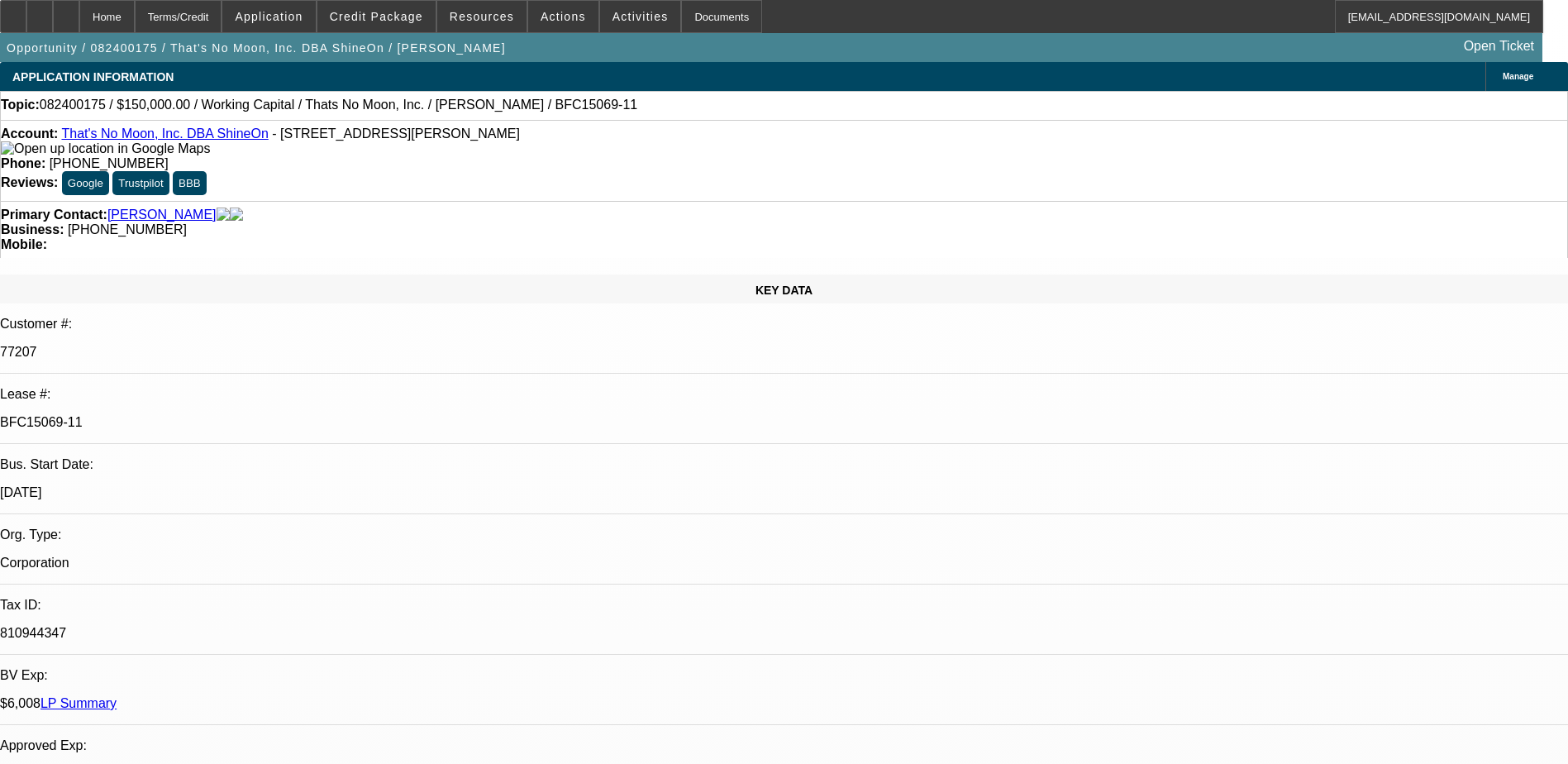
select select "0"
select select "2"
select select "0"
select select "6"
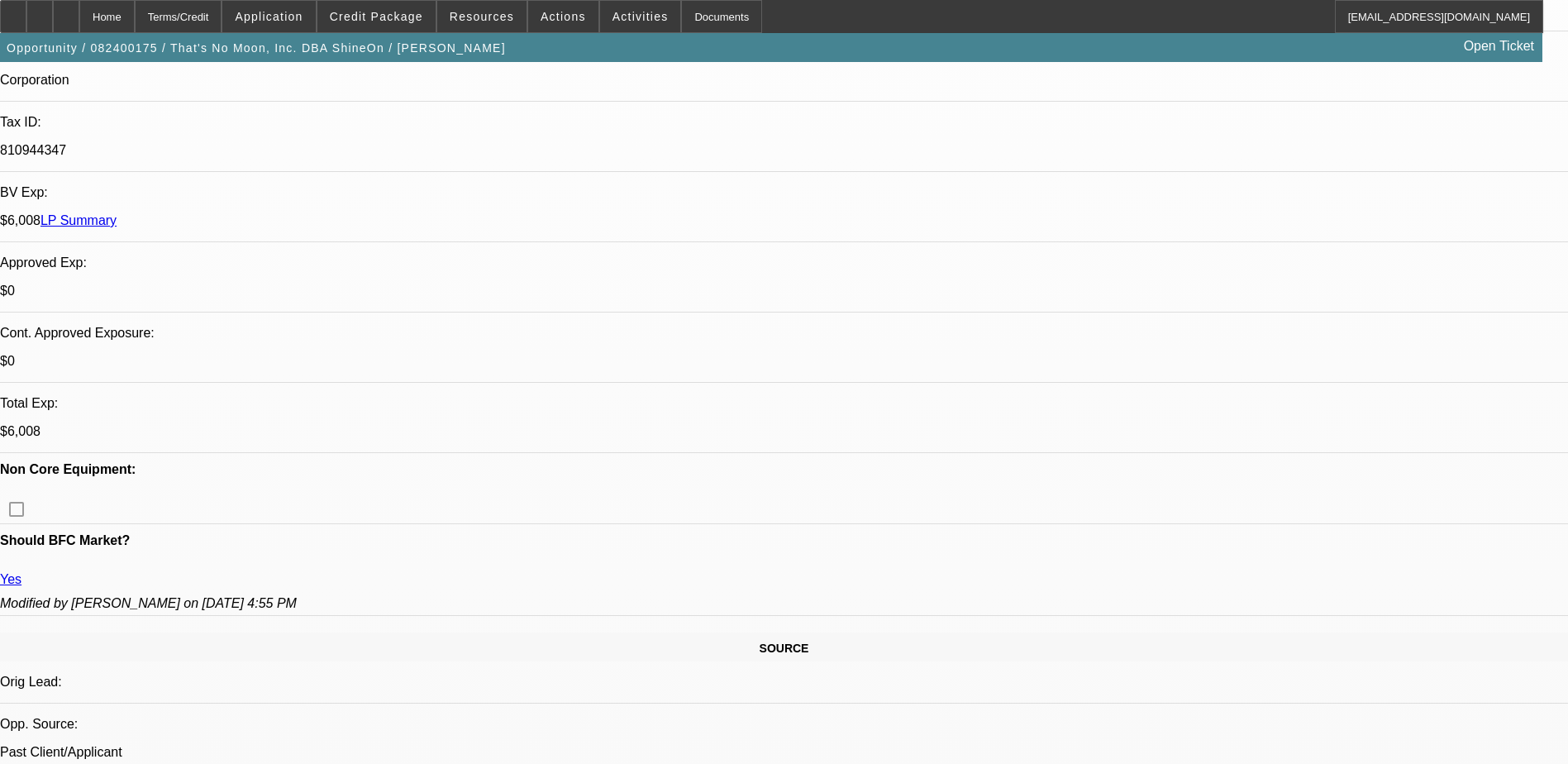
scroll to position [496, 0]
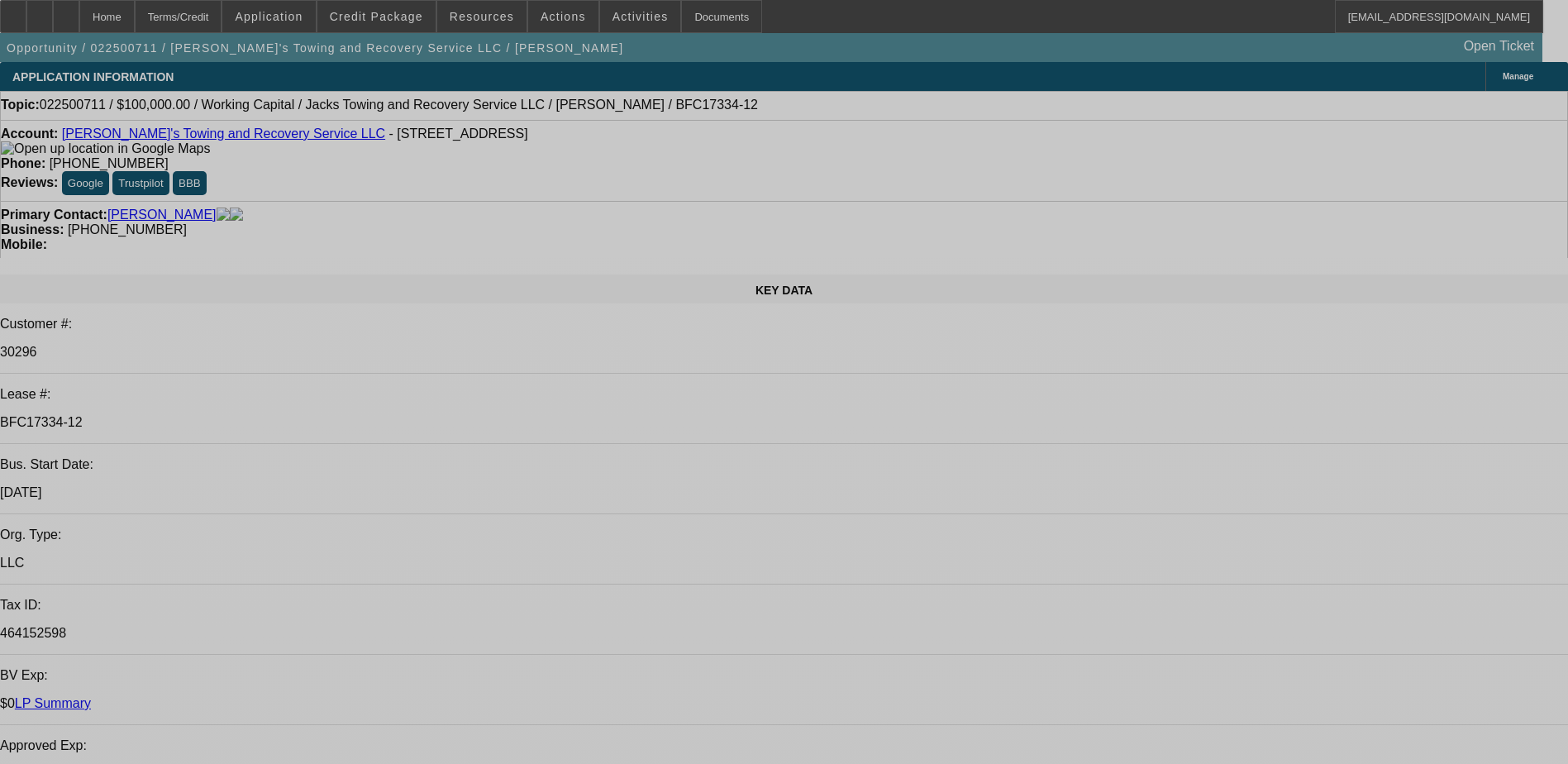
select select "0"
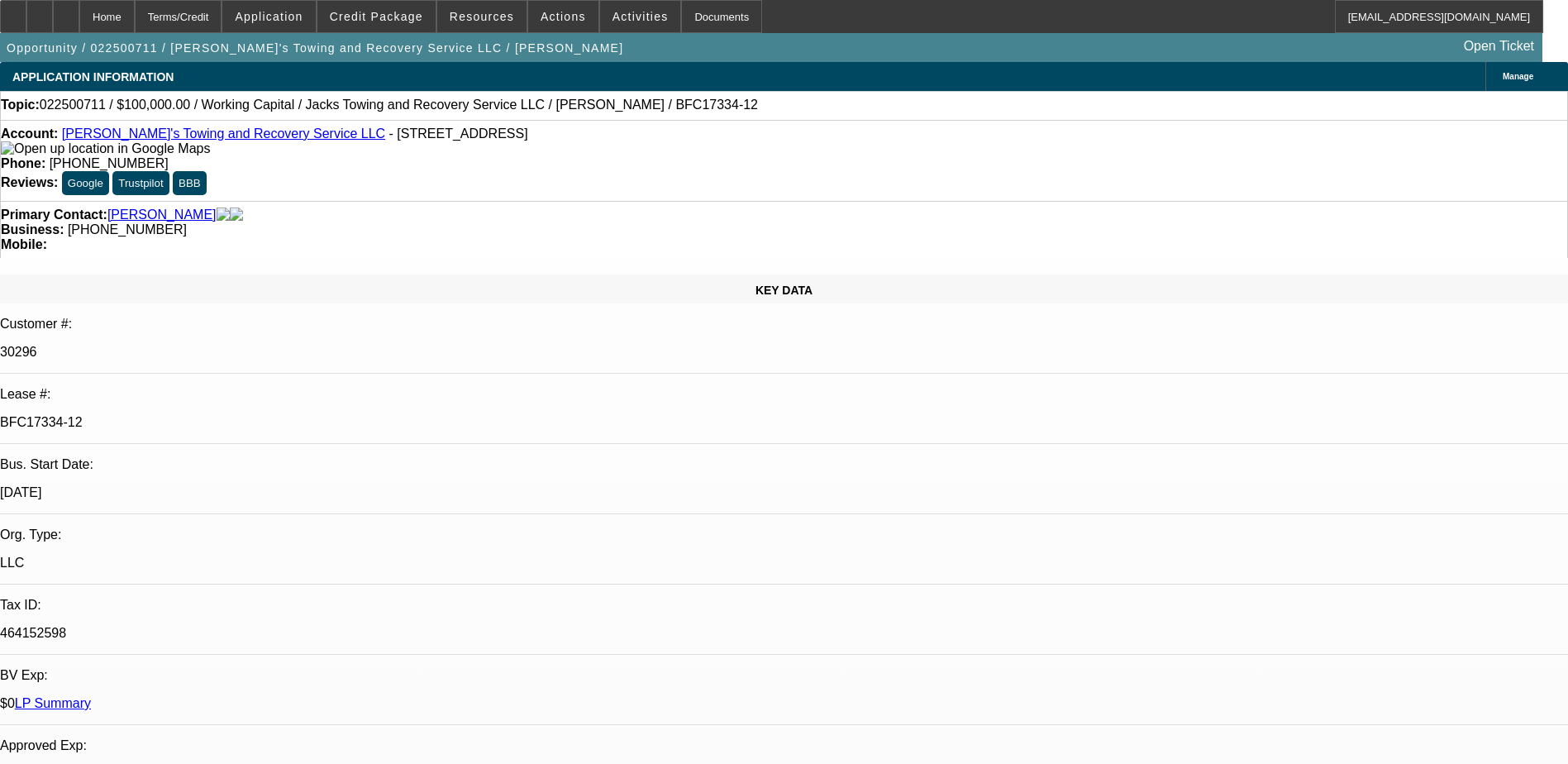
select select "0"
select select "0.1"
select select "0"
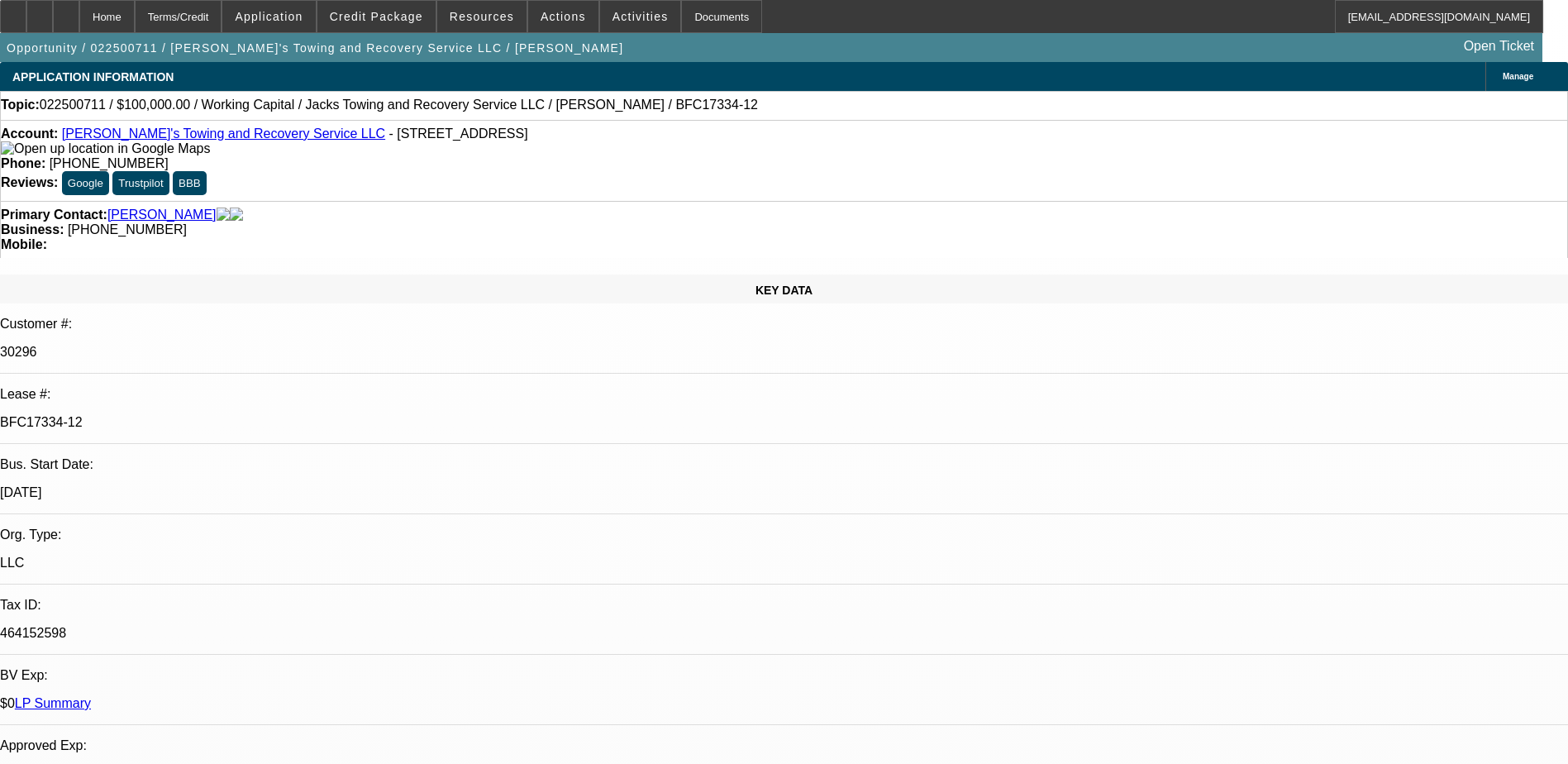
select select "0.1"
select select "0"
select select "0.1"
select select "1"
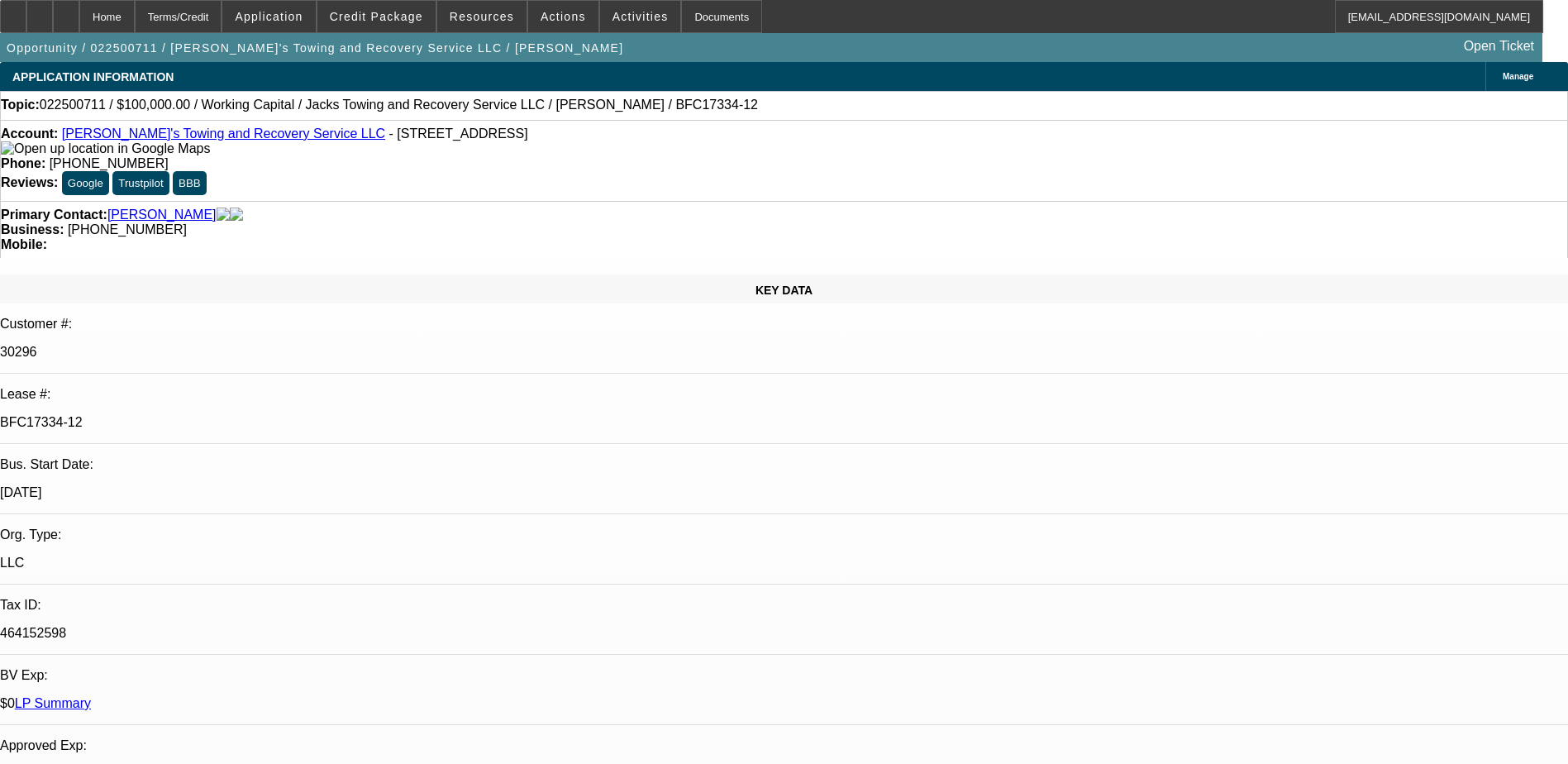
select select "2"
select select "6"
select select "1"
select select "2"
select select "4"
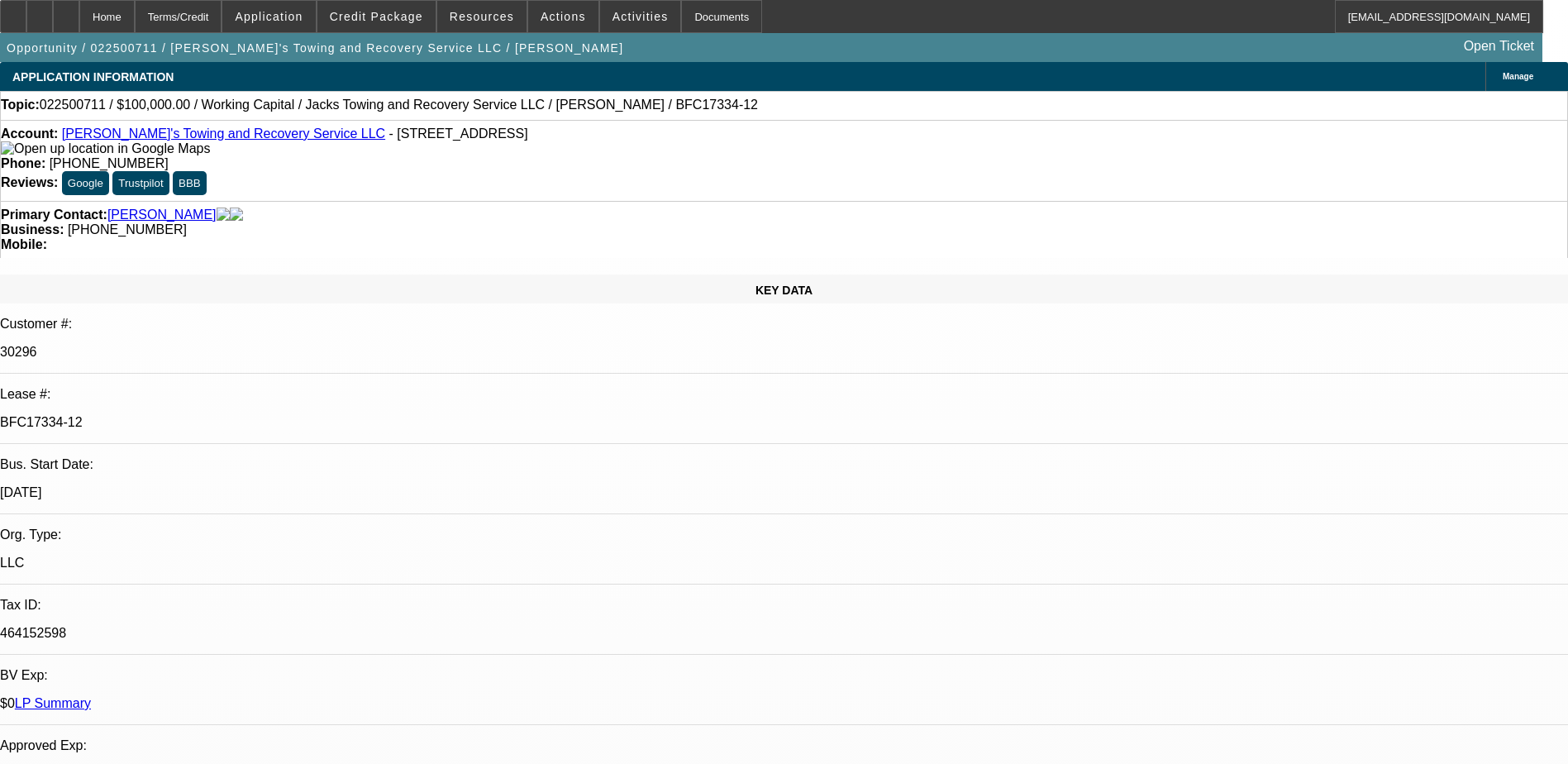
select select "1"
select select "3"
select select "4"
select select "1"
select select "3"
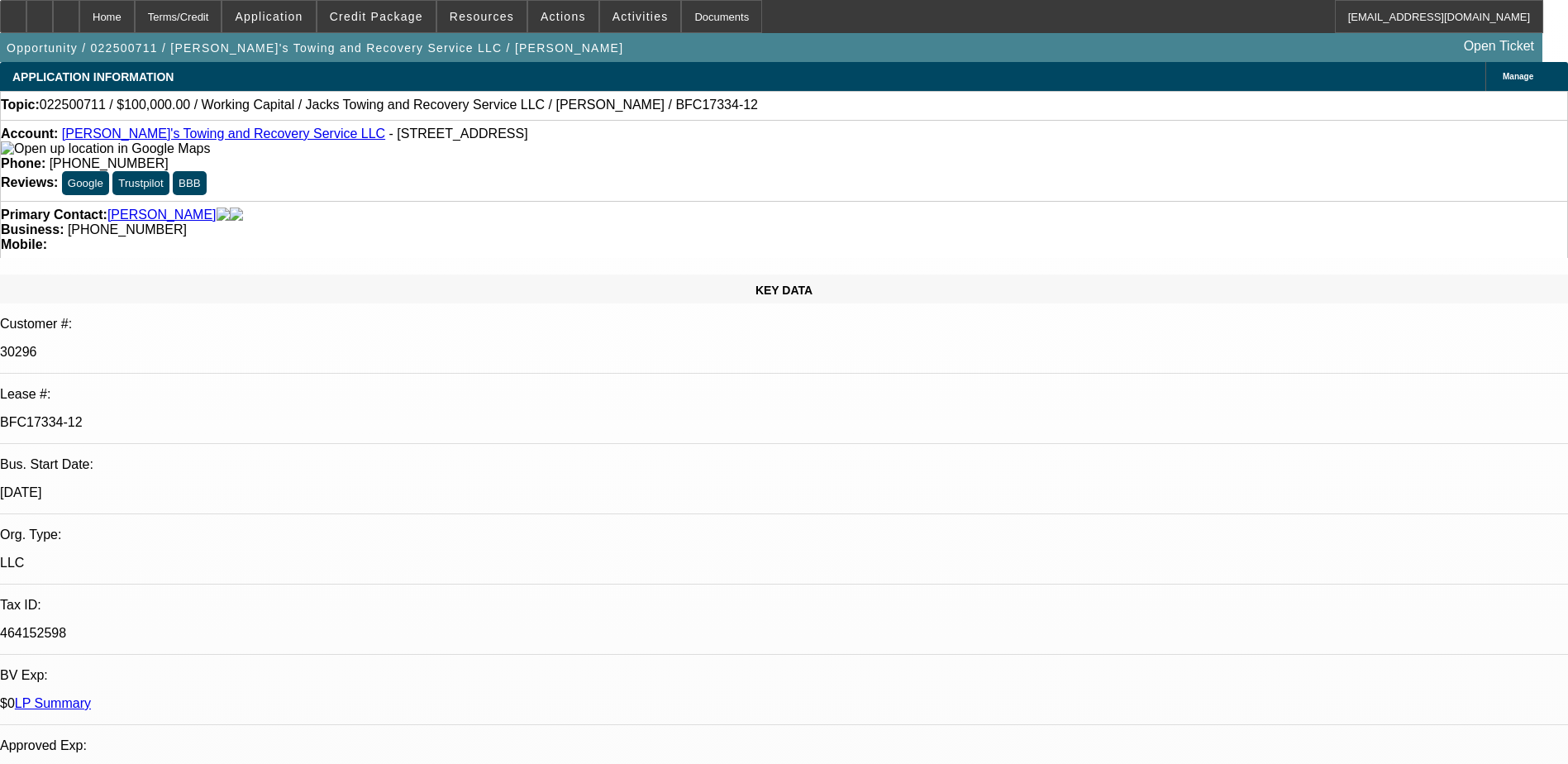
select select "4"
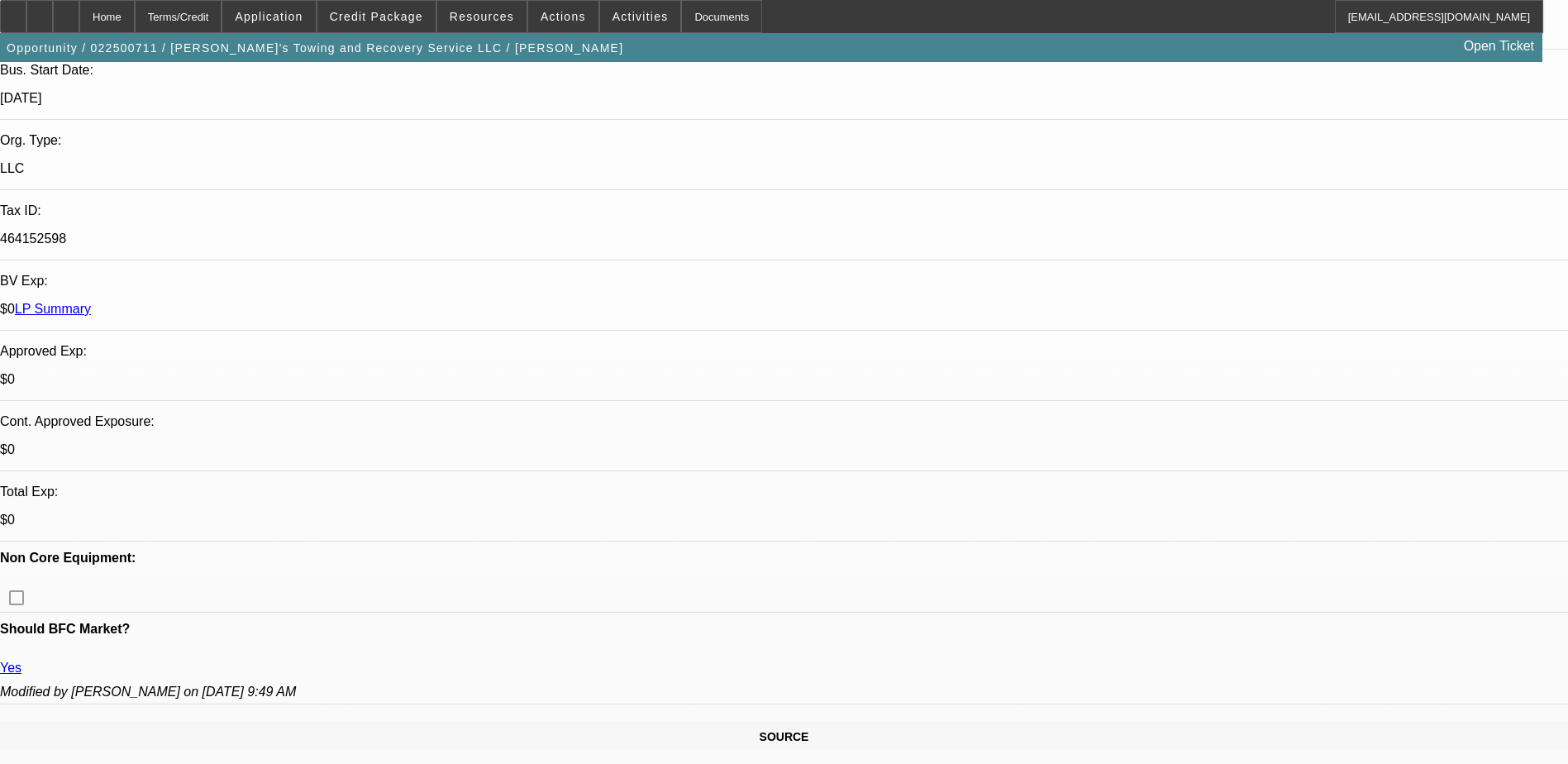
scroll to position [413, 0]
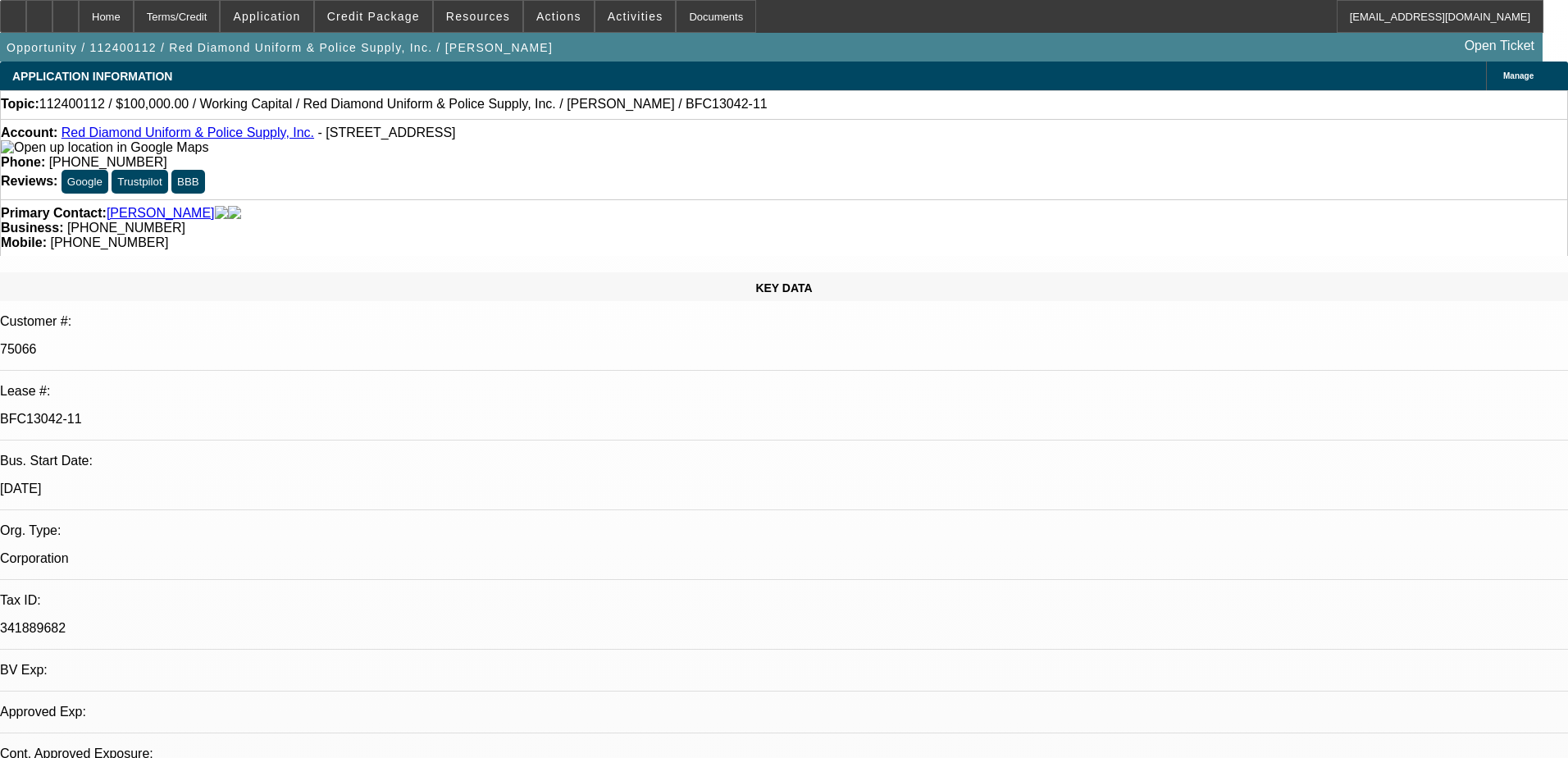
select select "0"
select select "2"
select select "0"
select select "6"
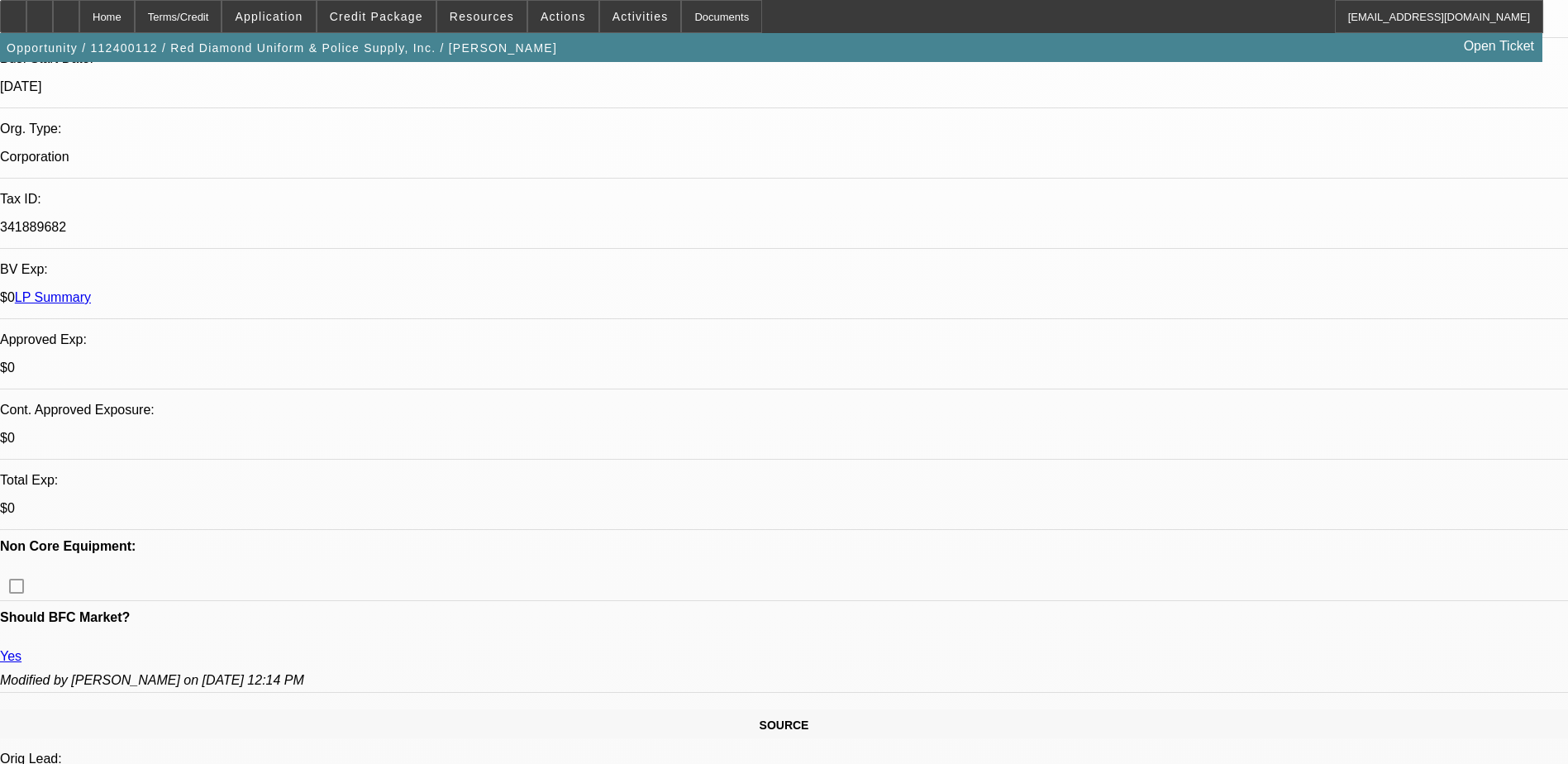
scroll to position [413, 0]
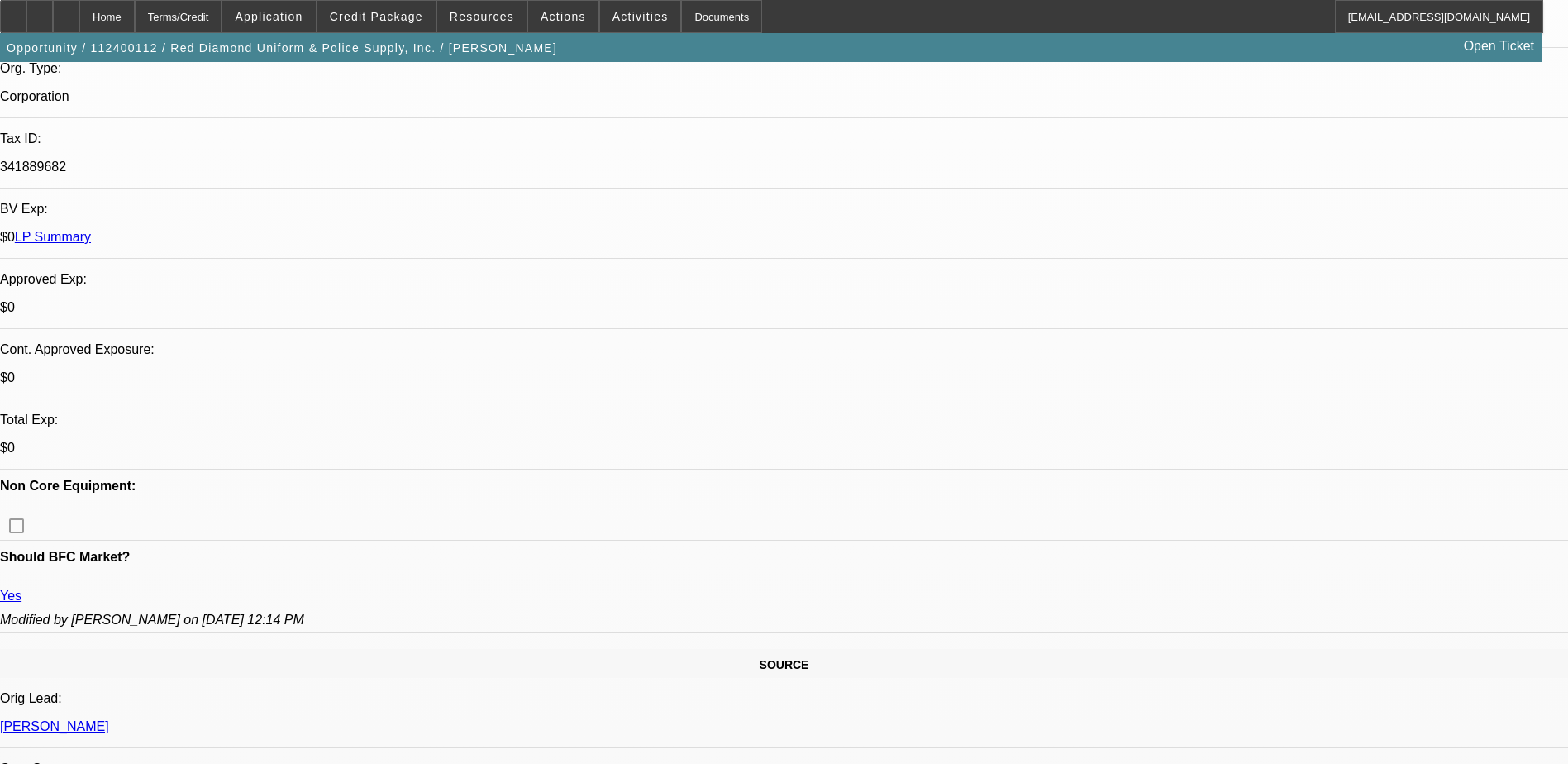
scroll to position [496, 0]
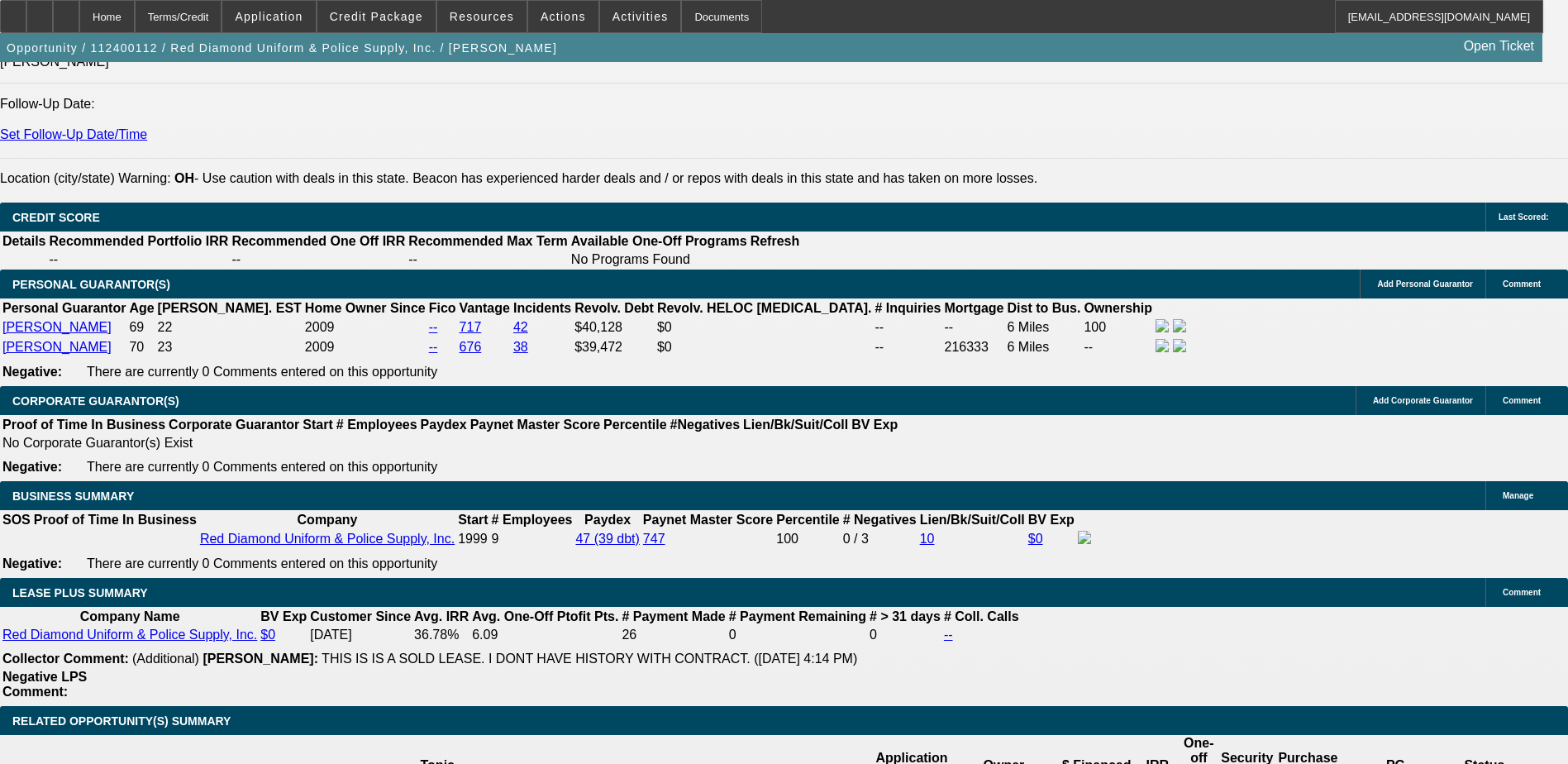
scroll to position [2893, 0]
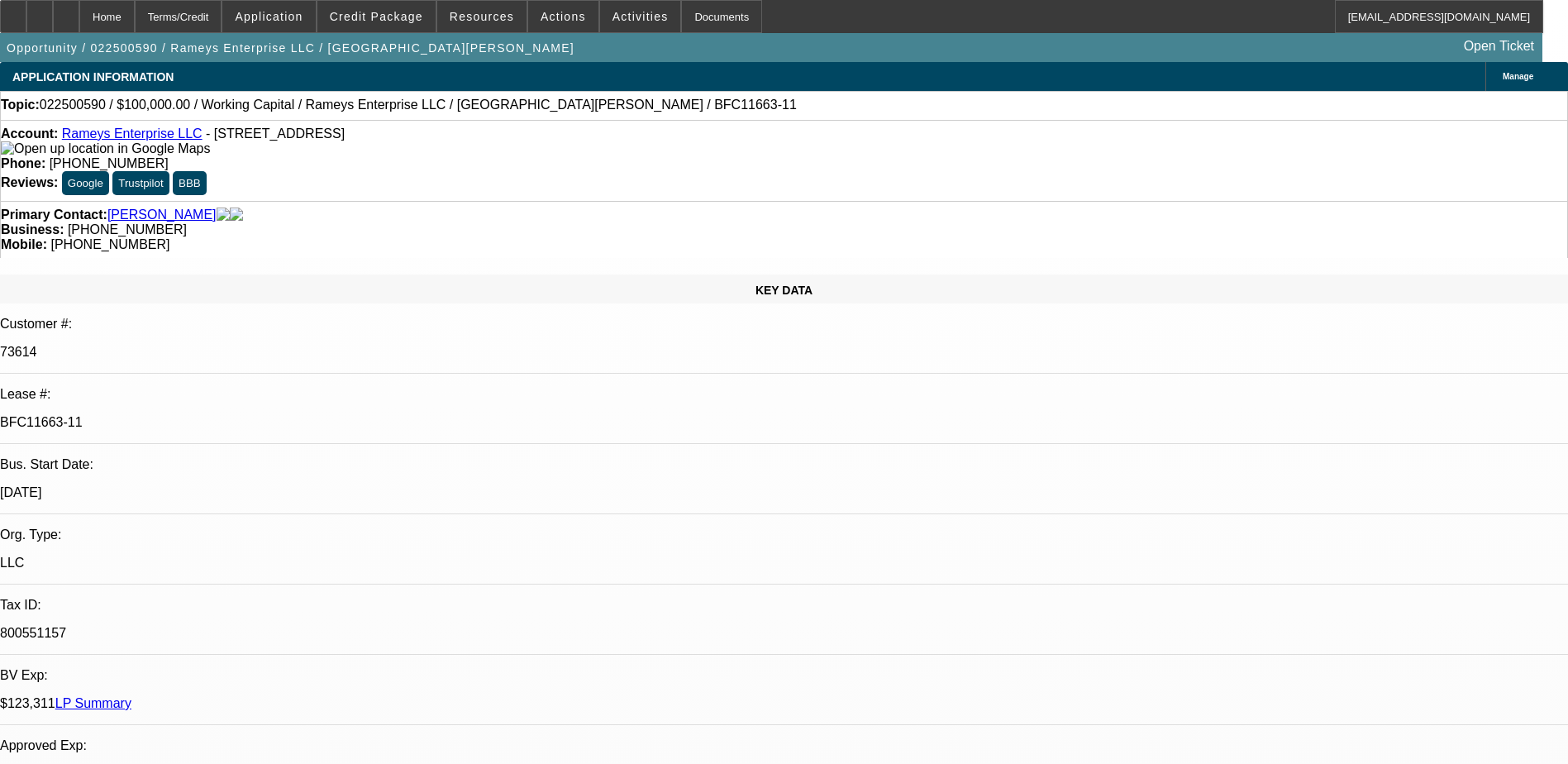
select select "0"
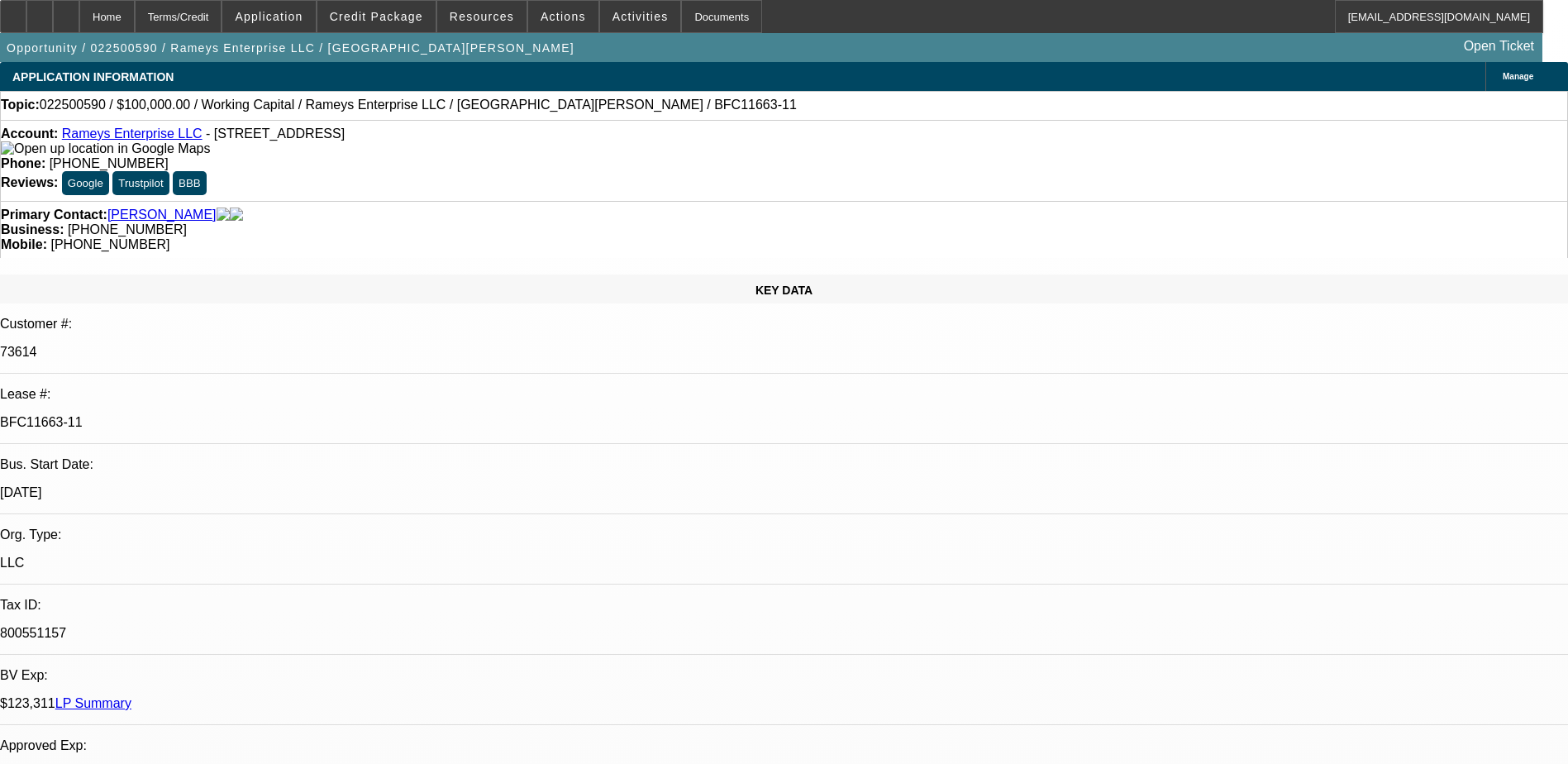
select select "0"
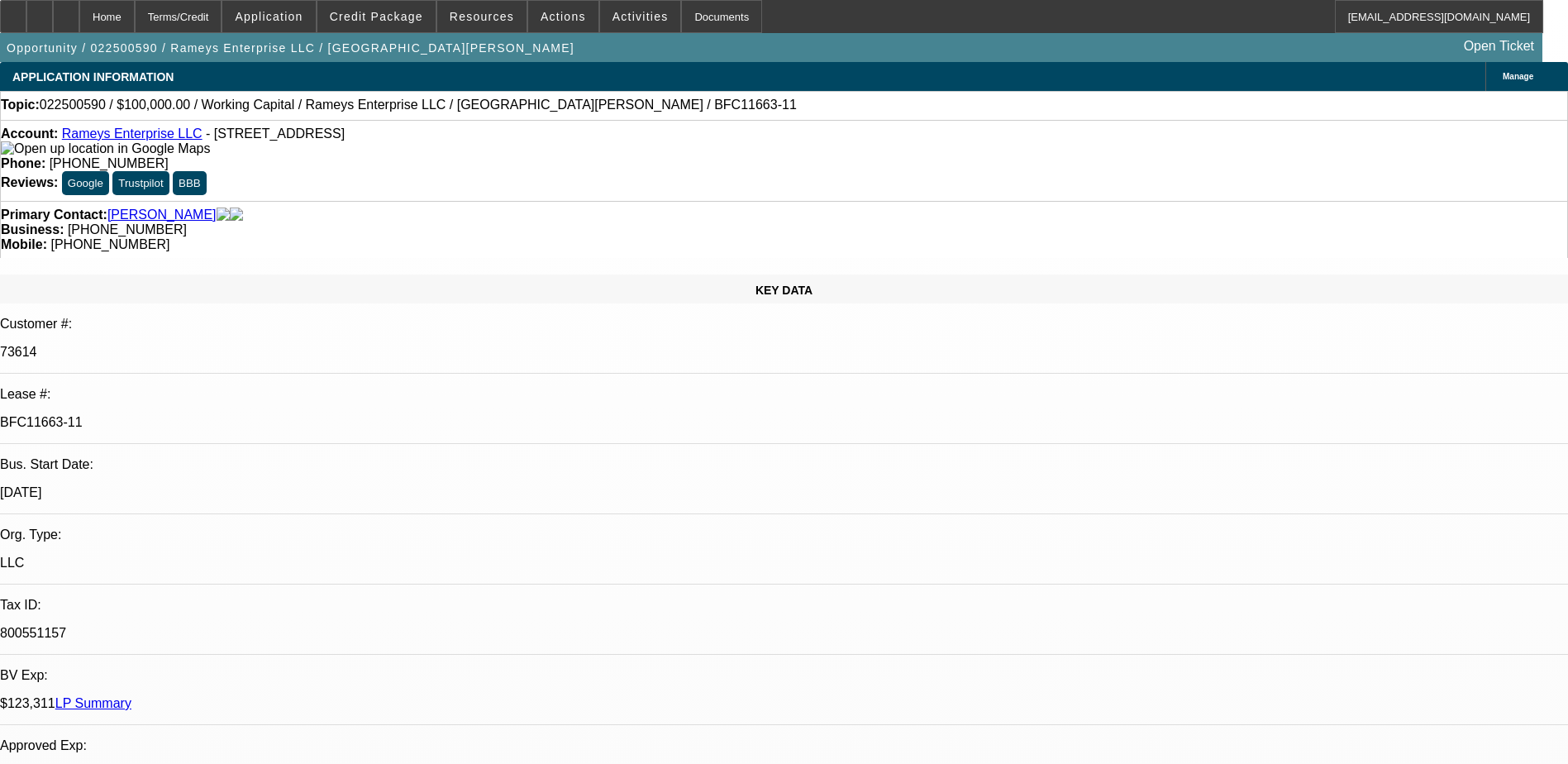
select select "0"
select select "1"
select select "2"
select select "6"
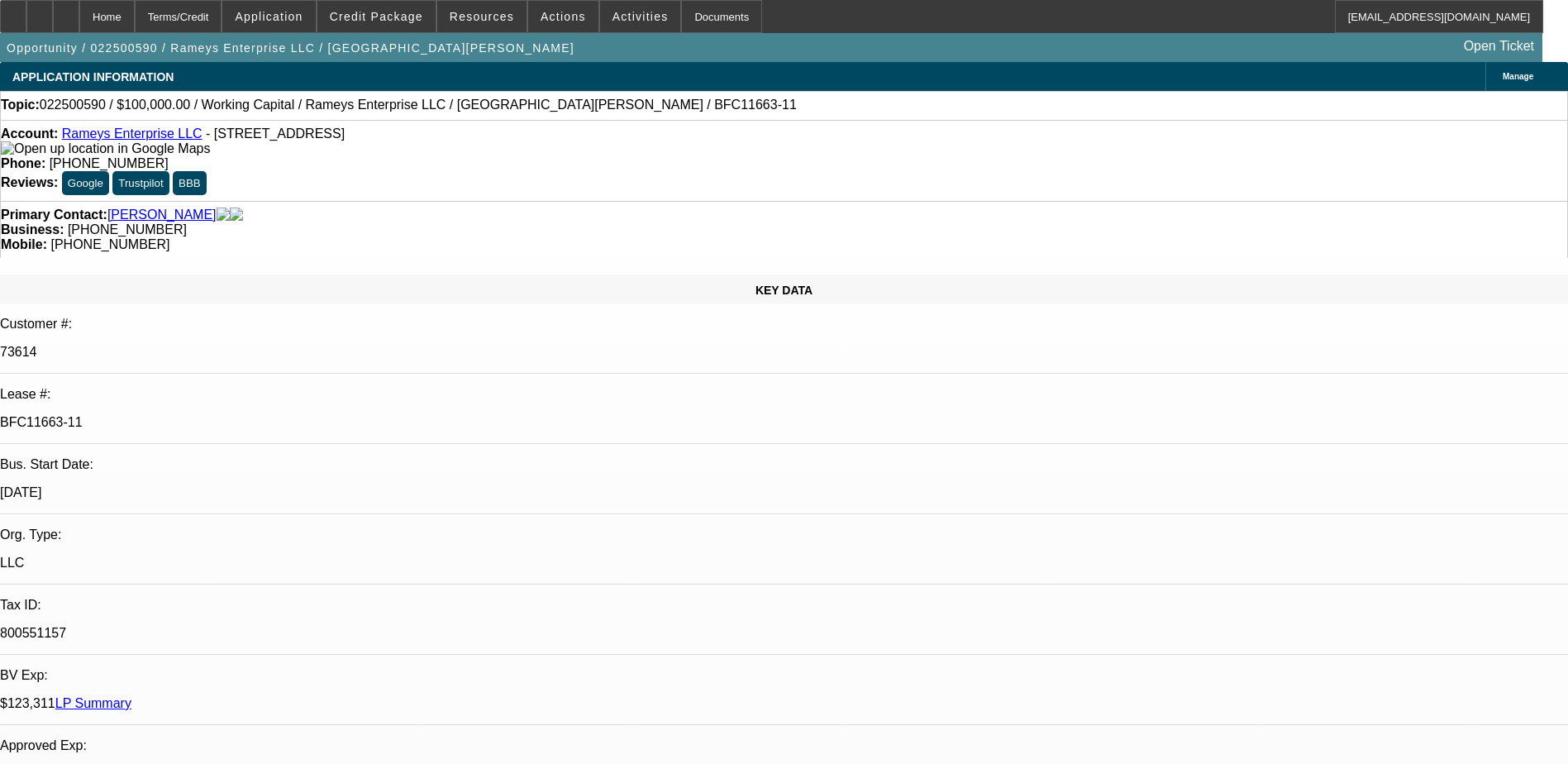
select select "1"
select select "2"
select select "6"
select select "1"
select select "2"
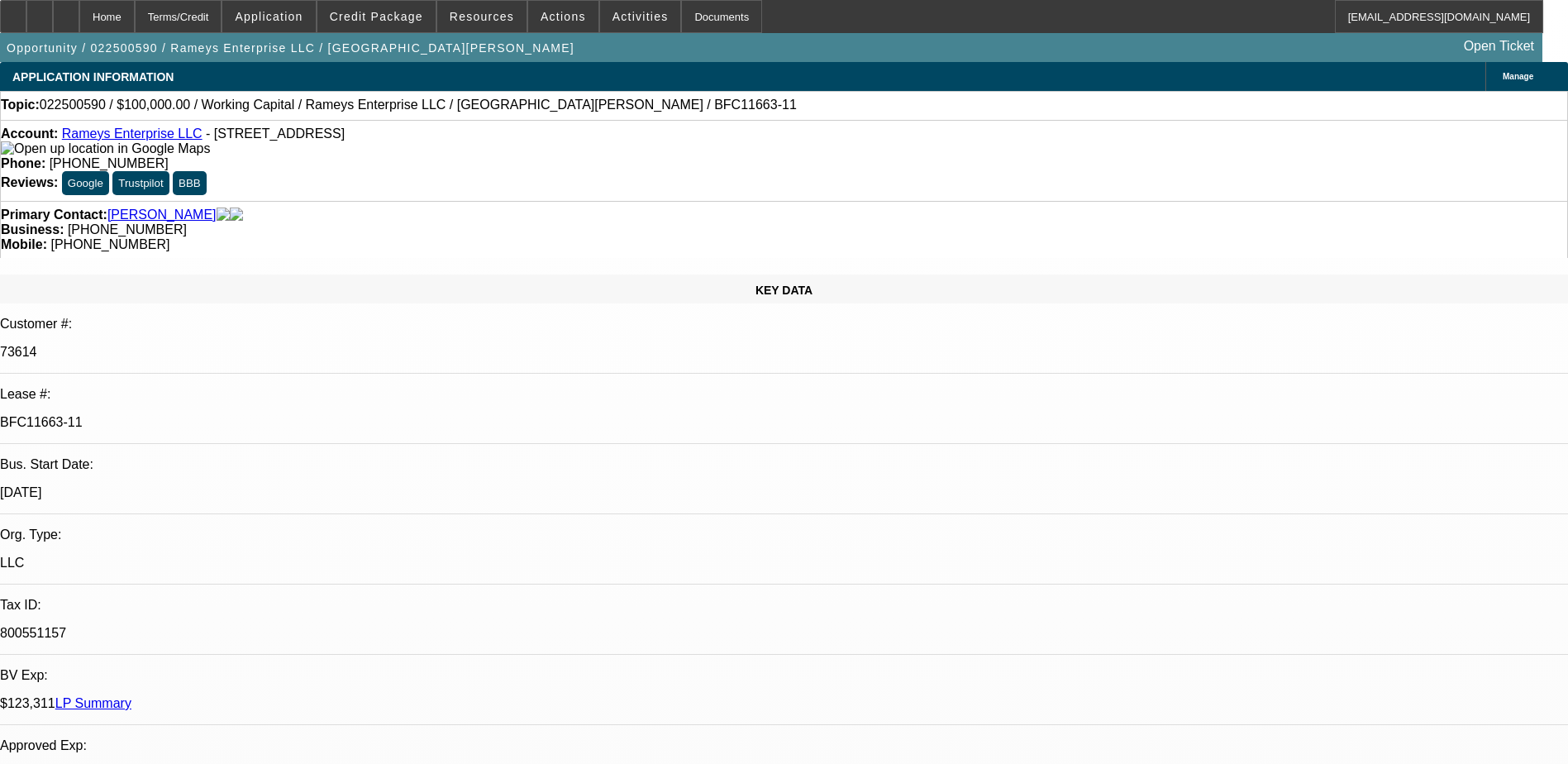
select select "6"
select select "1"
select select "2"
select select "6"
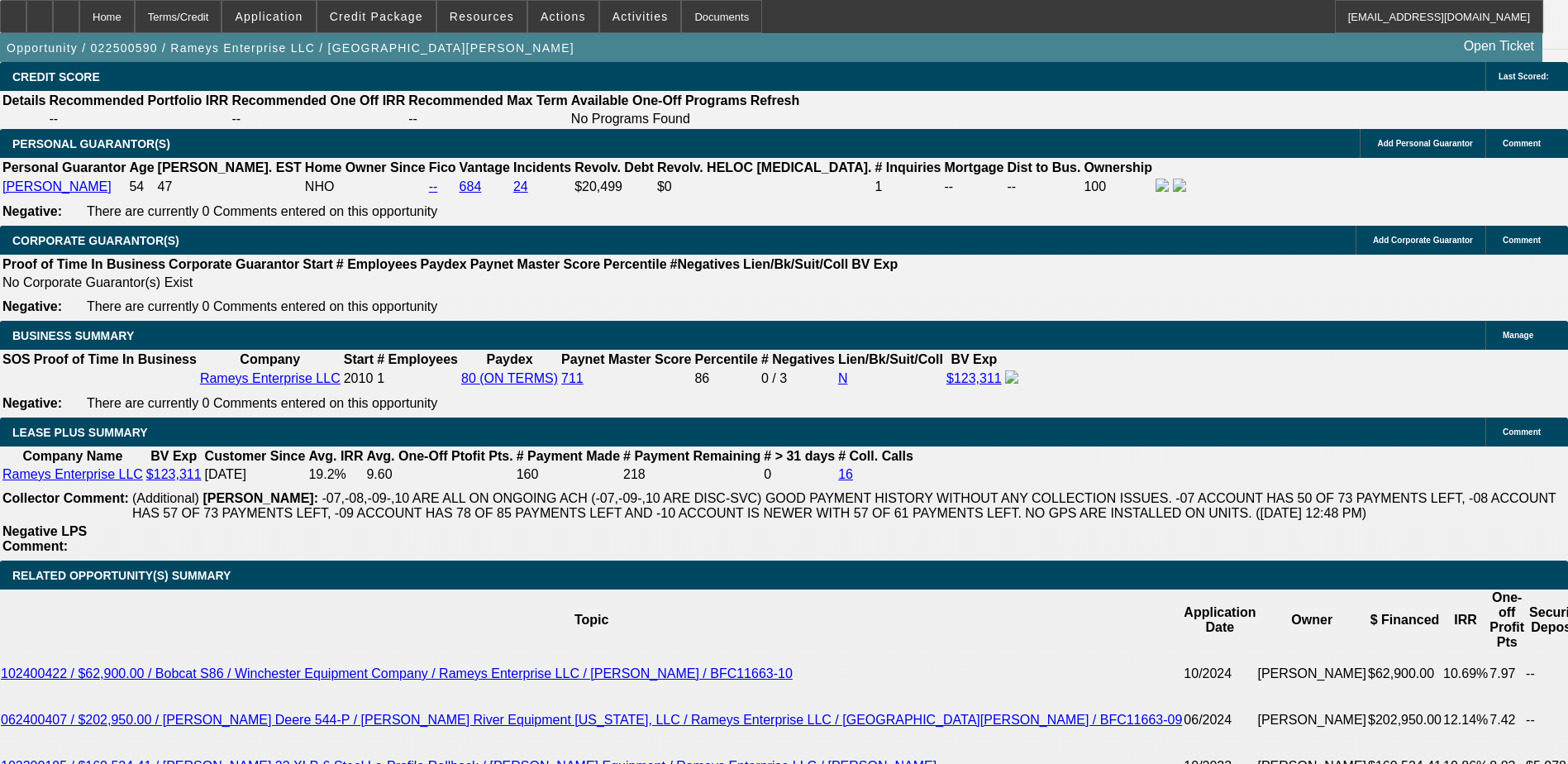
scroll to position [2728, 0]
